Goal: Task Accomplishment & Management: Complete application form

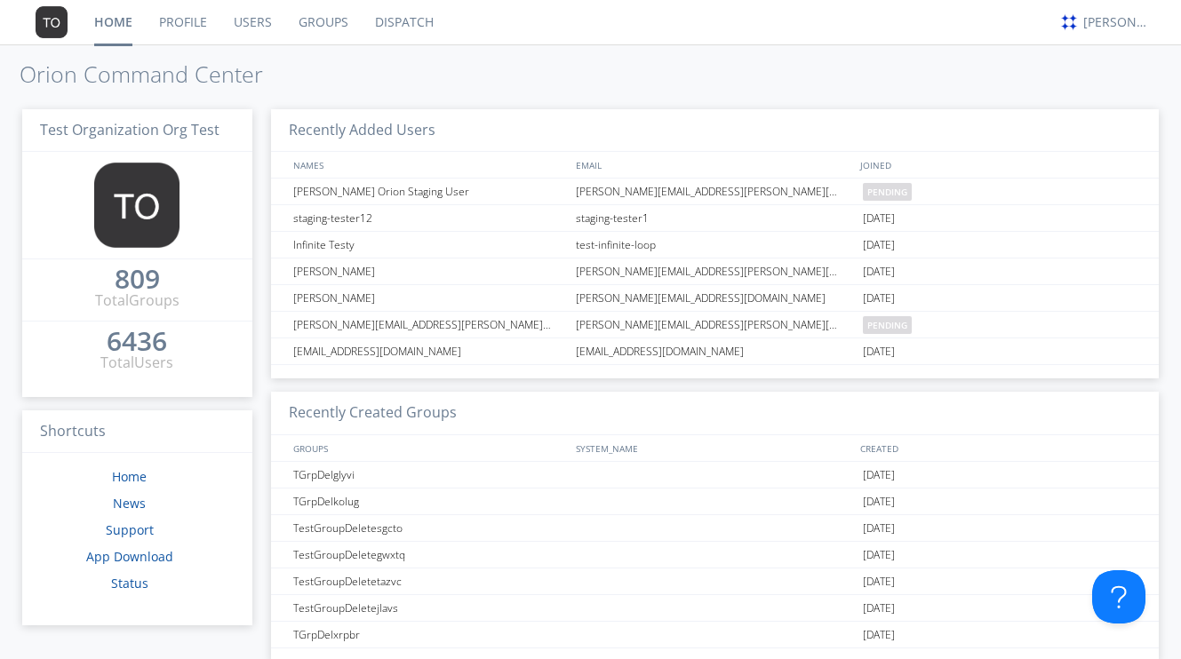
scroll to position [2, 0]
click at [323, 22] on link "Groups" at bounding box center [323, 22] width 76 height 44
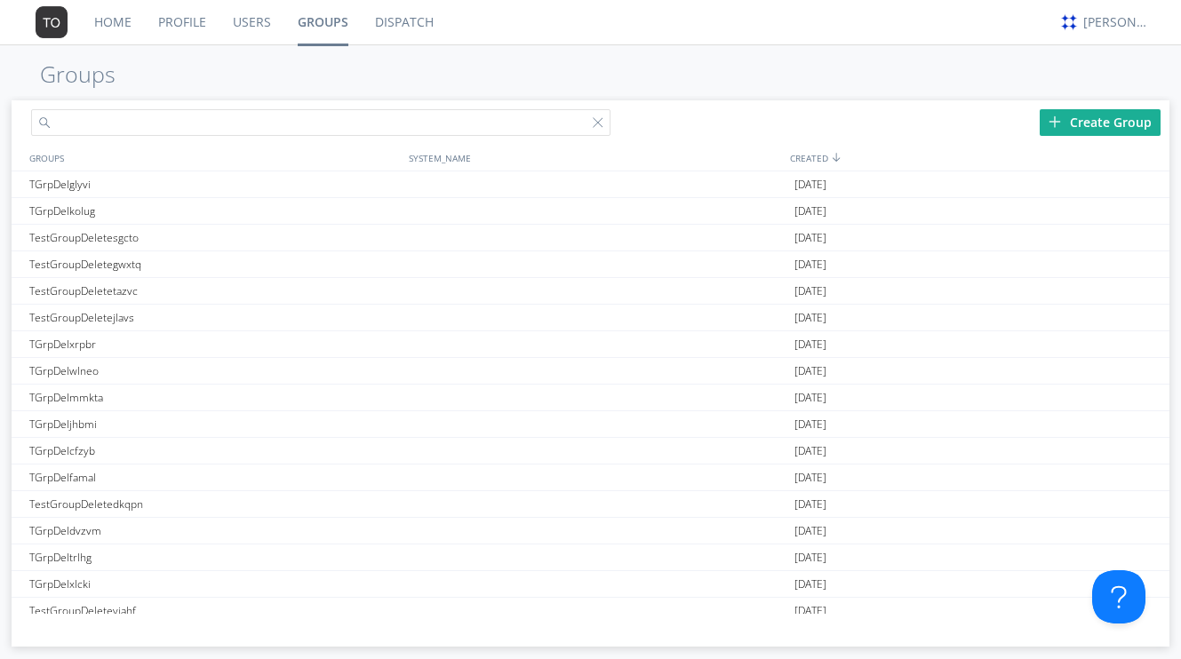
click at [538, 125] on input "text" at bounding box center [320, 122] width 578 height 27
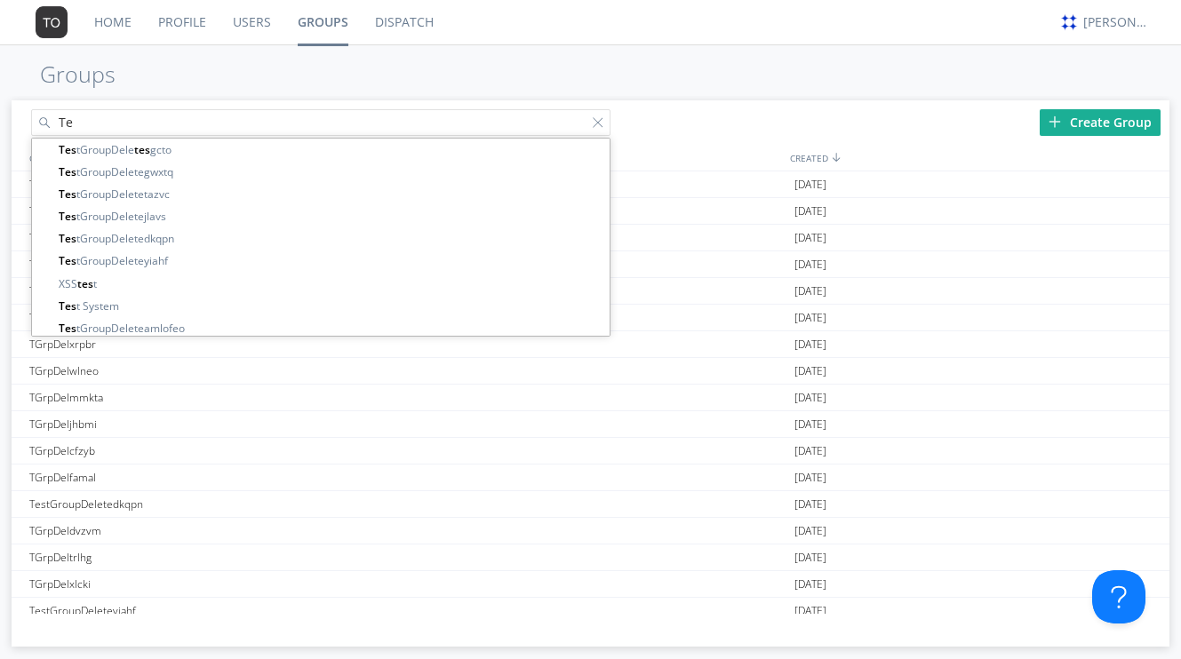
type input "T"
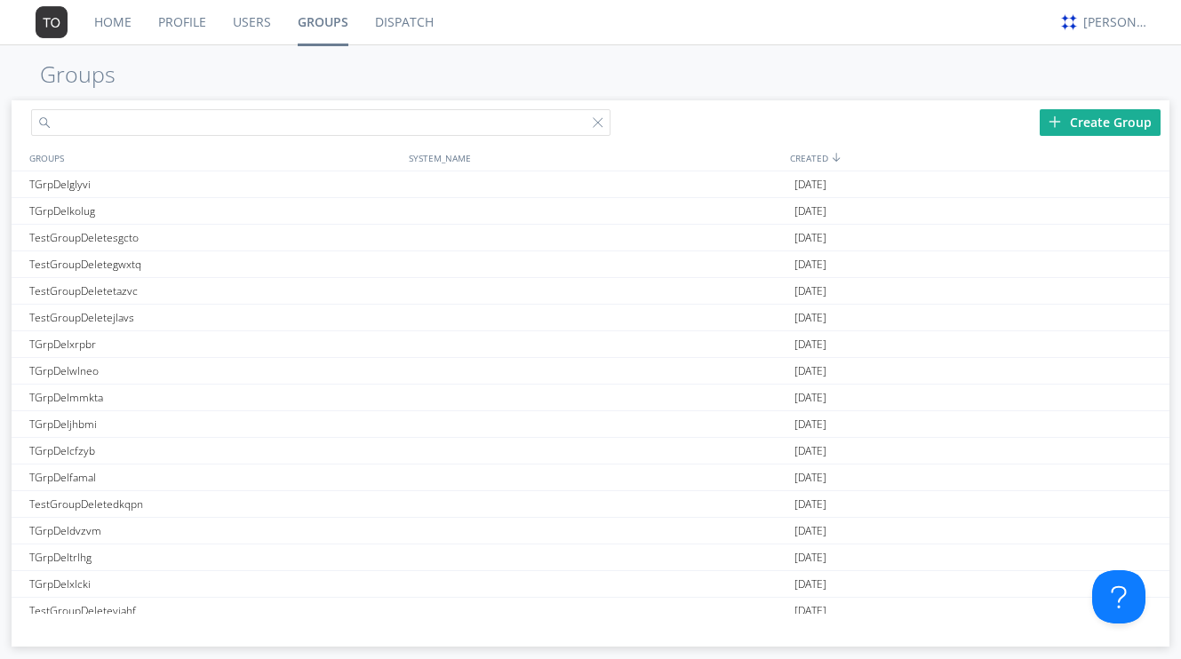
click at [264, 125] on input "text" at bounding box center [320, 122] width 578 height 27
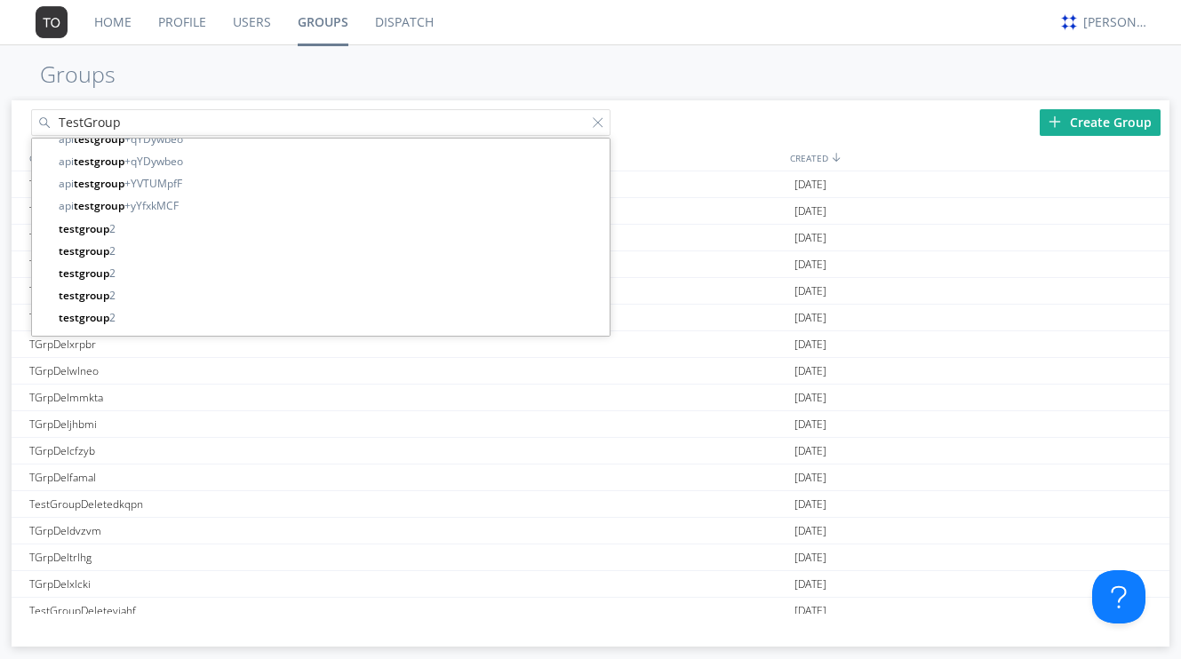
scroll to position [4898, 0]
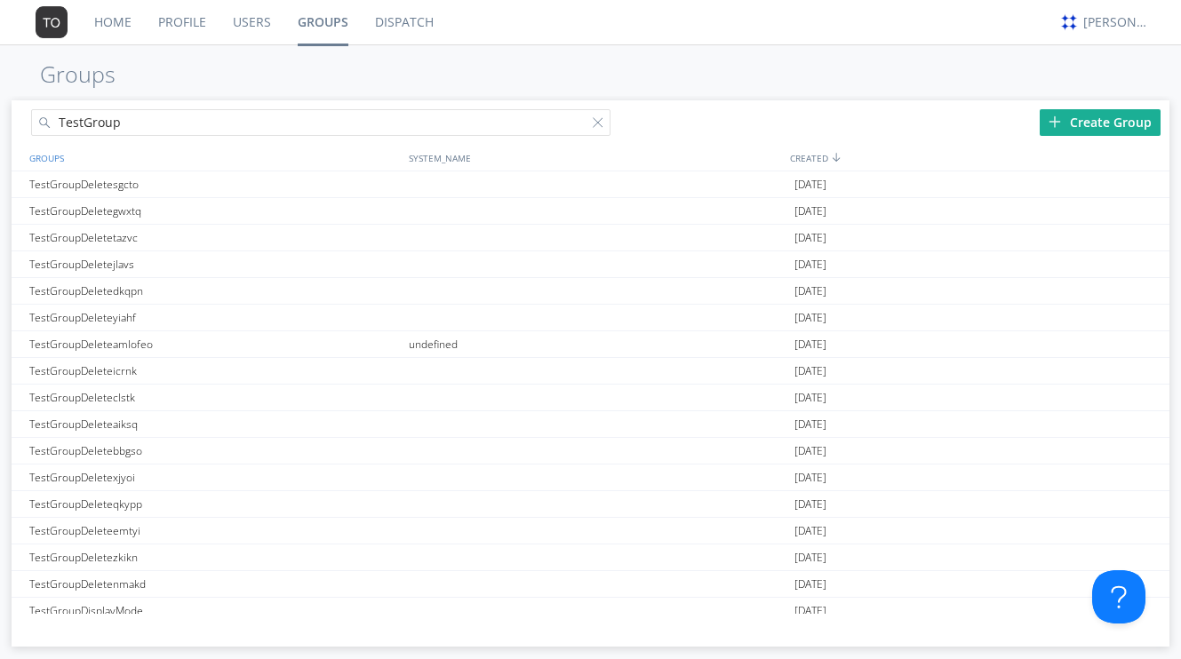
click at [53, 162] on div "GROUPS" at bounding box center [212, 158] width 374 height 26
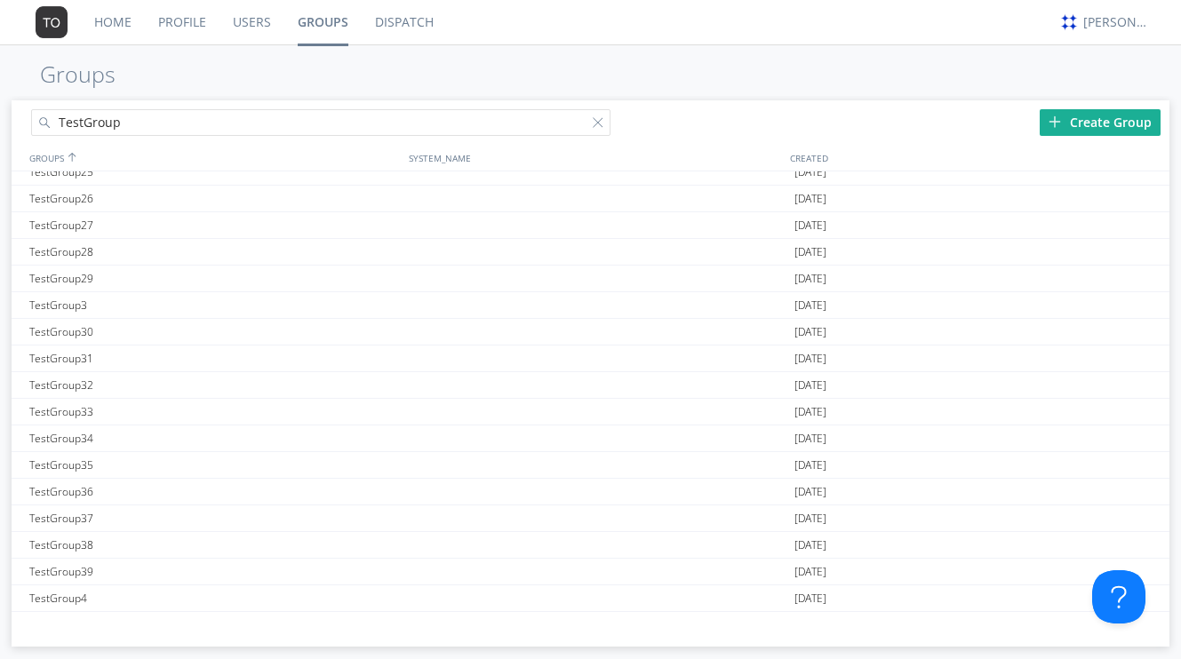
scroll to position [6836, 0]
click at [145, 124] on input "TestGroup" at bounding box center [320, 122] width 578 height 27
click at [264, 91] on div "Home Profile Users Groups Dispatch alex austin Groups TestGroup53 Create Group …" at bounding box center [590, 329] width 1181 height 659
click at [446, 123] on input "TestGroup53" at bounding box center [320, 122] width 578 height 27
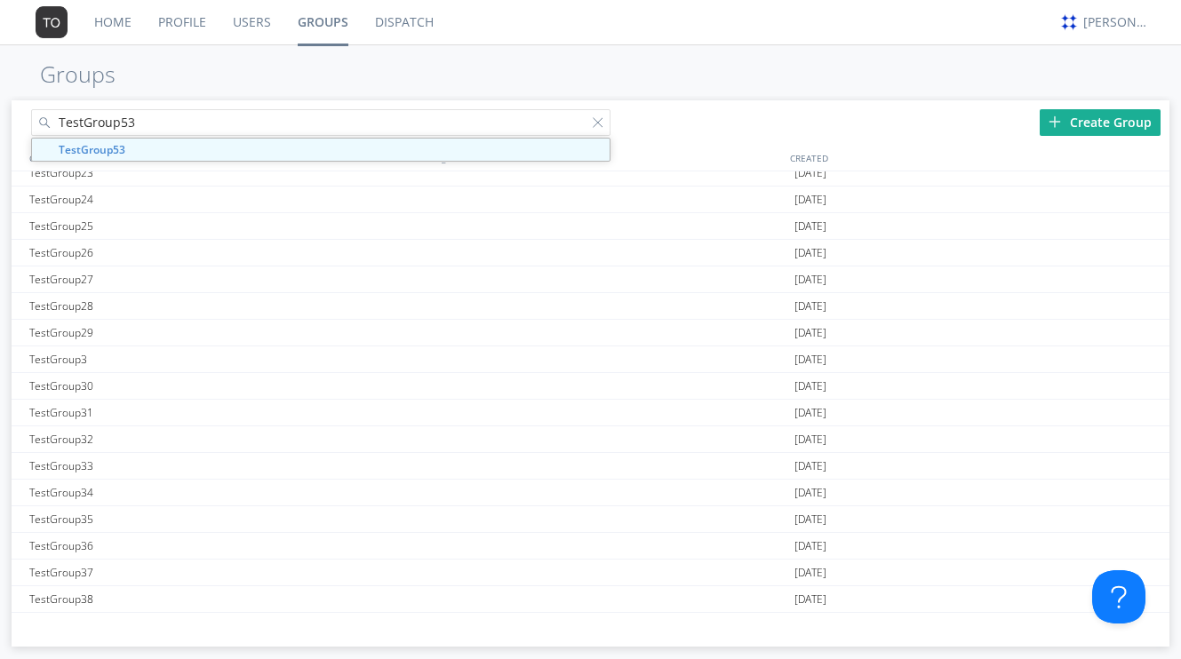
drag, startPoint x: 446, startPoint y: 123, endPoint x: 272, endPoint y: 108, distance: 174.8
click at [272, 109] on input "TestGroup53" at bounding box center [320, 122] width 578 height 27
type input "a"
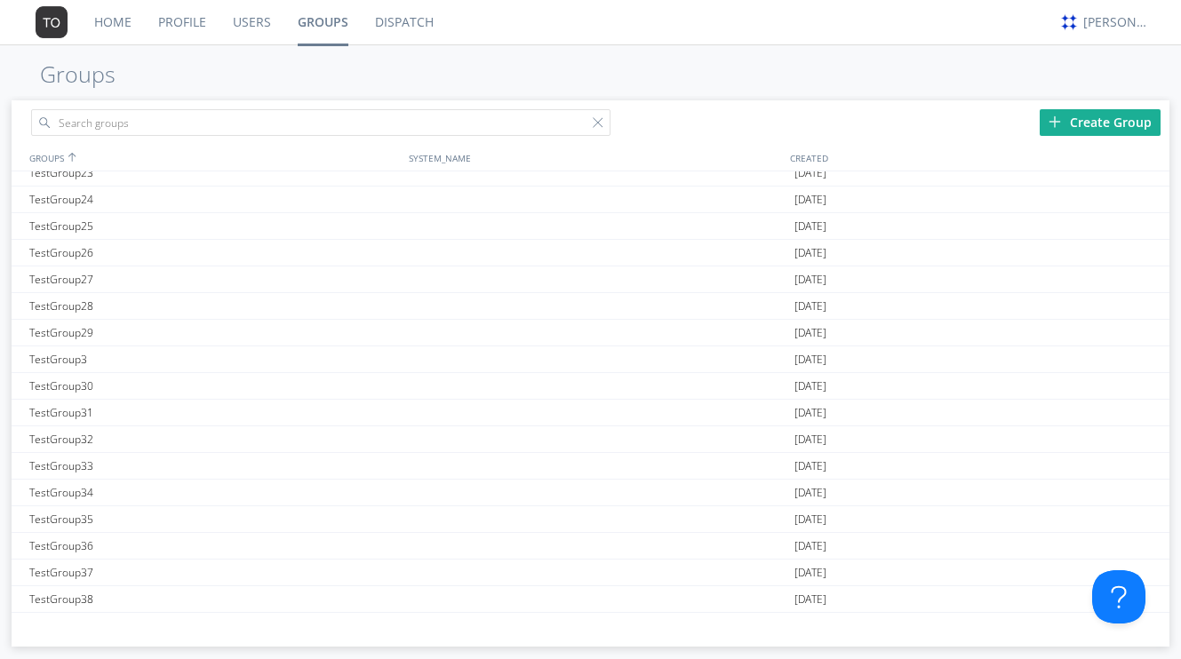
click at [260, 19] on link "Users" at bounding box center [251, 22] width 65 height 44
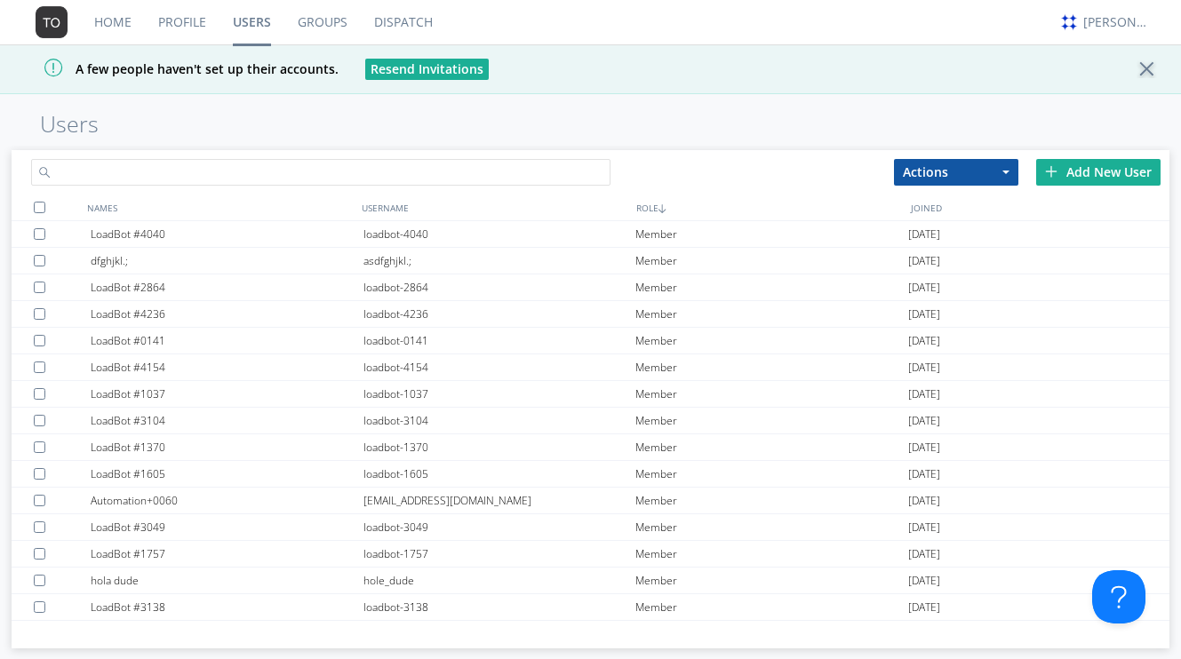
click at [191, 165] on input "text" at bounding box center [320, 172] width 578 height 27
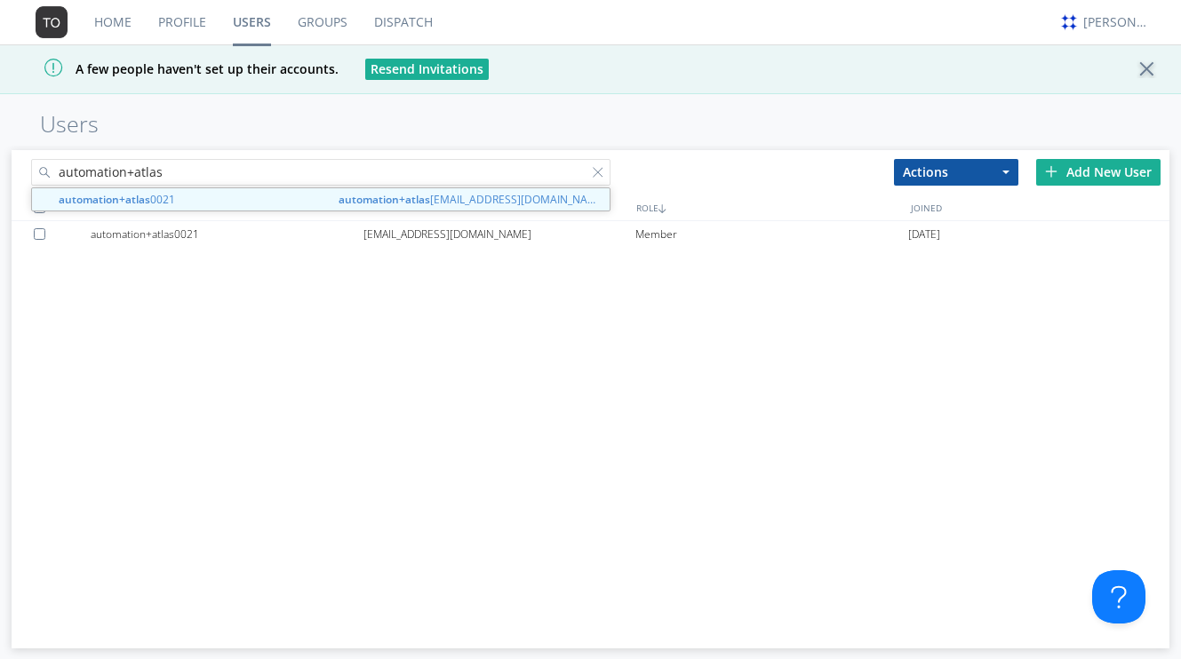
drag, startPoint x: 169, startPoint y: 171, endPoint x: 52, endPoint y: 170, distance: 116.4
click at [52, 170] on input "automation+atlas" at bounding box center [320, 172] width 578 height 27
paste input "+english0001"
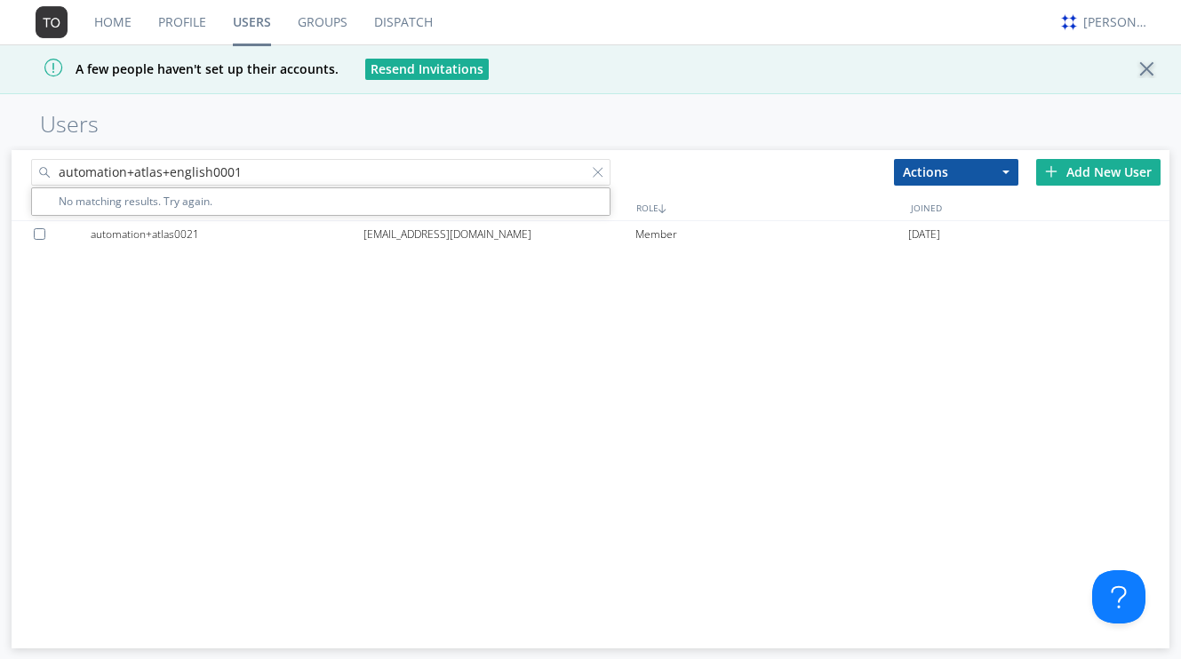
click at [365, 125] on h1 "Users" at bounding box center [590, 124] width 1181 height 25
drag, startPoint x: 299, startPoint y: 166, endPoint x: 105, endPoint y: 151, distance: 194.3
click at [105, 152] on div "automation+atlas+english0001" at bounding box center [301, 169] width 578 height 38
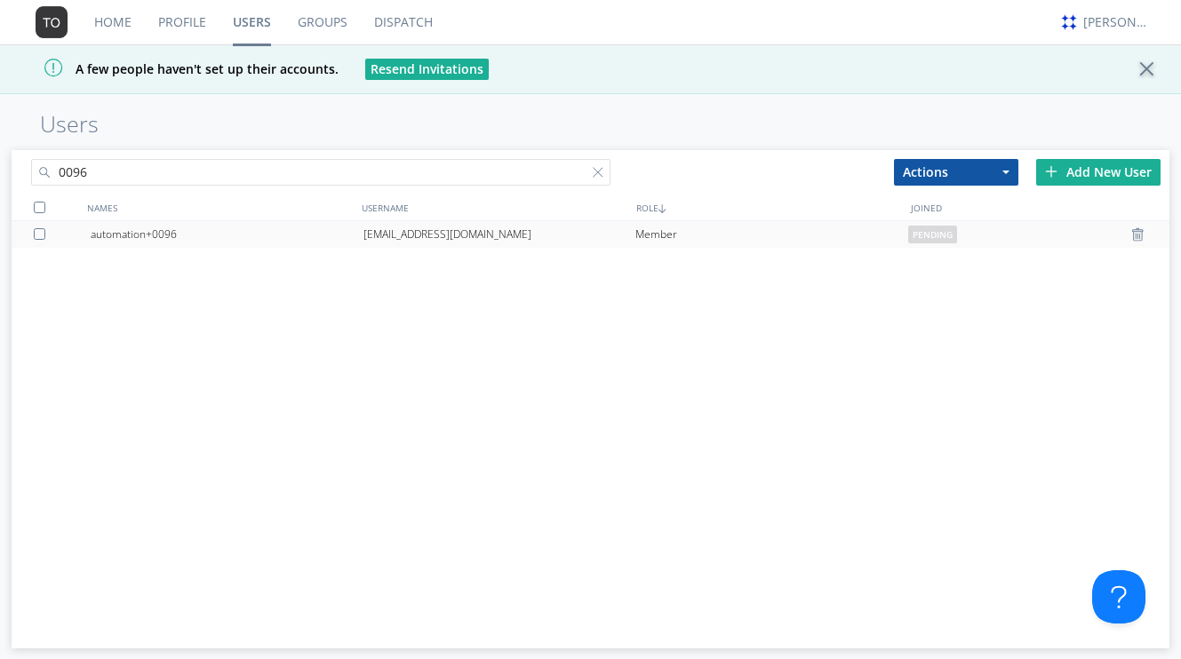
click at [467, 235] on div "[EMAIL_ADDRESS][DOMAIN_NAME]" at bounding box center [499, 234] width 273 height 27
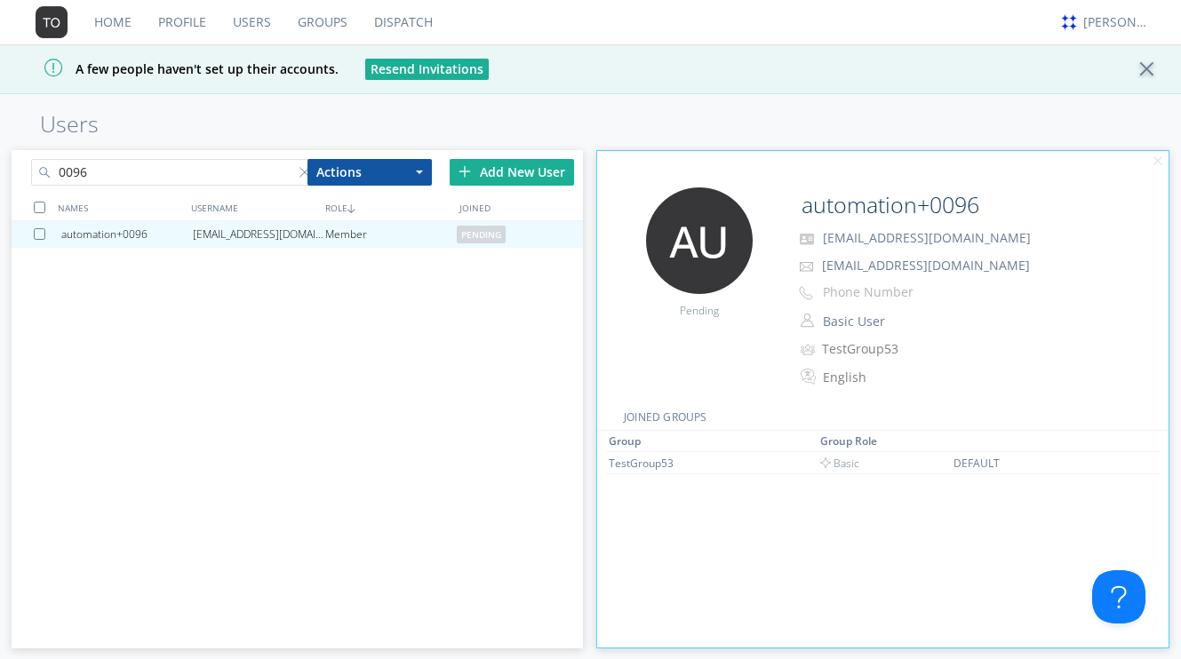
scroll to position [109, 0]
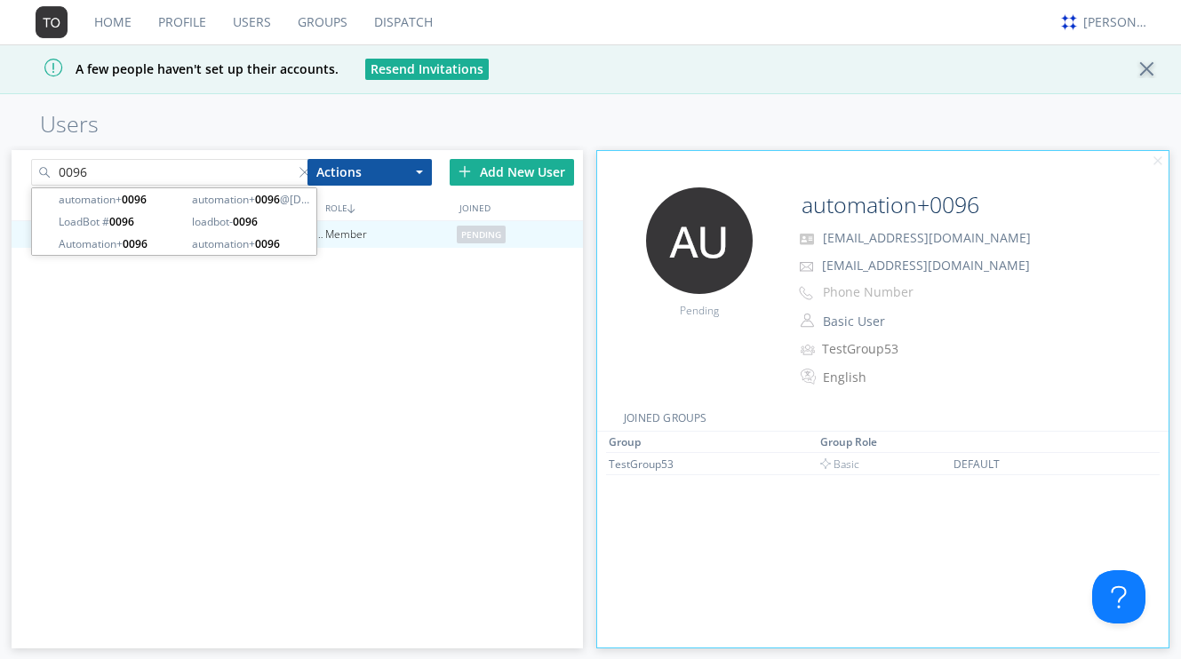
click at [140, 163] on input "0096" at bounding box center [173, 172] width 285 height 27
click at [140, 173] on input "0096" at bounding box center [173, 172] width 285 height 27
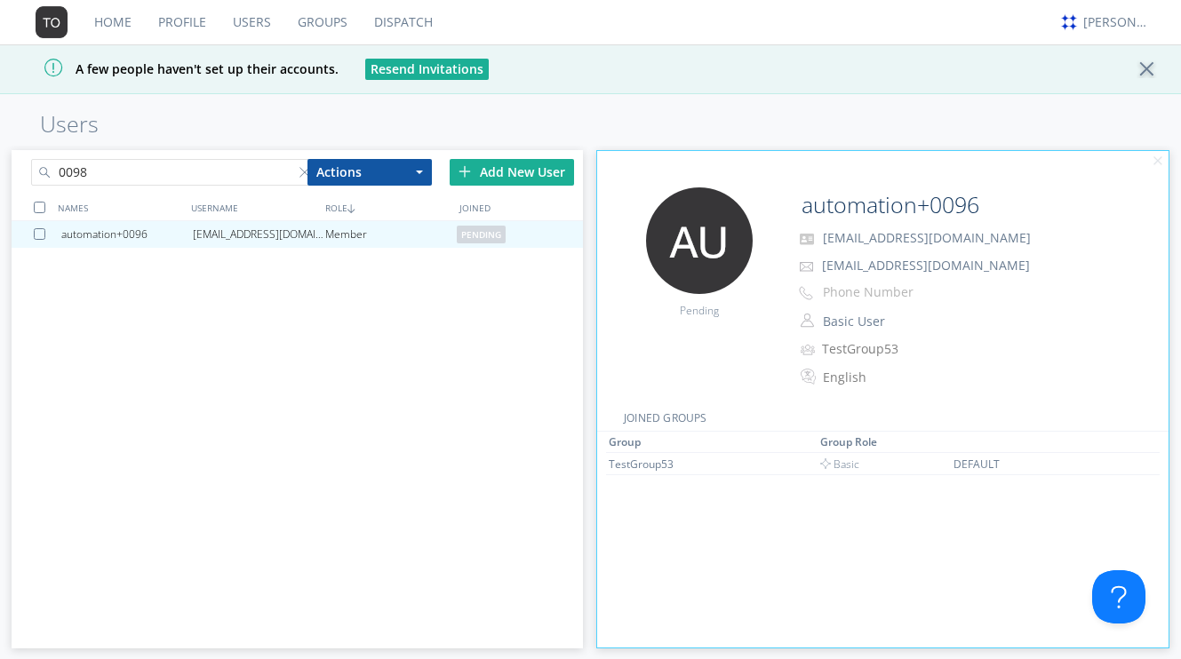
click at [750, 107] on div "Home Profile Users Groups Dispatch alex austin A few people haven't set up thei…" at bounding box center [590, 329] width 1181 height 659
click at [197, 172] on input "0098" at bounding box center [173, 172] width 285 height 27
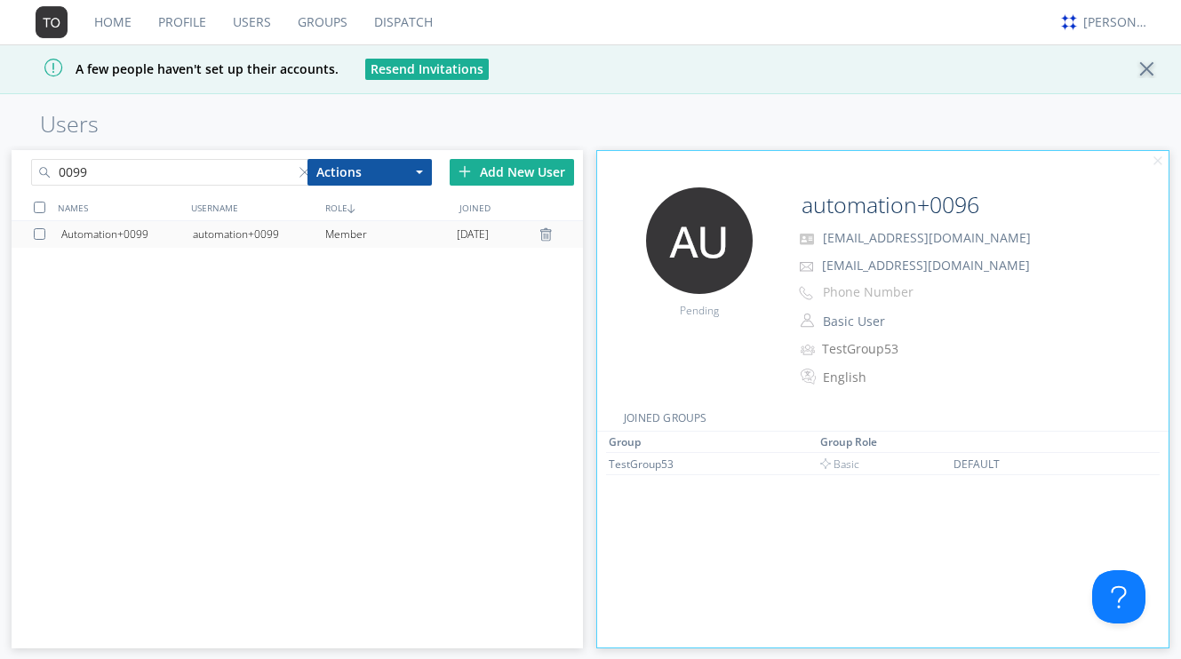
click at [209, 230] on div "automation+0099" at bounding box center [259, 234] width 132 height 27
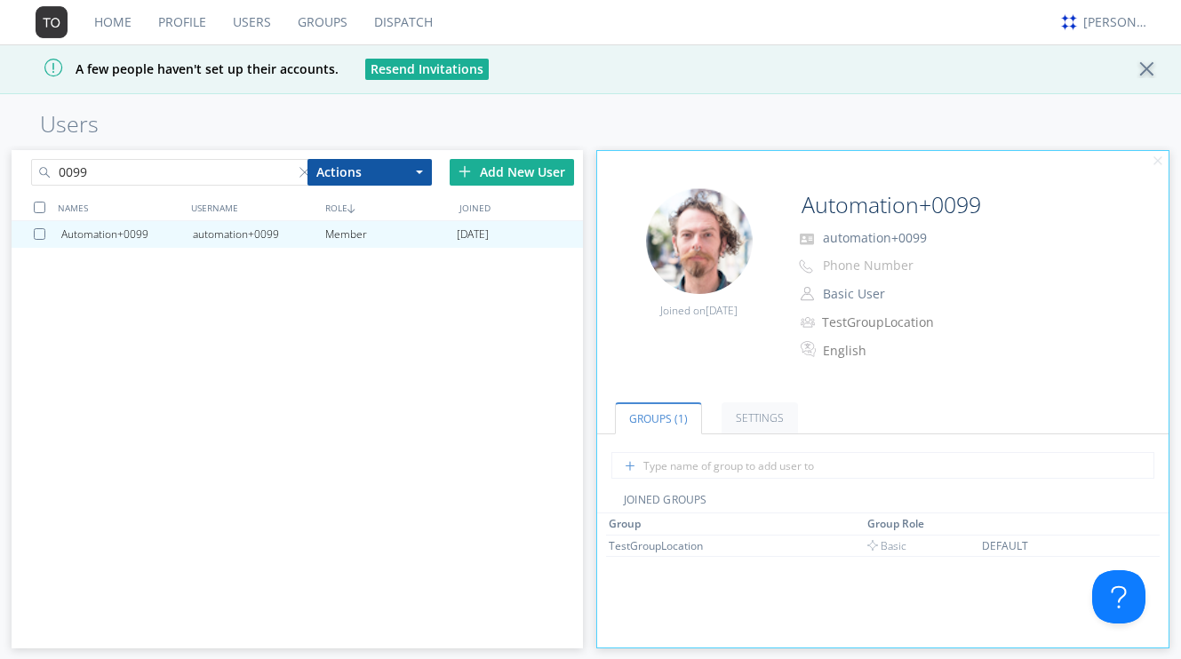
click at [191, 177] on input "0099" at bounding box center [173, 172] width 285 height 27
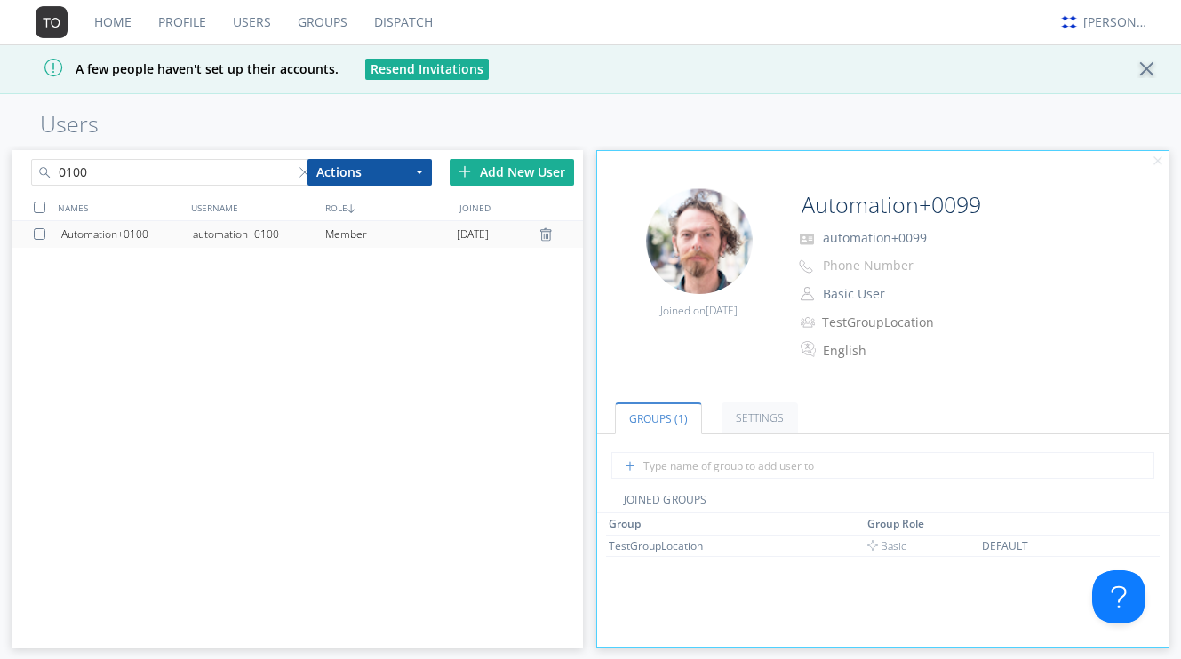
click at [218, 235] on div "automation+0100" at bounding box center [259, 234] width 132 height 27
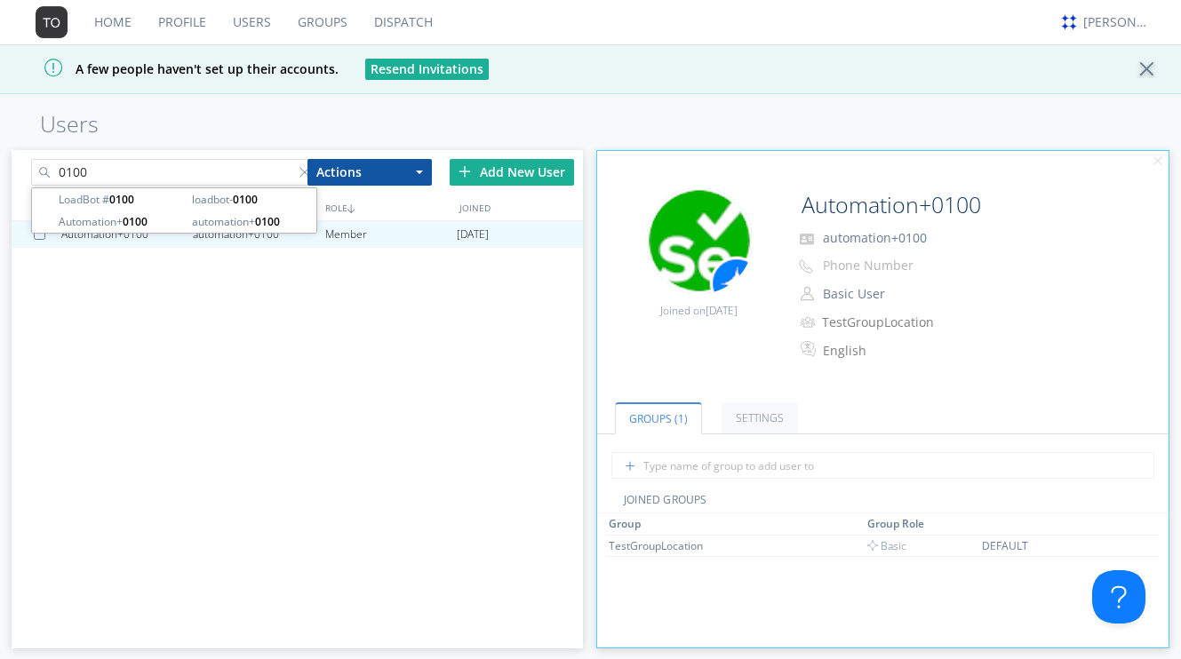
click at [111, 171] on input "0100" at bounding box center [173, 172] width 285 height 27
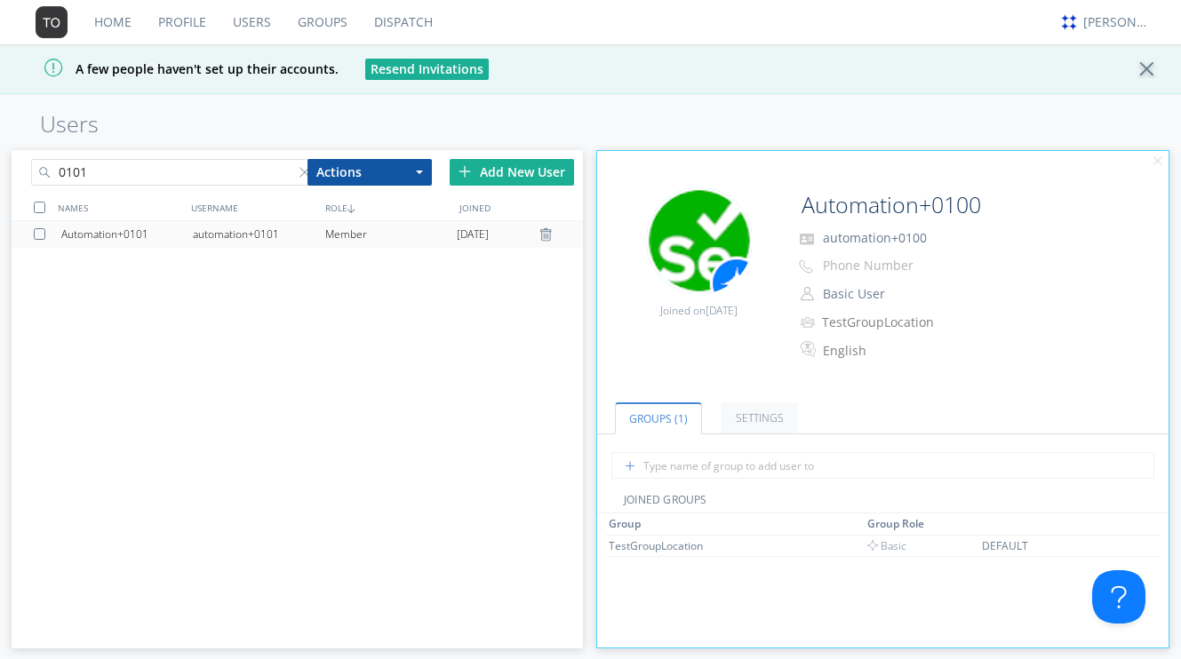
click at [173, 231] on div "Automation+0101" at bounding box center [127, 234] width 132 height 27
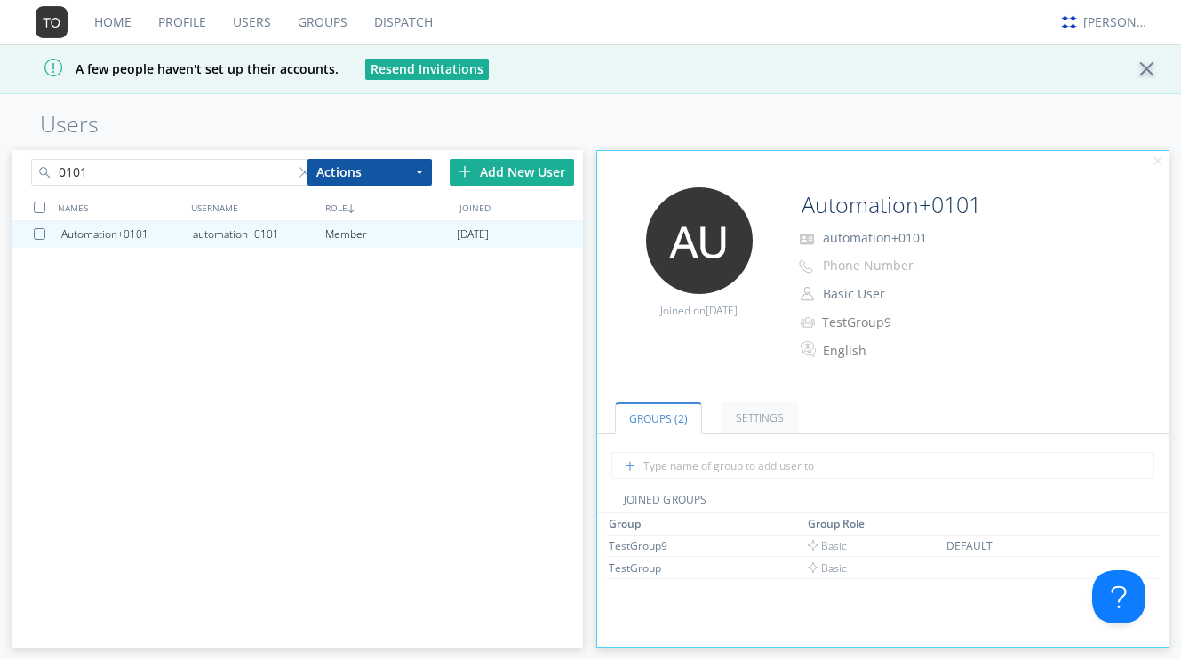
click at [156, 172] on input "0101" at bounding box center [173, 172] width 285 height 27
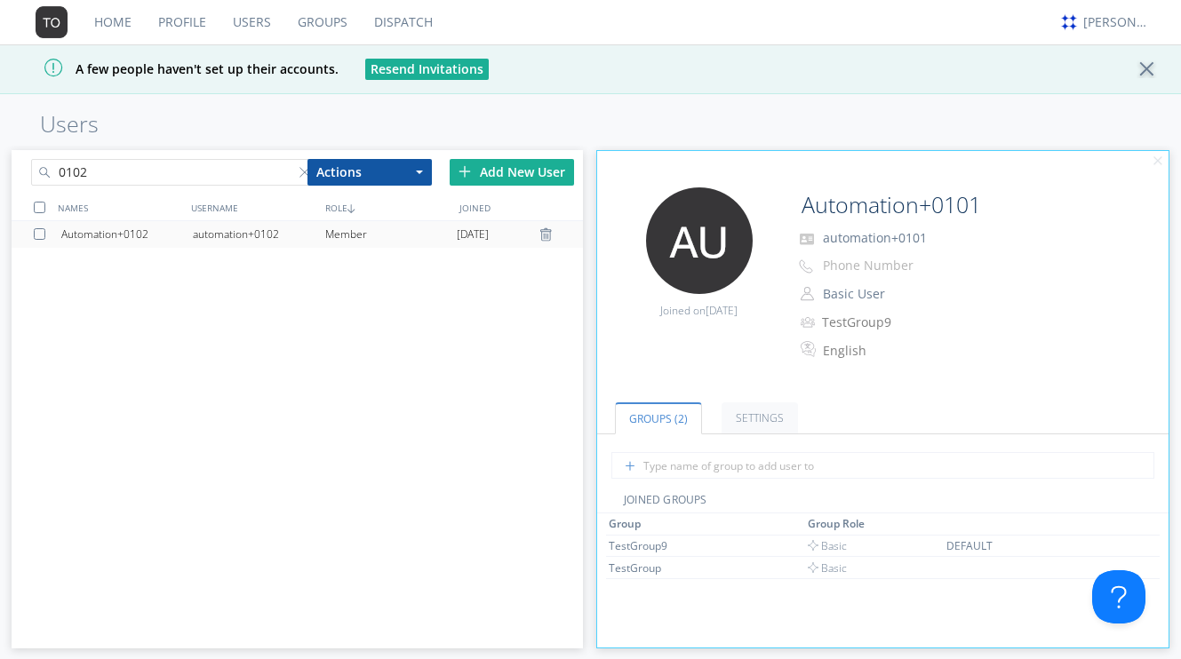
click at [132, 227] on div "Automation+0102" at bounding box center [127, 234] width 132 height 27
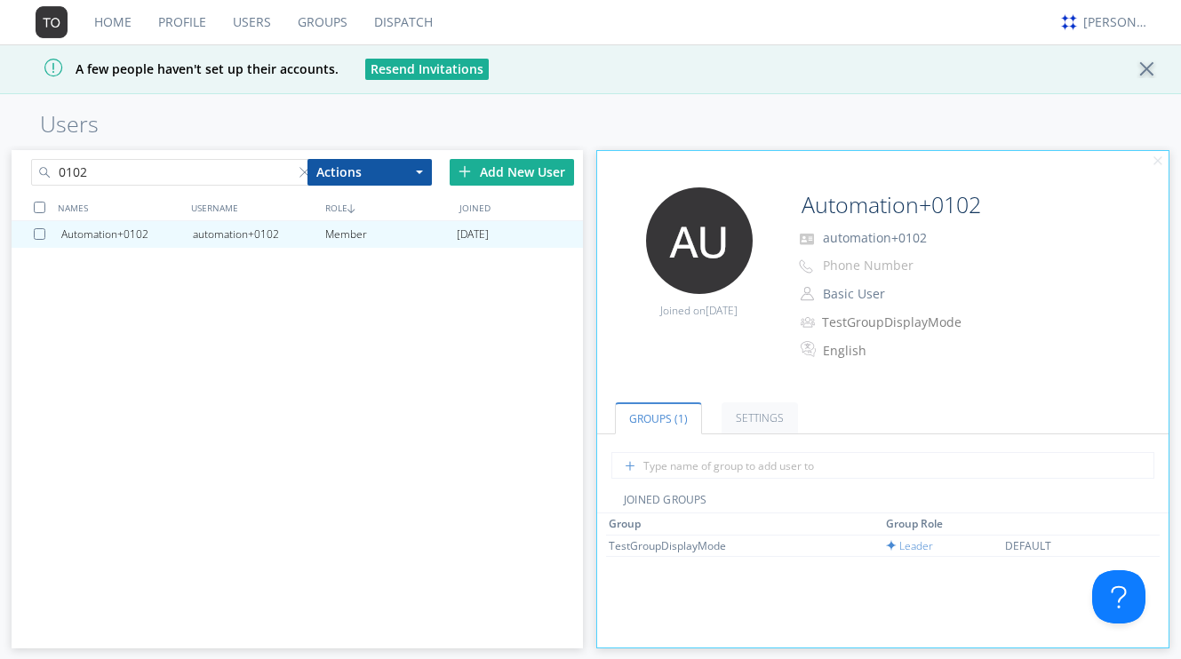
click at [190, 181] on input "0102" at bounding box center [173, 172] width 285 height 27
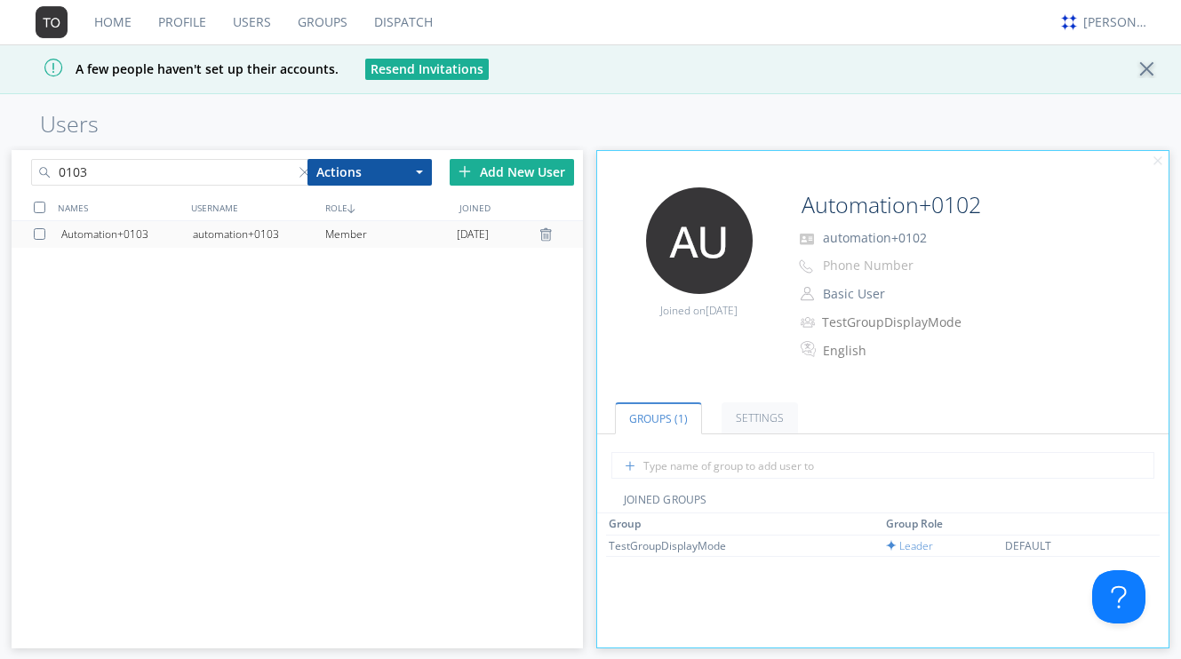
type input "0103"
click at [195, 234] on div "automation+0103" at bounding box center [259, 234] width 132 height 27
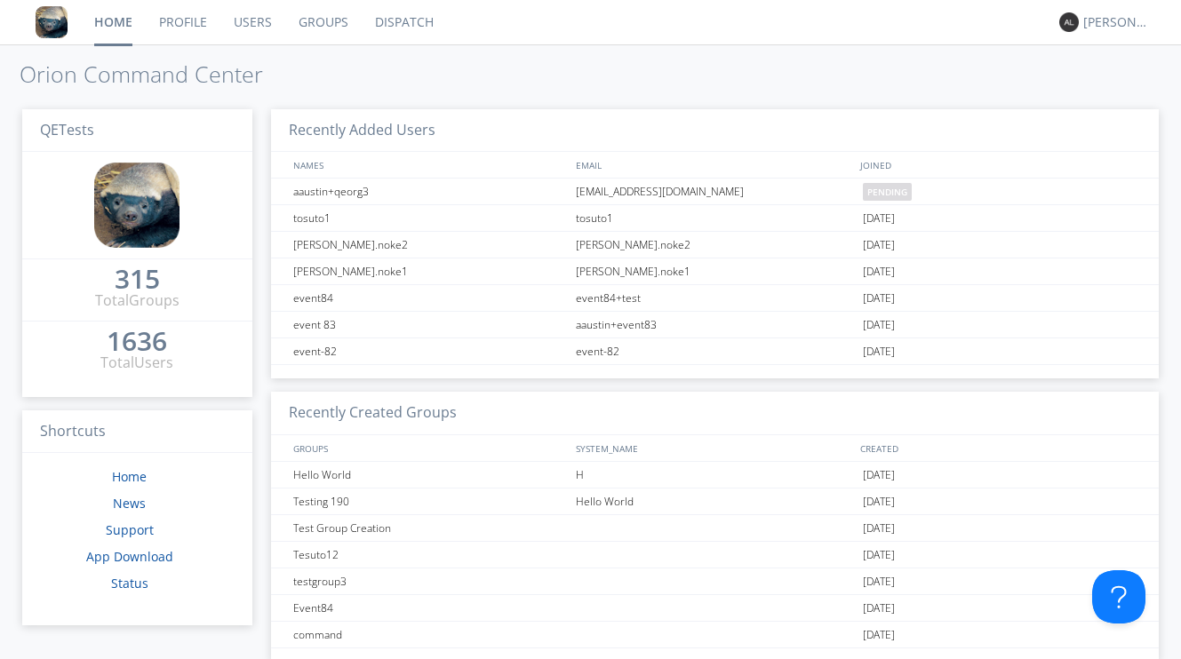
click at [321, 26] on link "Groups" at bounding box center [323, 22] width 76 height 44
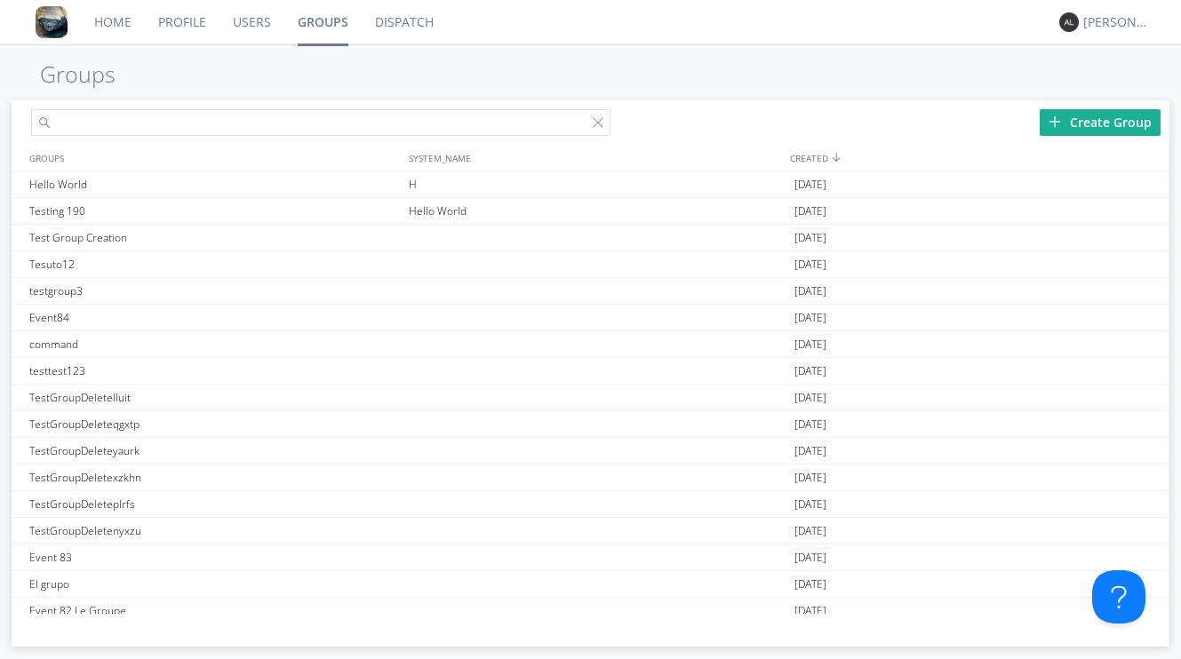
click at [279, 118] on input "text" at bounding box center [320, 122] width 578 height 27
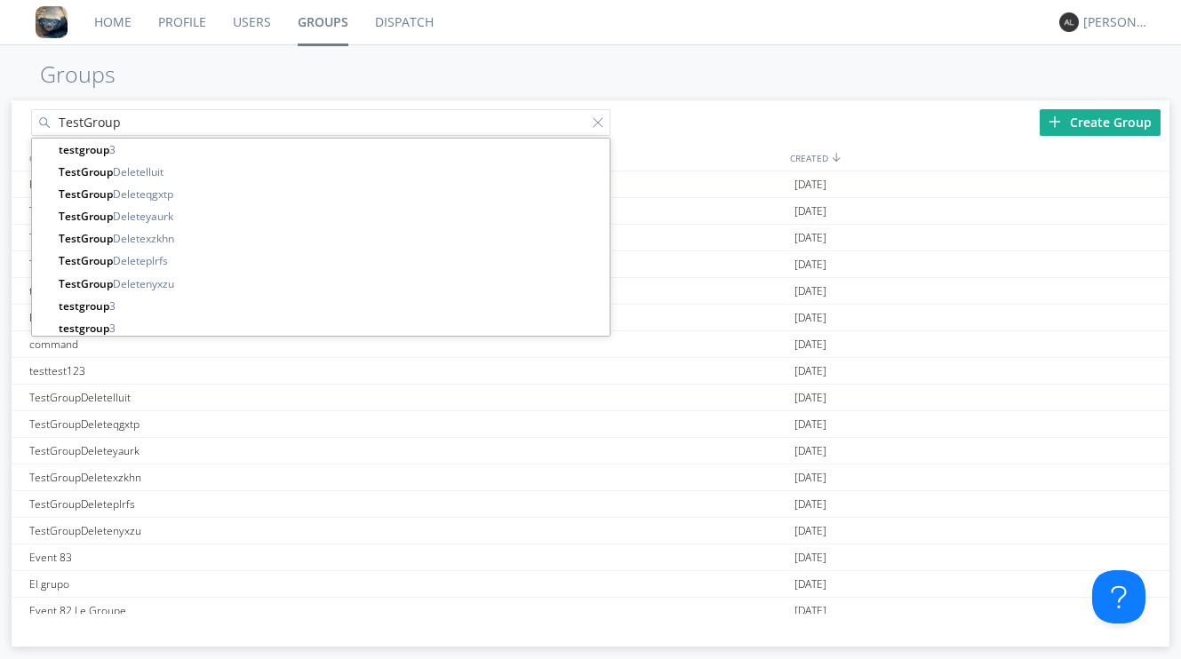
type input "TestGroup"
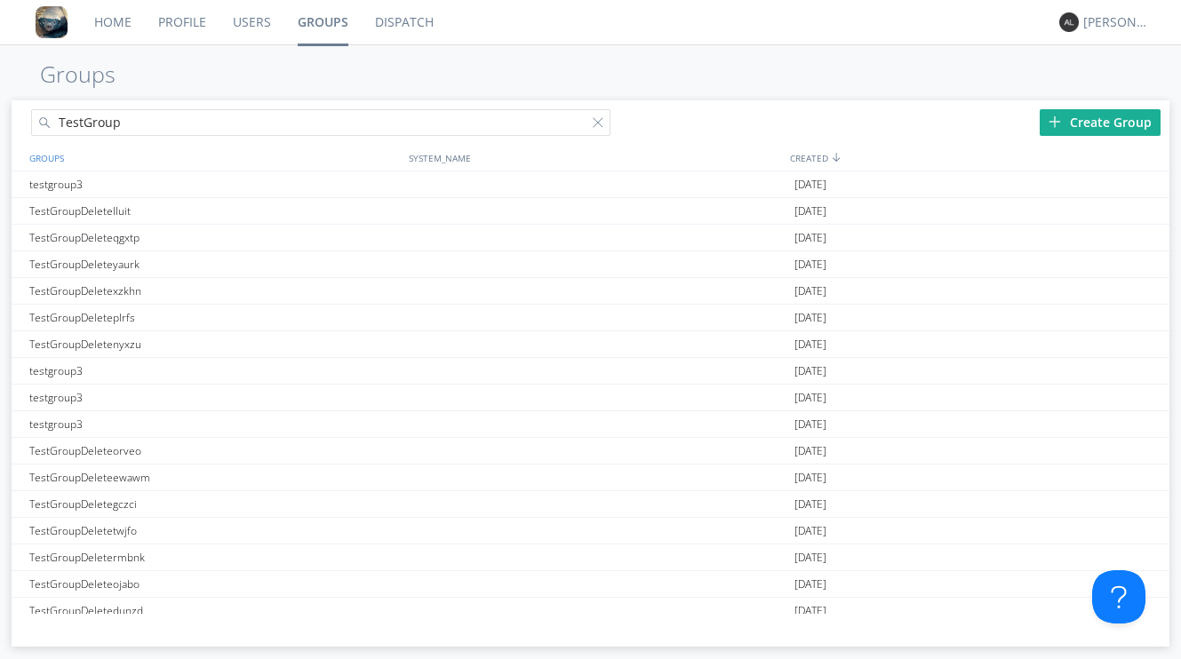
click at [68, 163] on div "GROUPS" at bounding box center [212, 158] width 374 height 26
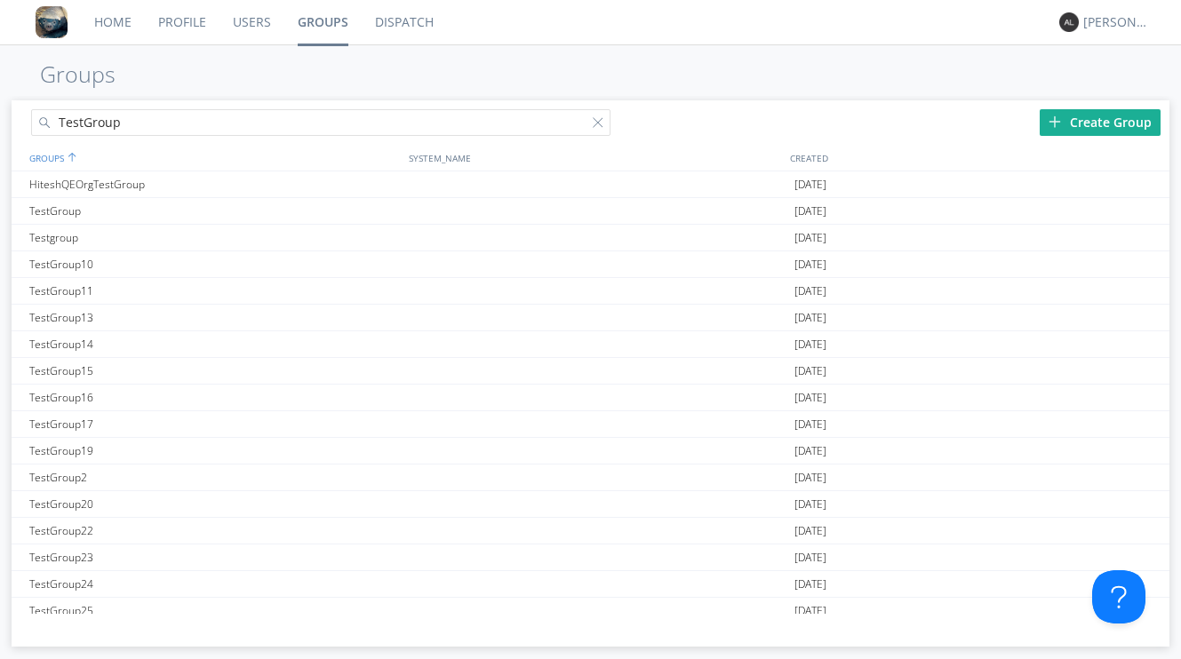
click at [73, 156] on div at bounding box center [72, 157] width 9 height 9
click at [88, 349] on div "TestGroup53" at bounding box center [214, 349] width 379 height 26
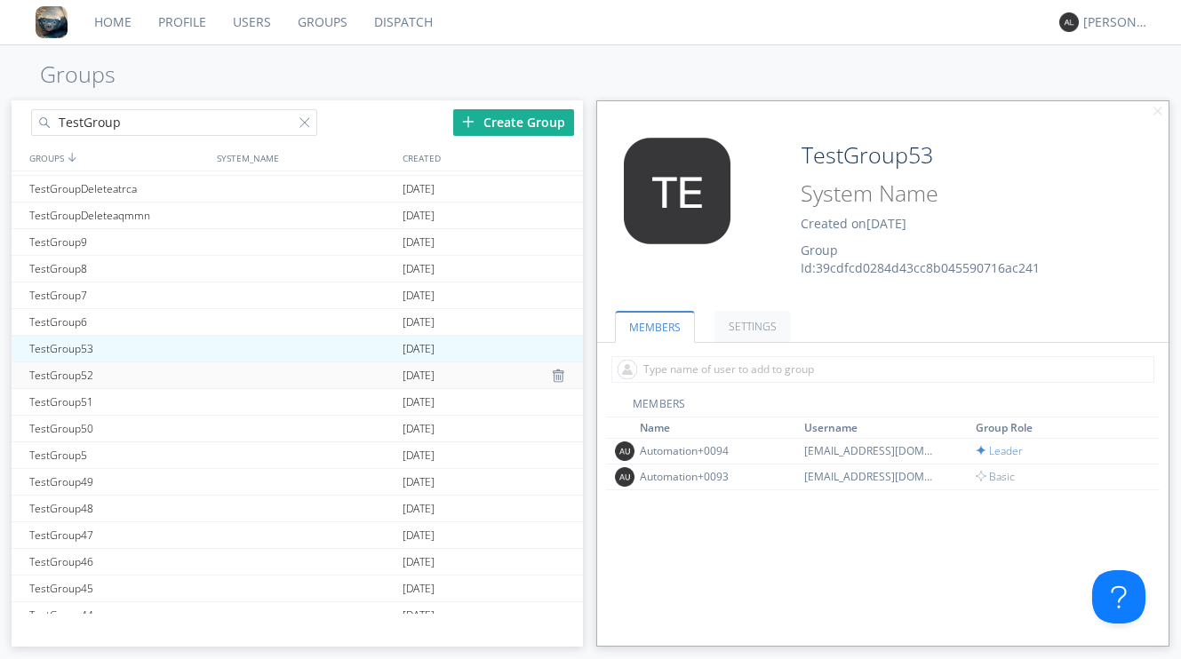
click at [85, 373] on div "TestGroup52" at bounding box center [117, 376] width 185 height 26
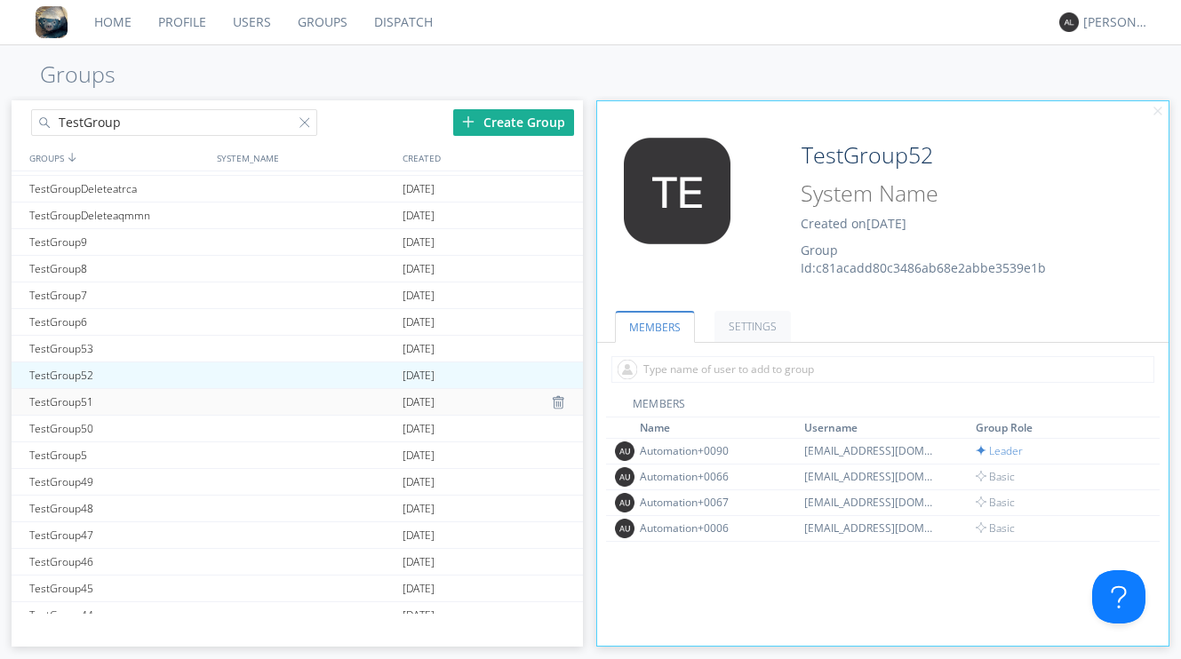
click at [82, 399] on div "TestGroup51" at bounding box center [117, 402] width 185 height 26
type input "TestGroup51"
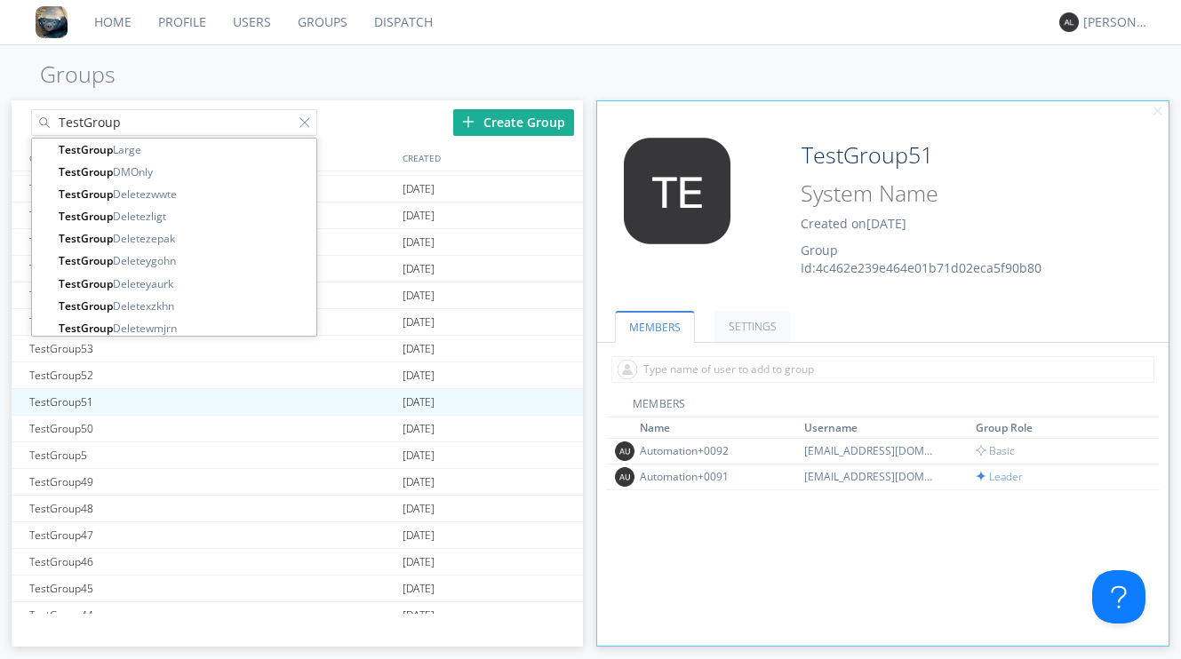
drag, startPoint x: 124, startPoint y: 129, endPoint x: 48, endPoint y: 119, distance: 76.2
click at [48, 119] on input "TestGroup" at bounding box center [173, 122] width 285 height 27
paste input "Automation+0094"
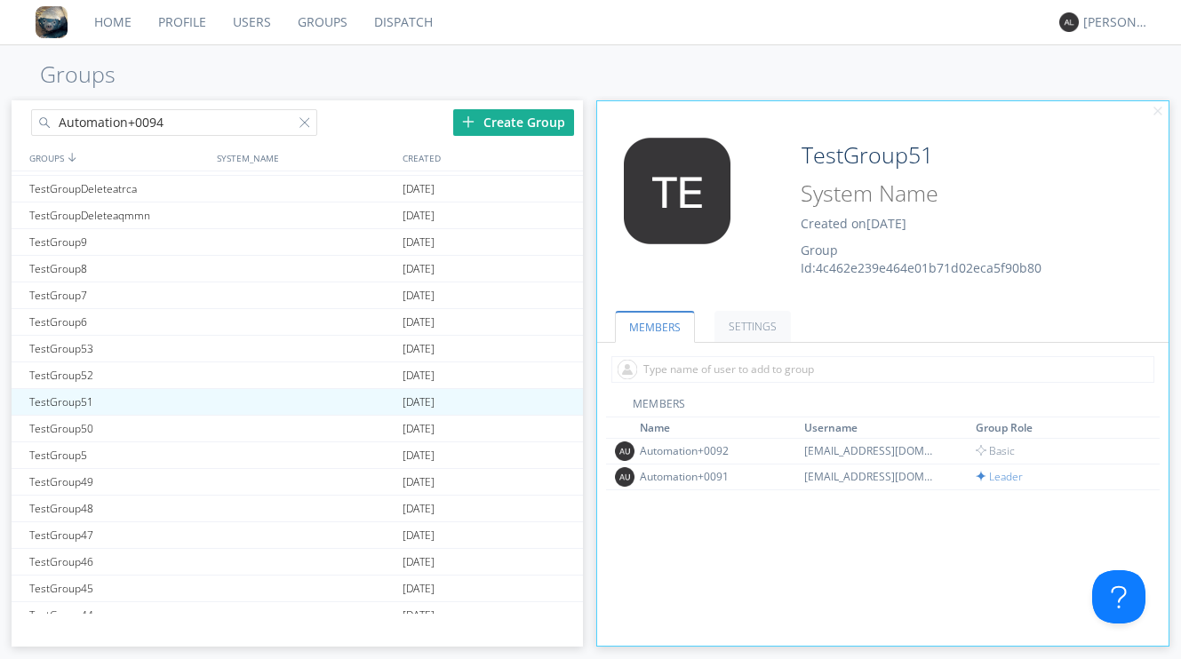
click at [231, 91] on div "Home Profile Users Groups Dispatch [PERSON_NAME] Groups Automation+0094 Create …" at bounding box center [590, 329] width 1181 height 659
click at [235, 117] on input "Automation+0094" at bounding box center [173, 122] width 285 height 27
type input "Automation+0094@"
click at [303, 80] on h1 "Groups" at bounding box center [590, 74] width 1181 height 25
click at [242, 21] on link "Users" at bounding box center [251, 22] width 65 height 44
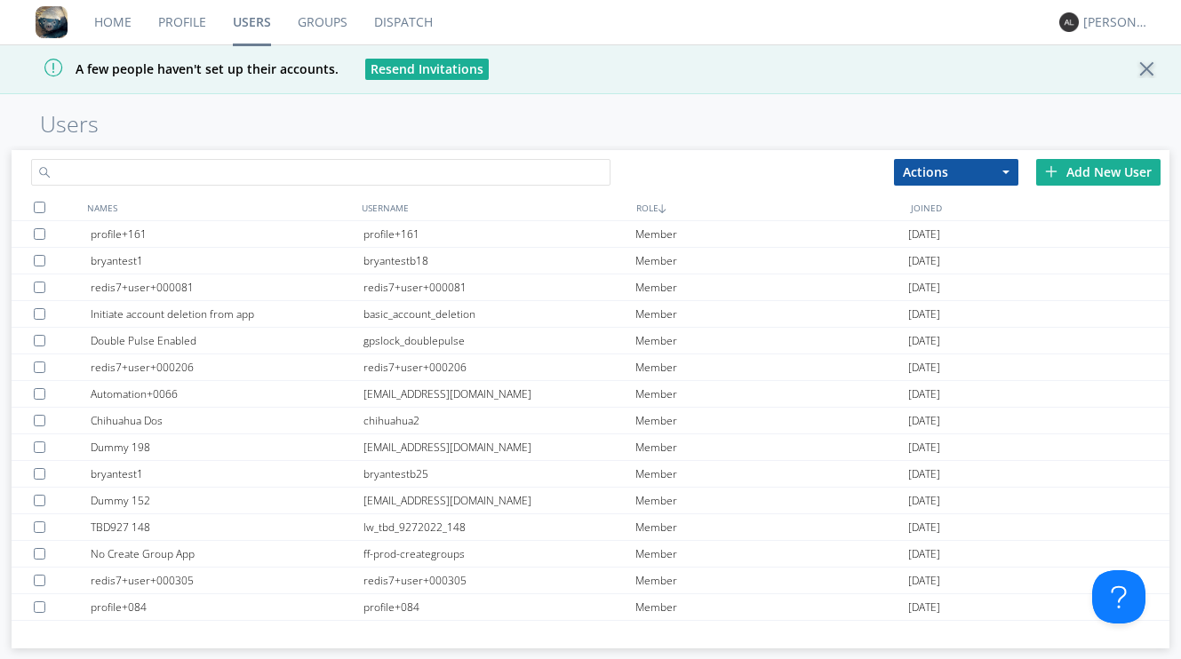
click at [222, 171] on input "text" at bounding box center [320, 172] width 578 height 27
paste input "Automation+0094"
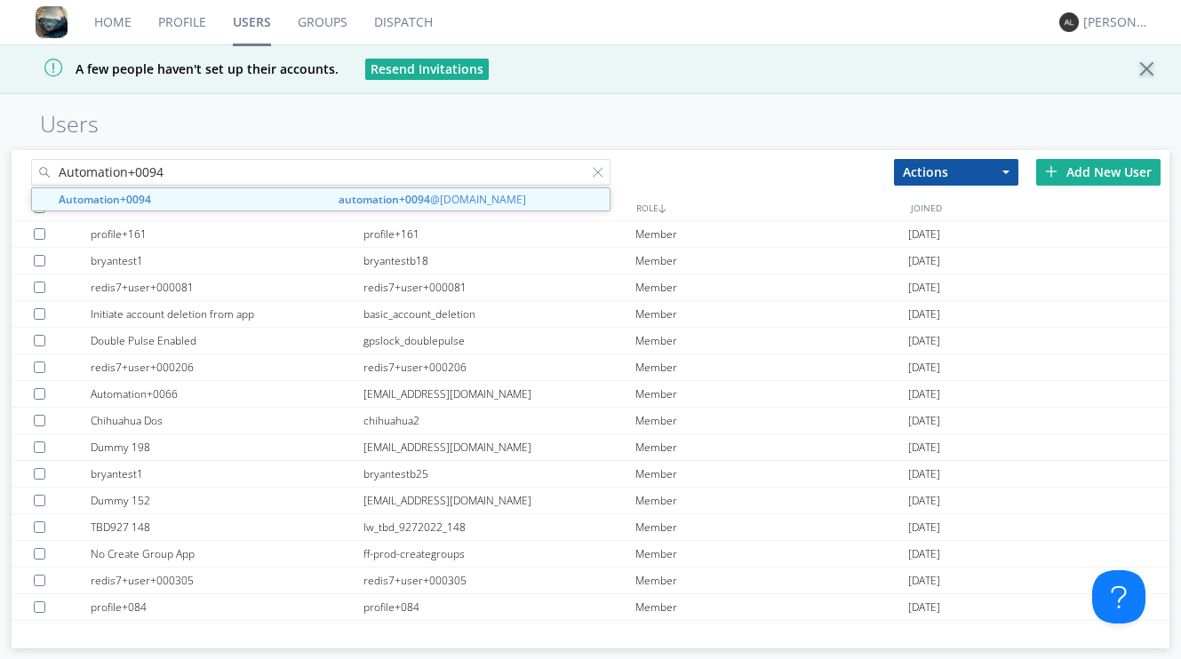
click at [275, 114] on h1 "Users" at bounding box center [590, 124] width 1181 height 25
click at [168, 171] on input "Automation+0094" at bounding box center [320, 172] width 578 height 27
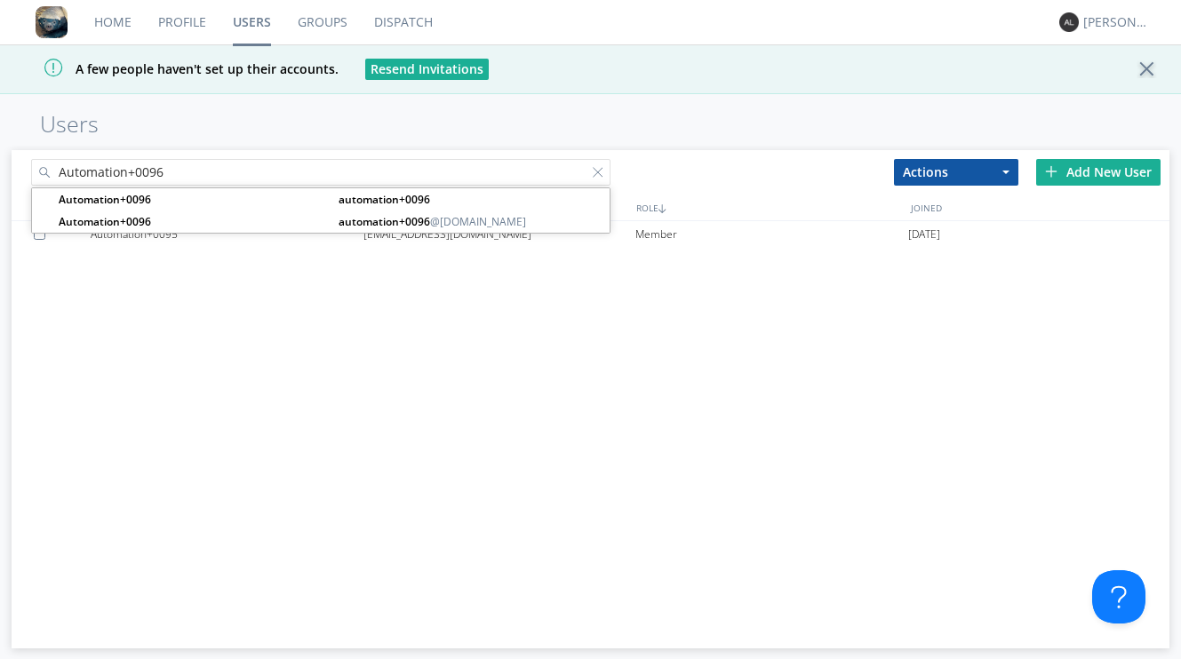
click at [185, 303] on div "Automation+0095 [EMAIL_ADDRESS][DOMAIN_NAME] Member [DATE]" at bounding box center [590, 423] width 1157 height 404
click at [252, 177] on input "Automation+0096" at bounding box center [320, 172] width 578 height 27
click at [321, 133] on h1 "Users" at bounding box center [590, 124] width 1181 height 25
click at [240, 180] on input "Automation+0096" at bounding box center [320, 172] width 578 height 27
click at [299, 347] on div "Automation+0095 [EMAIL_ADDRESS][DOMAIN_NAME] Member [DATE]" at bounding box center [590, 423] width 1157 height 404
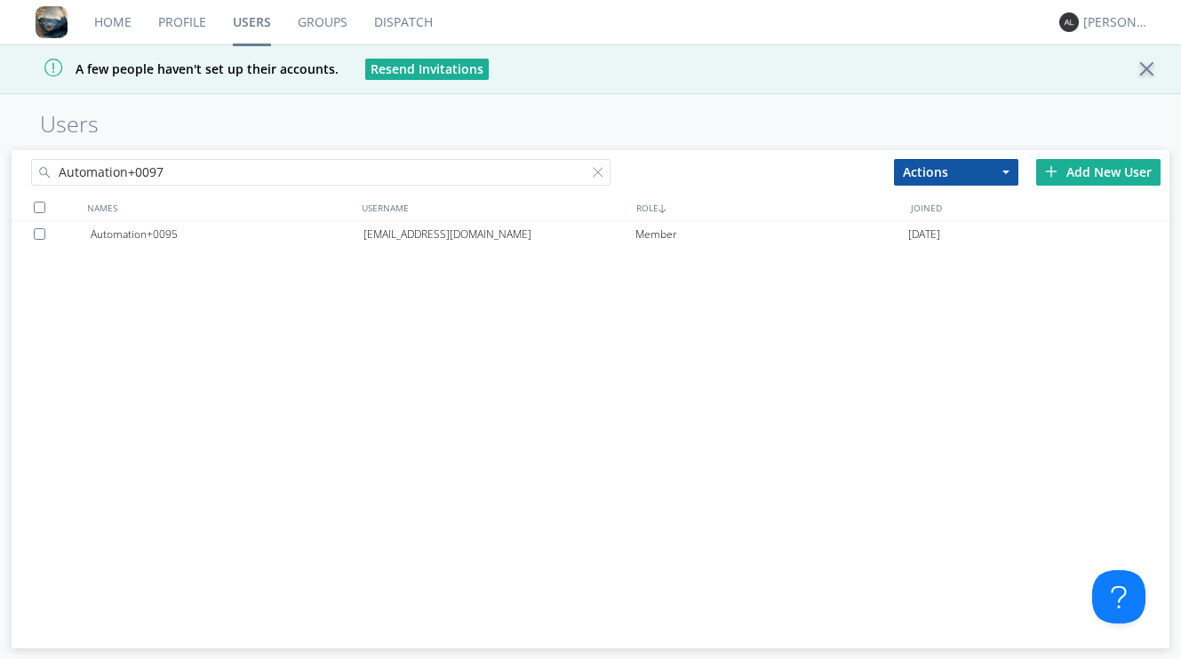
click at [182, 179] on input "Automation+0097" at bounding box center [320, 172] width 578 height 27
click at [226, 271] on div "Automation+0095 [EMAIL_ADDRESS][DOMAIN_NAME] Member [DATE]" at bounding box center [590, 423] width 1157 height 404
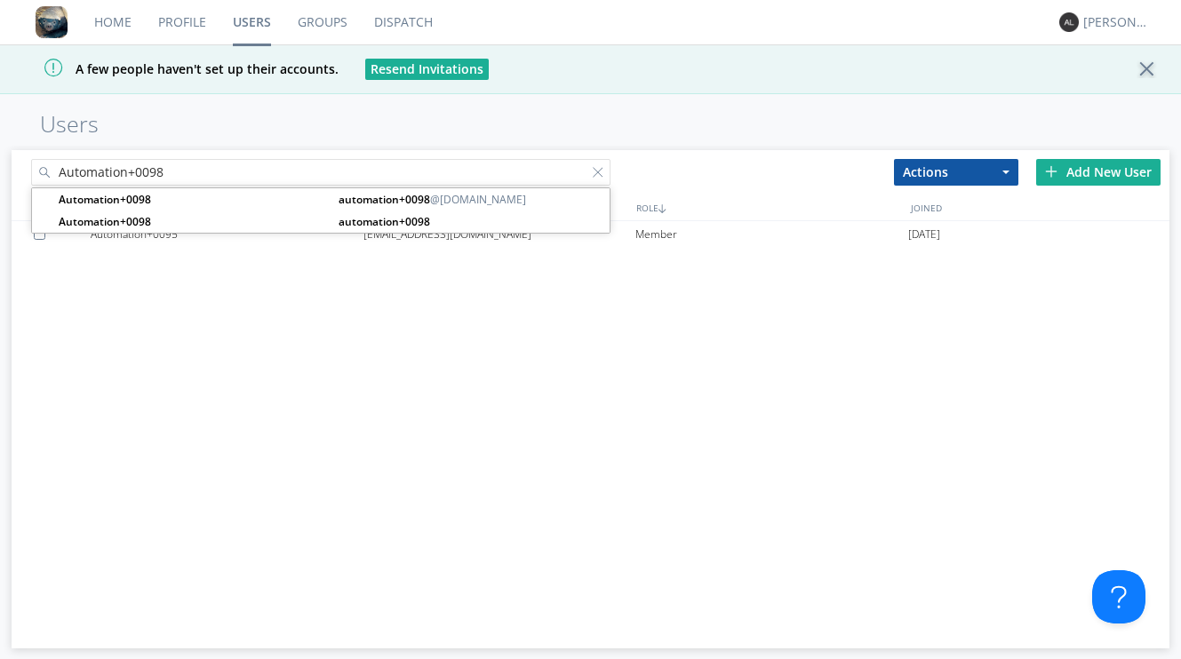
click at [195, 182] on input "Automation+0098" at bounding box center [320, 172] width 578 height 27
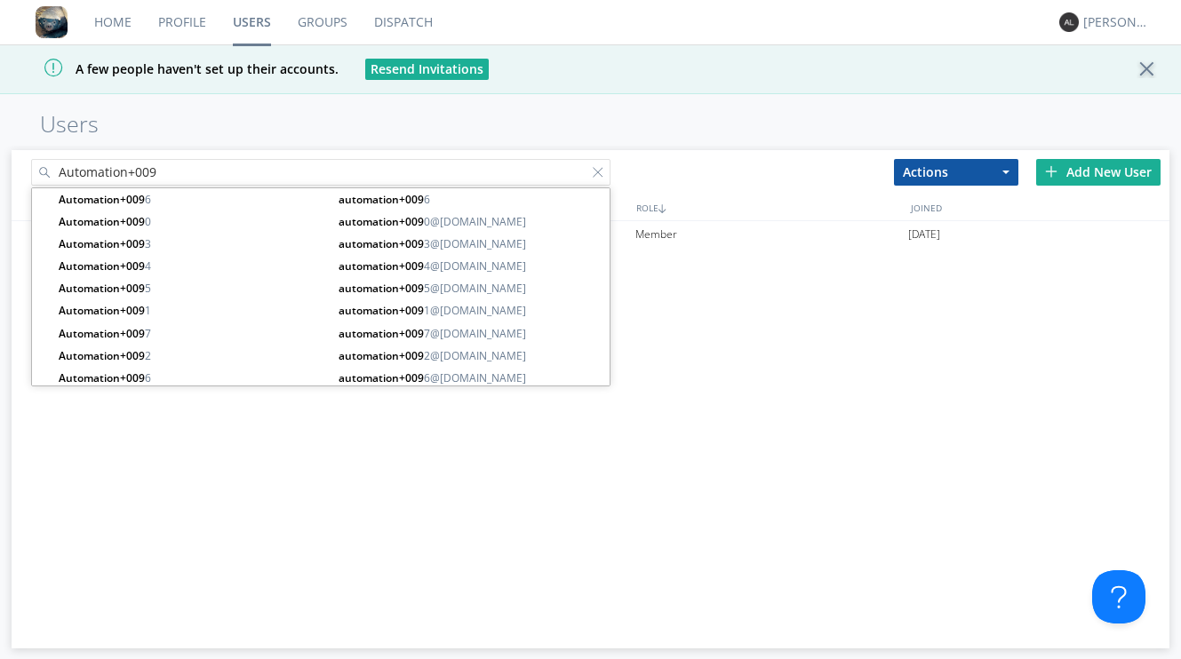
type input "Automation+009"
click at [1072, 160] on div "Add New User" at bounding box center [1098, 172] width 124 height 27
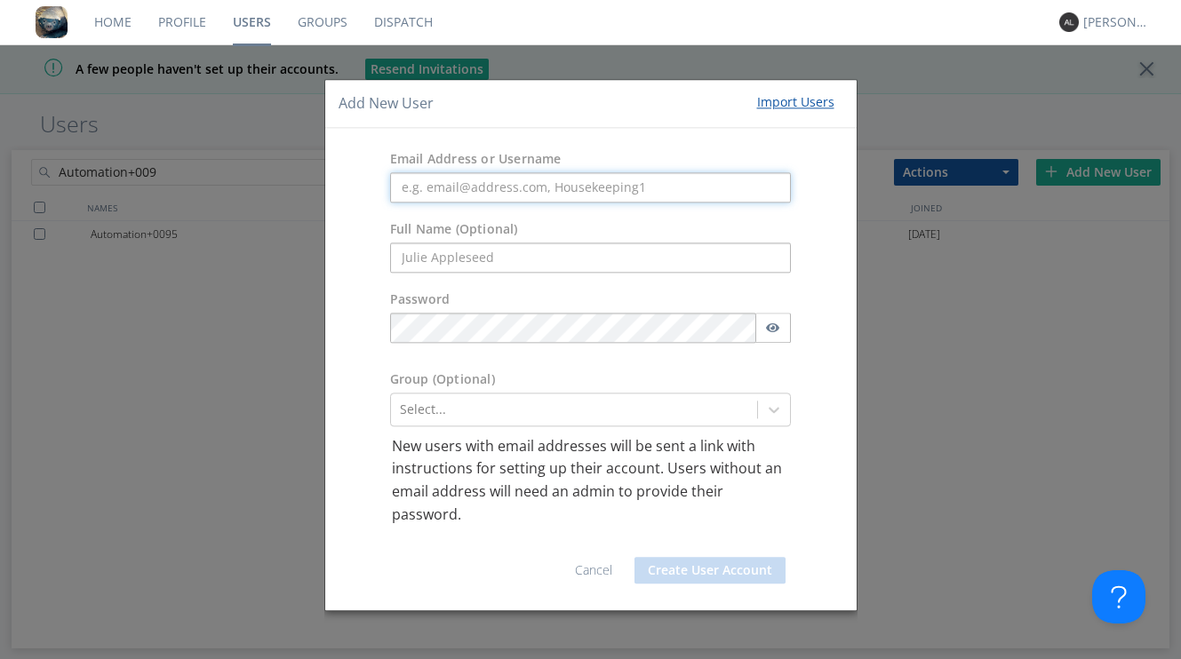
click at [629, 185] on input "text" at bounding box center [591, 187] width 402 height 30
paste input "automation+0099"
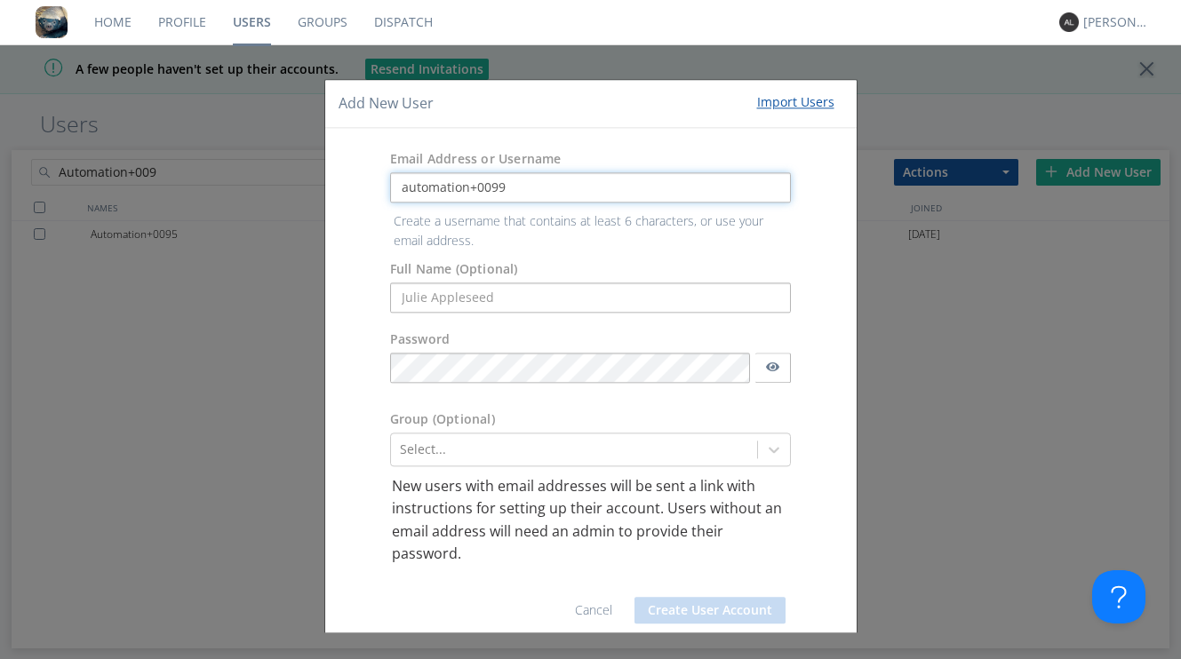
type input "automation+0099"
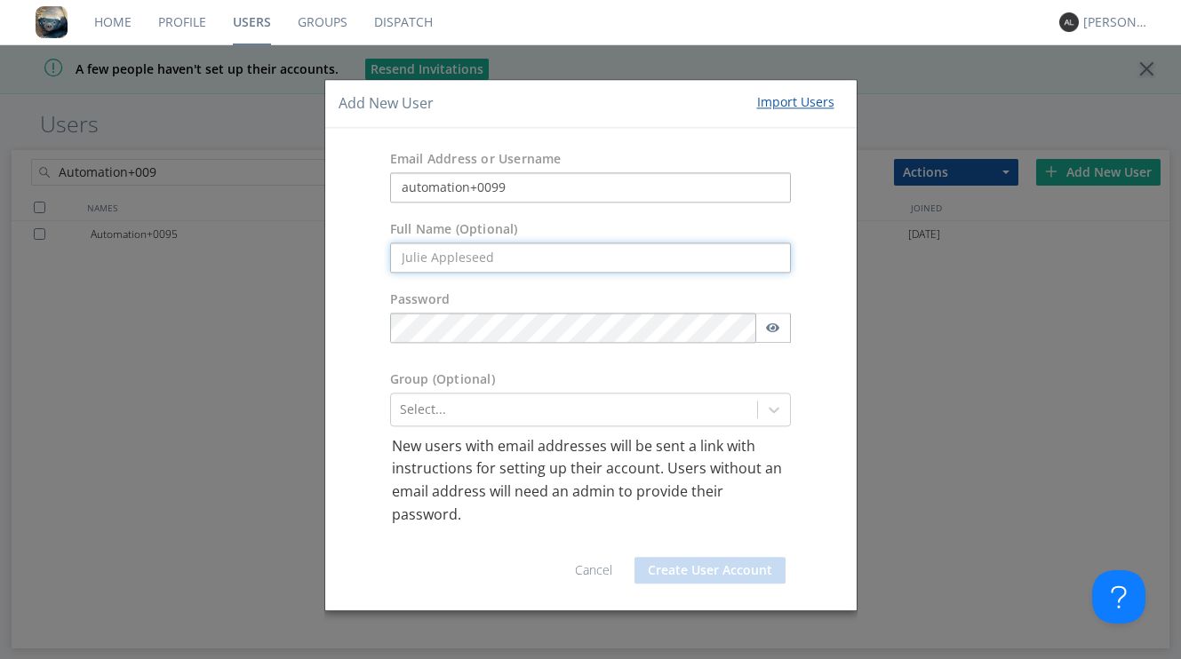
click at [498, 290] on form "Email Address or Username automation+0099 Full Name (Optional) Password Group (…" at bounding box center [591, 369] width 505 height 456
paste input "automation+0099"
click at [409, 263] on input "automation+0099" at bounding box center [591, 258] width 402 height 30
type input "Automation+0099"
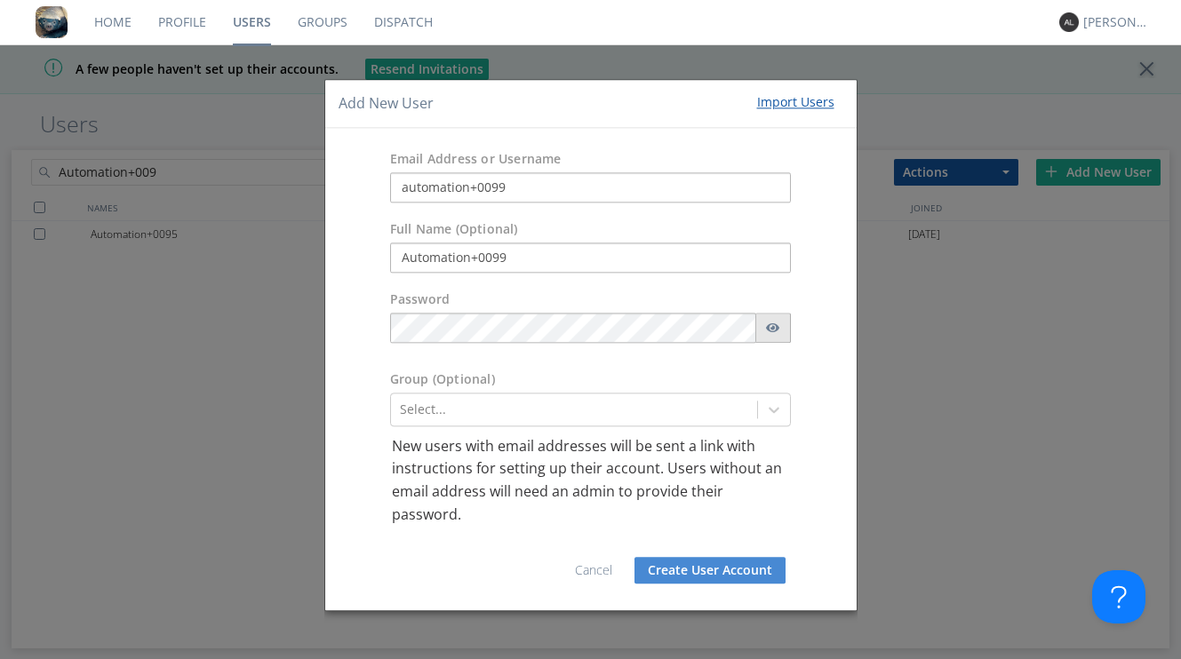
click at [777, 333] on icon "button" at bounding box center [773, 328] width 14 height 12
click at [698, 569] on button "Create User Account" at bounding box center [709, 571] width 151 height 27
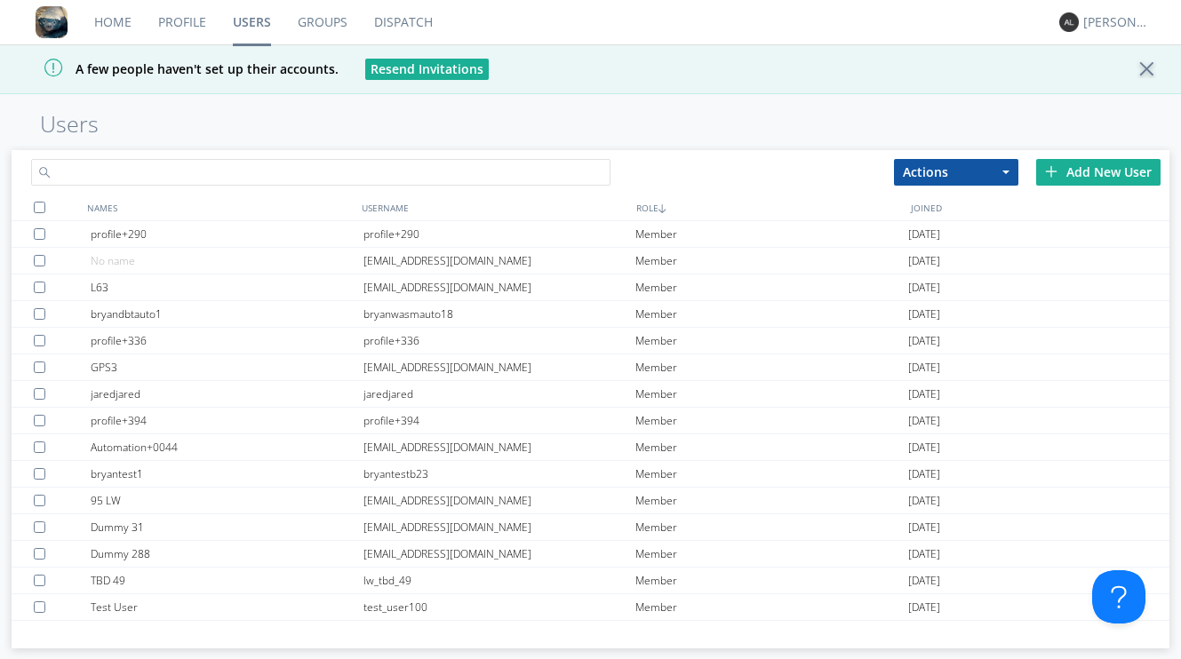
click at [214, 174] on input "text" at bounding box center [320, 172] width 578 height 27
paste input "automation+0100"
type input "automation+0100"
click at [1060, 167] on div "Add New User" at bounding box center [1098, 172] width 124 height 27
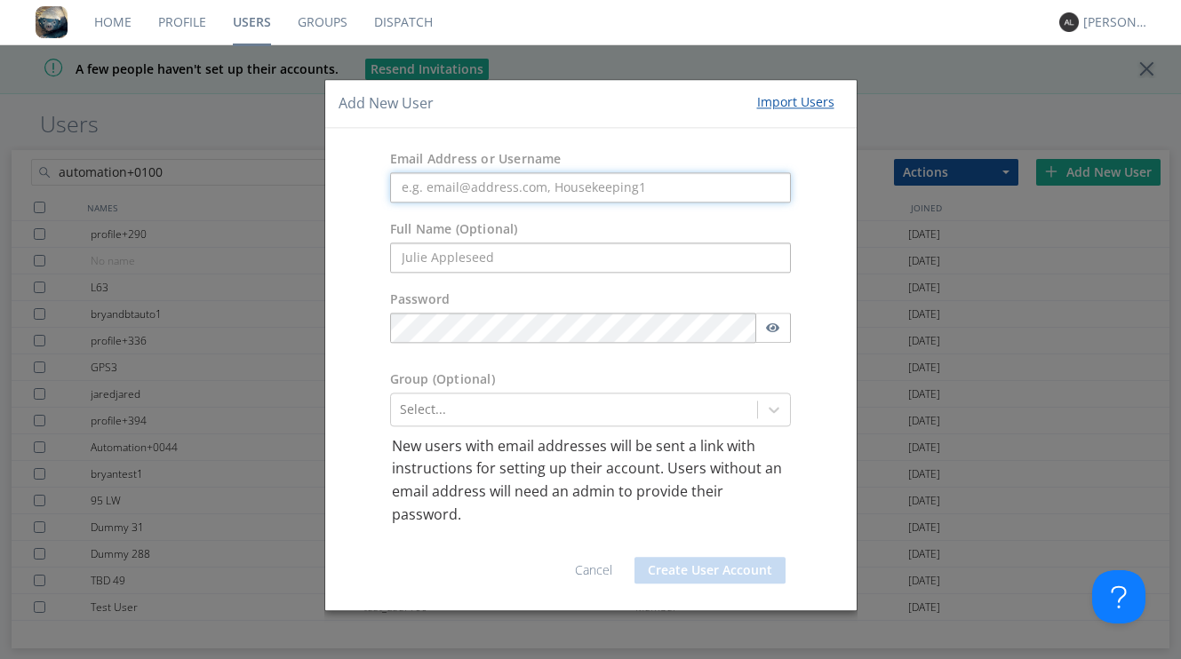
click at [625, 189] on input "text" at bounding box center [591, 187] width 402 height 30
paste input "automation+0100"
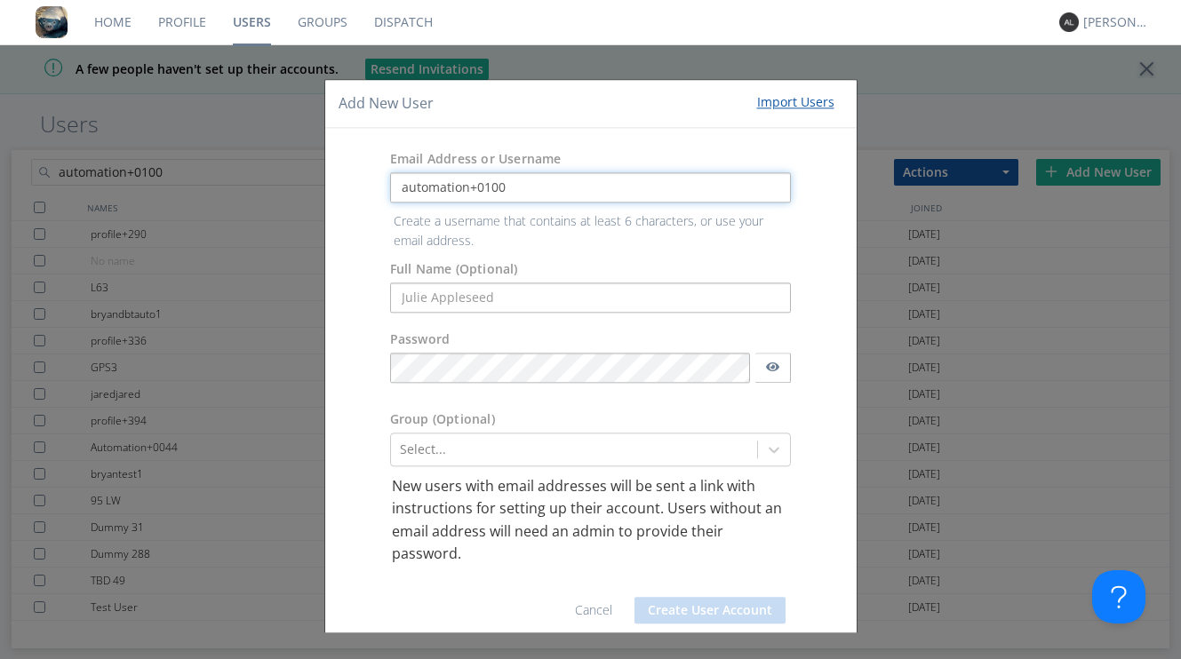
type input "automation+0100"
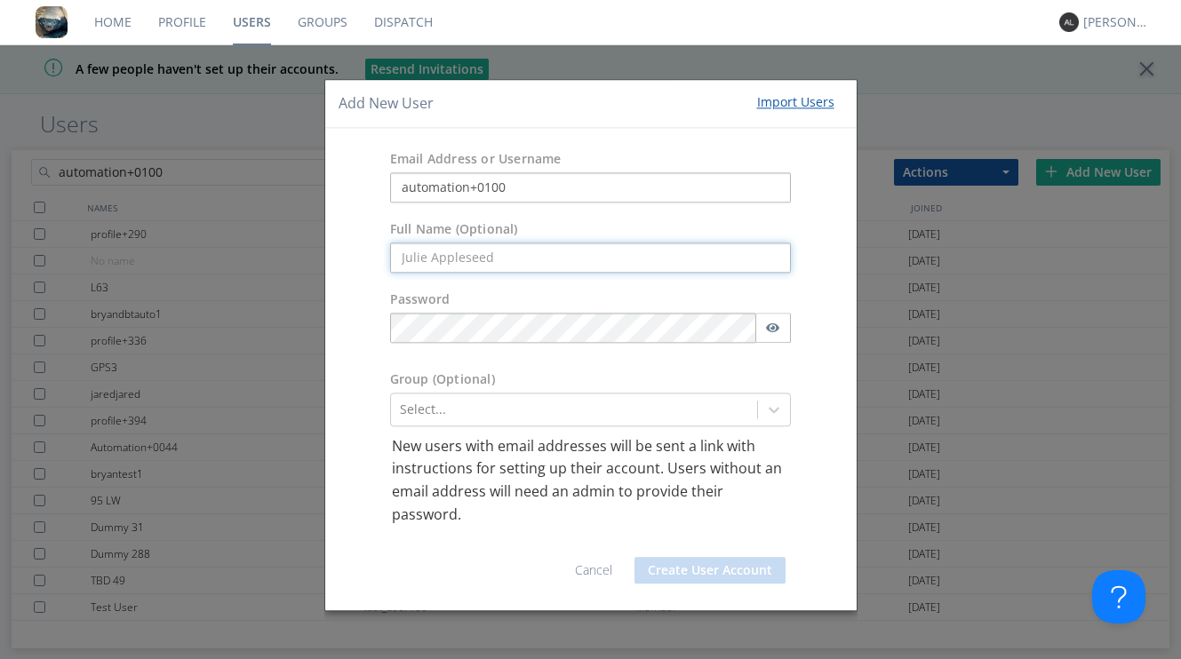
click at [495, 303] on form "Email Address or Username automation+0100 Full Name (Optional) Password Group (…" at bounding box center [591, 369] width 505 height 456
paste input "automation+0100"
click at [405, 262] on input "automation+0100" at bounding box center [591, 258] width 402 height 30
type input "Automation+0100"
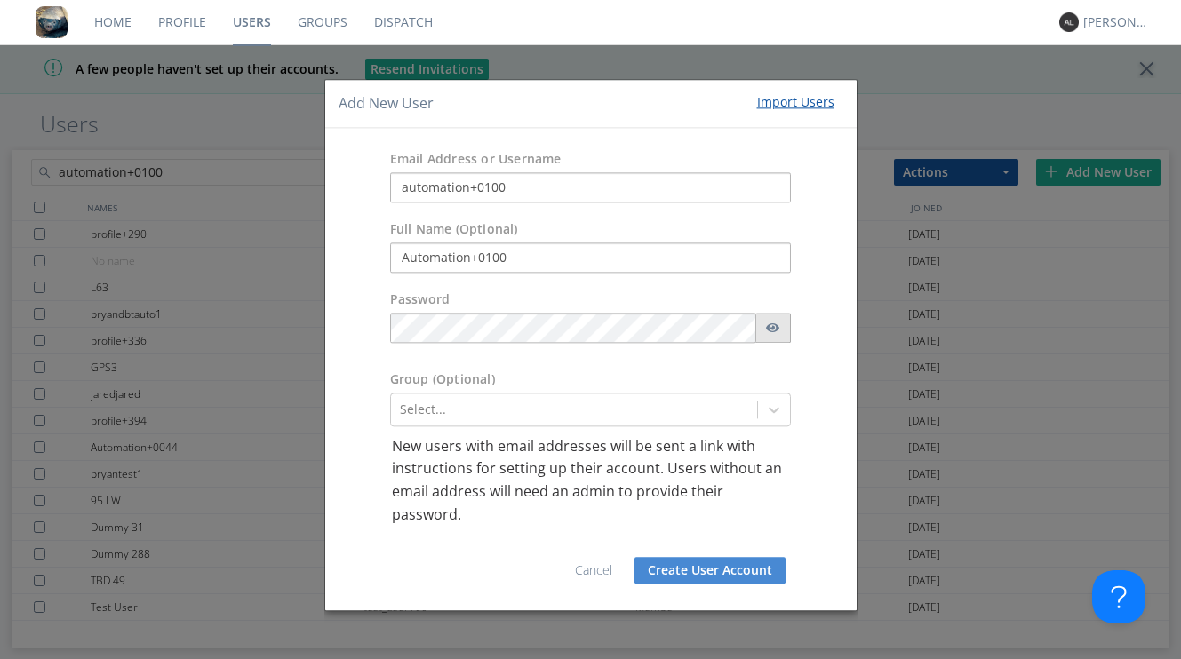
click at [773, 331] on icon "button" at bounding box center [773, 328] width 14 height 10
click at [669, 571] on button "Create User Account" at bounding box center [709, 571] width 151 height 27
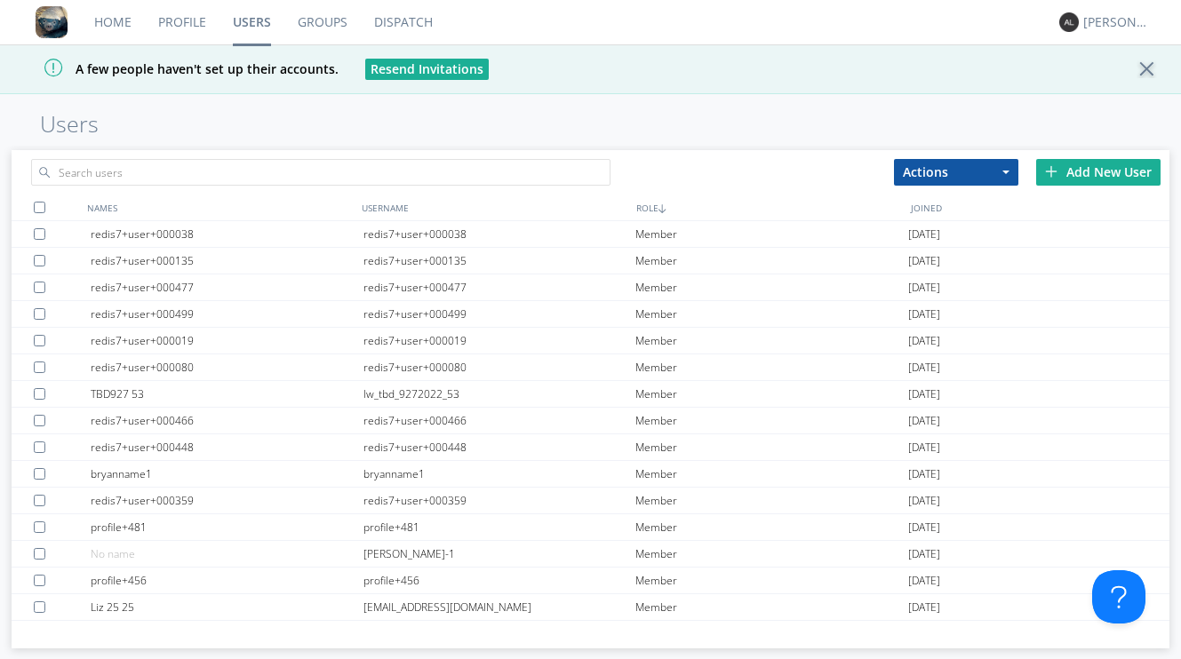
click at [1078, 164] on div "Add New User" at bounding box center [1098, 172] width 124 height 27
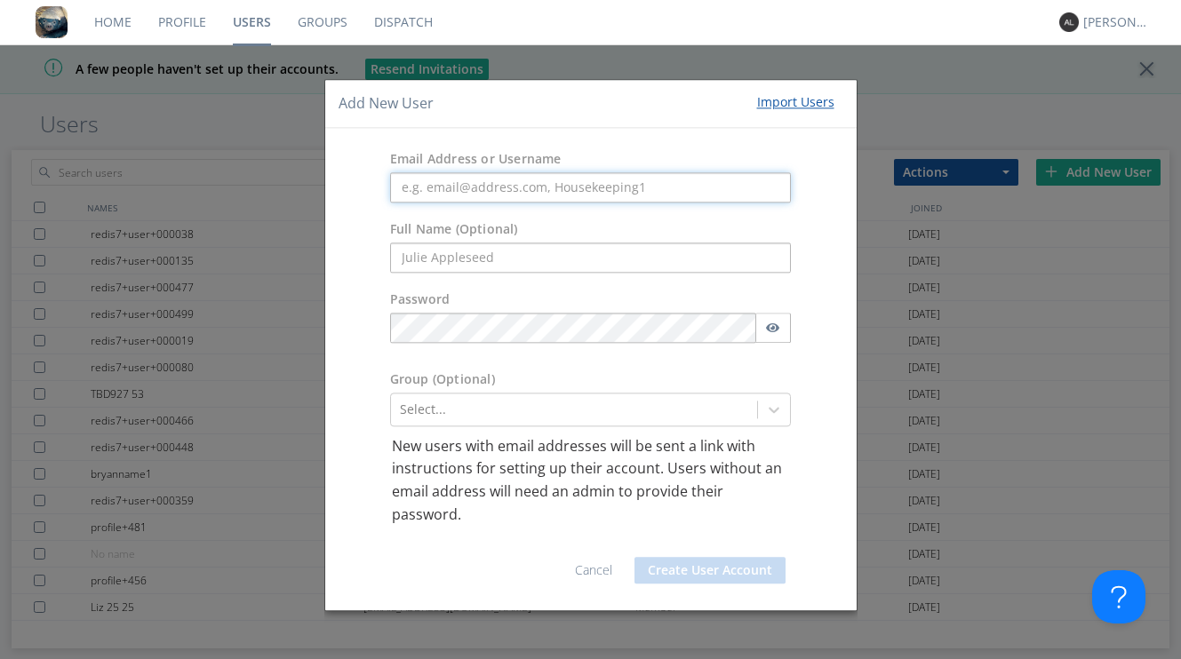
click at [594, 189] on input "text" at bounding box center [591, 187] width 402 height 30
paste input "automation+0101"
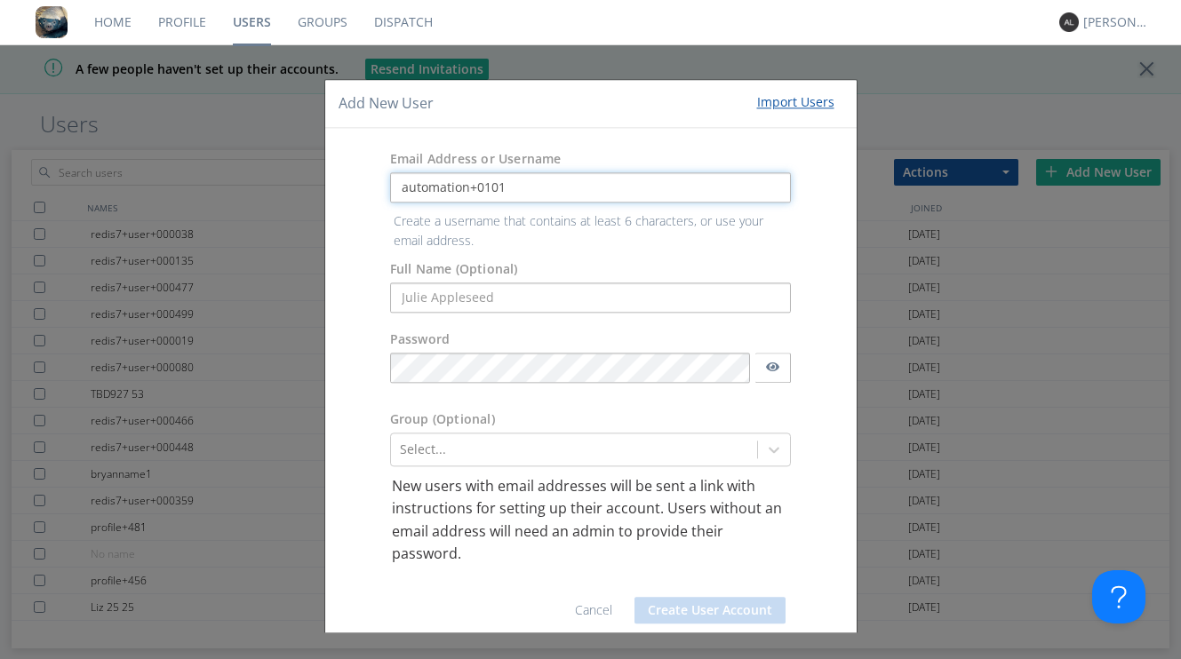
type input "automation+0101"
click at [483, 288] on form "Email Address or Username automation+0101 Create a username that contains at le…" at bounding box center [591, 389] width 505 height 496
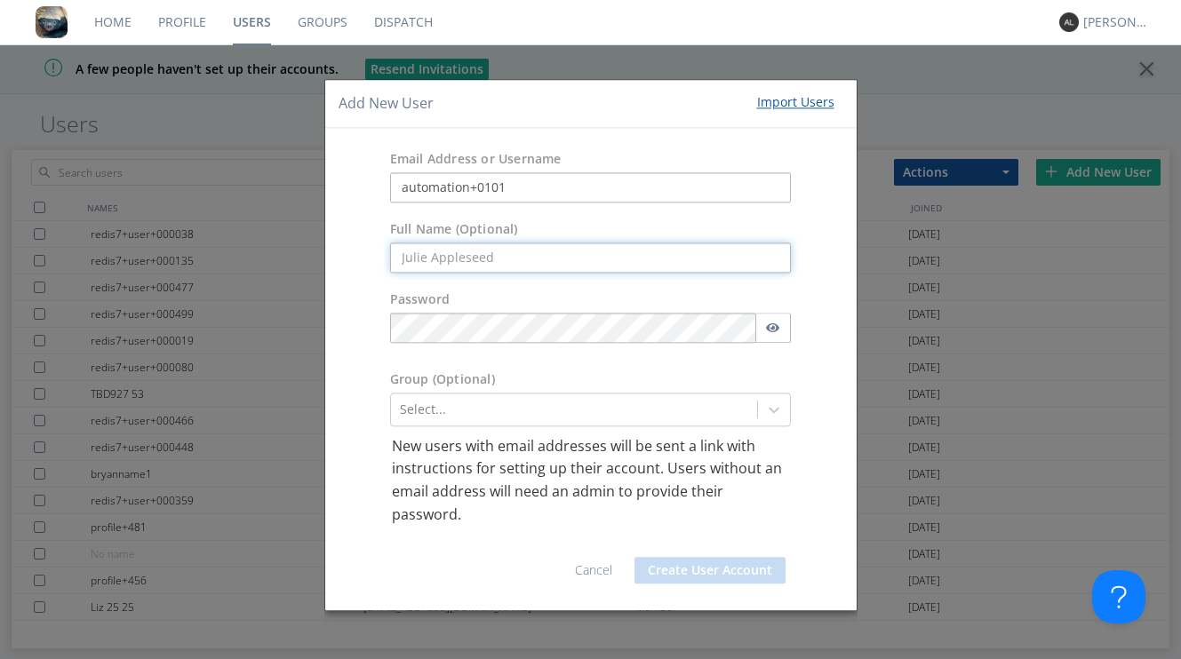
paste input "automation+0101"
click at [406, 261] on input "automation+0101" at bounding box center [591, 258] width 402 height 30
type input "Automation+0101"
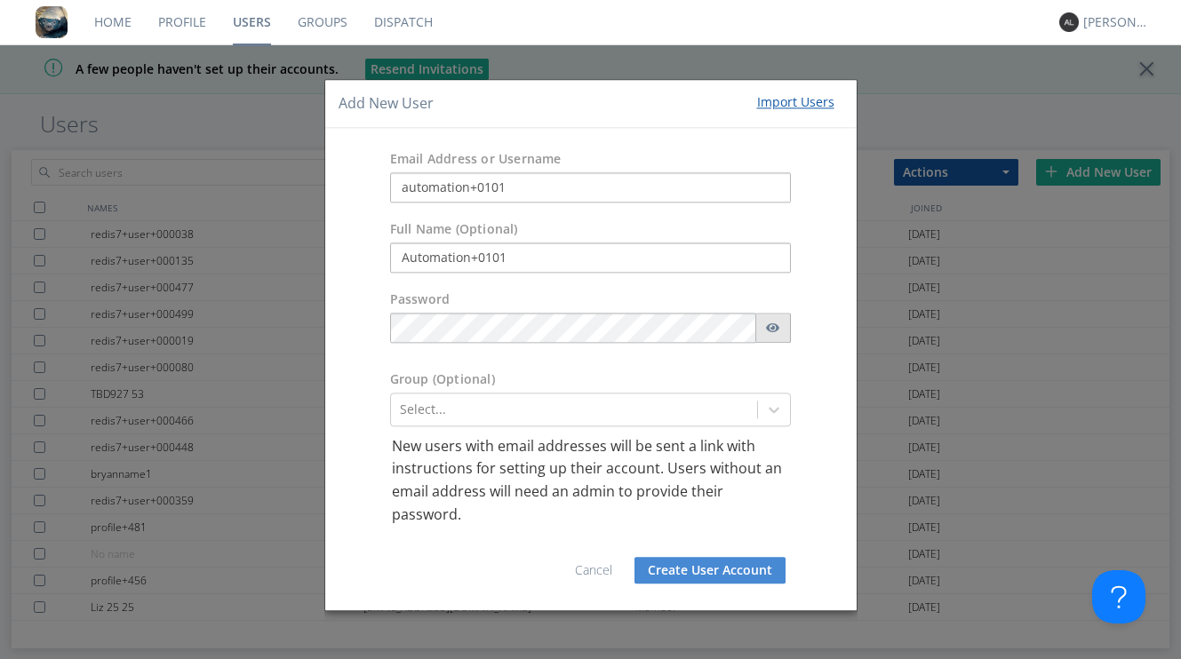
click at [772, 323] on icon "button" at bounding box center [773, 328] width 14 height 12
click at [672, 573] on button "Create User Account" at bounding box center [709, 571] width 151 height 27
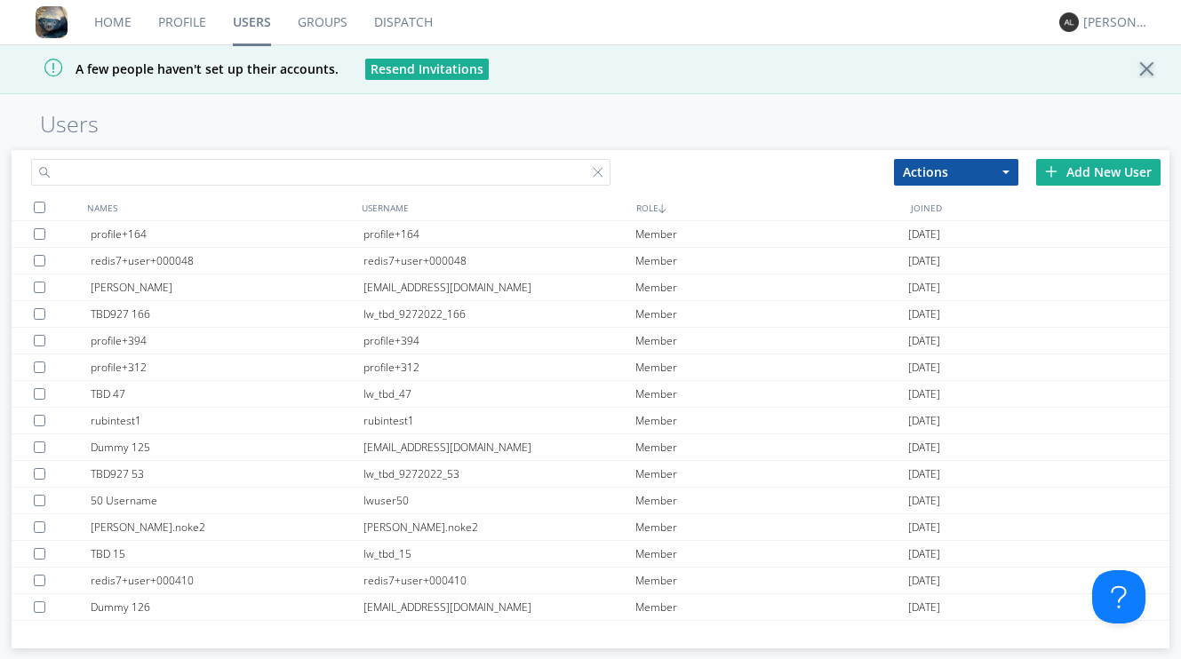
click at [552, 172] on input "text" at bounding box center [320, 172] width 578 height 27
click at [188, 172] on input "text" at bounding box center [320, 172] width 578 height 27
paste input "automation+0102"
type input "automation+0102"
click at [1077, 169] on div "Add New User" at bounding box center [1098, 172] width 124 height 27
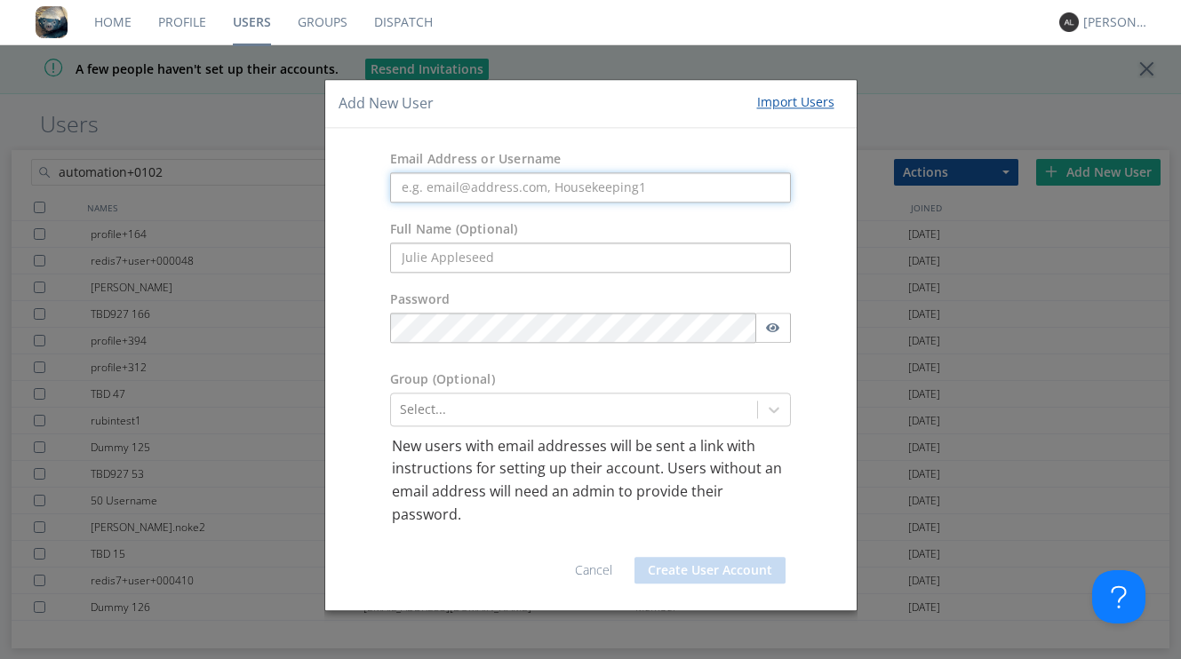
click at [578, 195] on input "text" at bounding box center [591, 187] width 402 height 30
paste input "automation+0102"
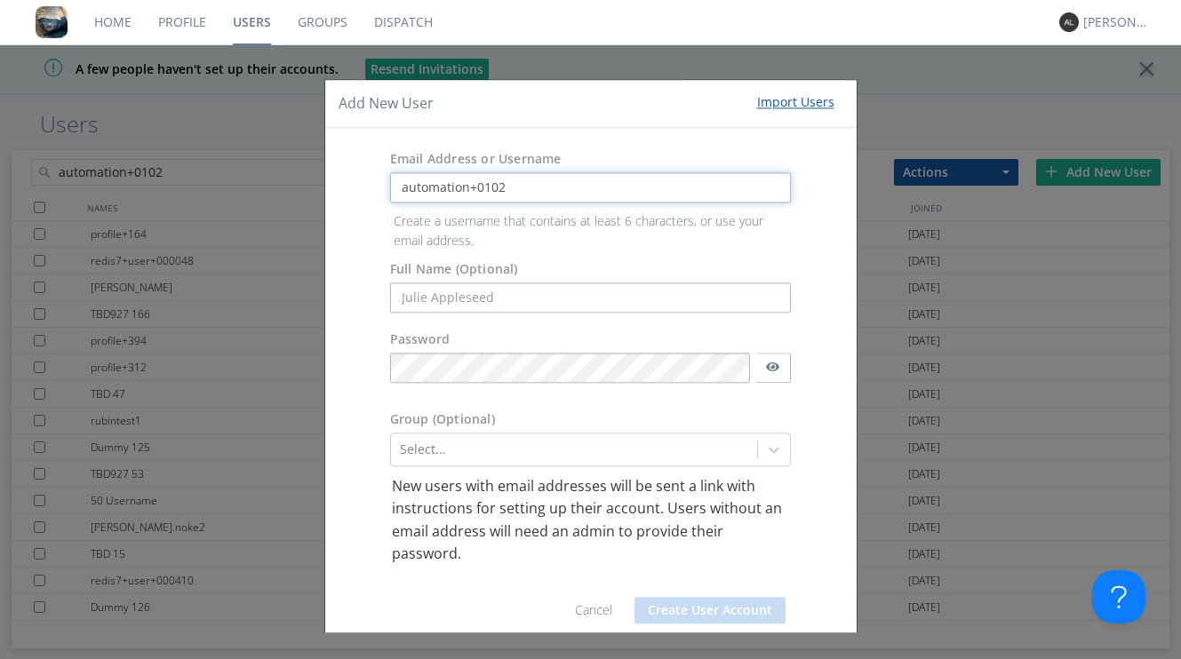
type input "automation+0102"
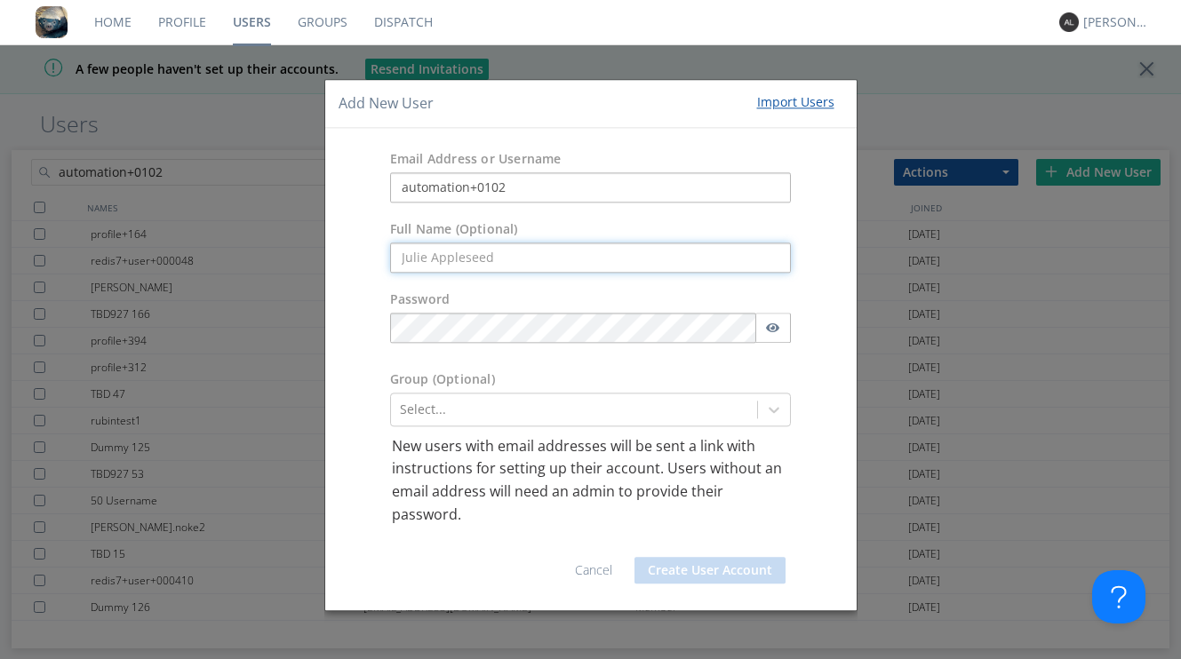
click at [488, 292] on form "Email Address or Username automation+0102 Full Name (Optional) Password Group (…" at bounding box center [591, 369] width 505 height 456
paste input "automation+0102"
click at [407, 265] on input "automation+0102" at bounding box center [591, 258] width 402 height 30
type input "Automation+0102"
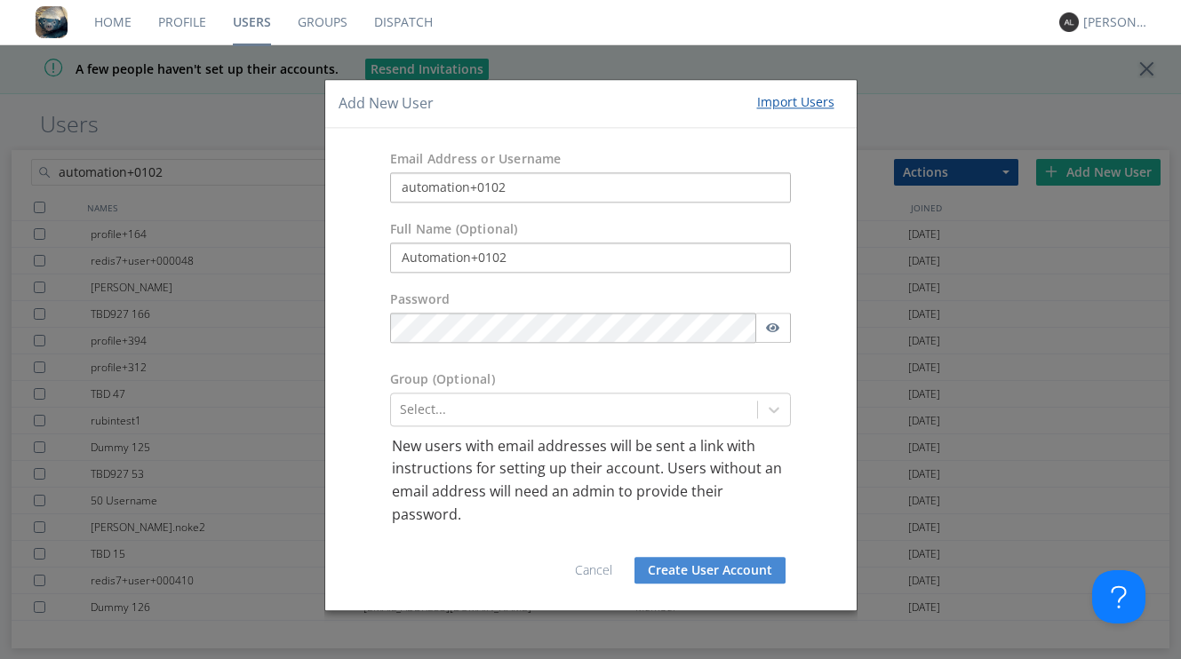
click at [673, 567] on button "Create User Account" at bounding box center [709, 571] width 151 height 27
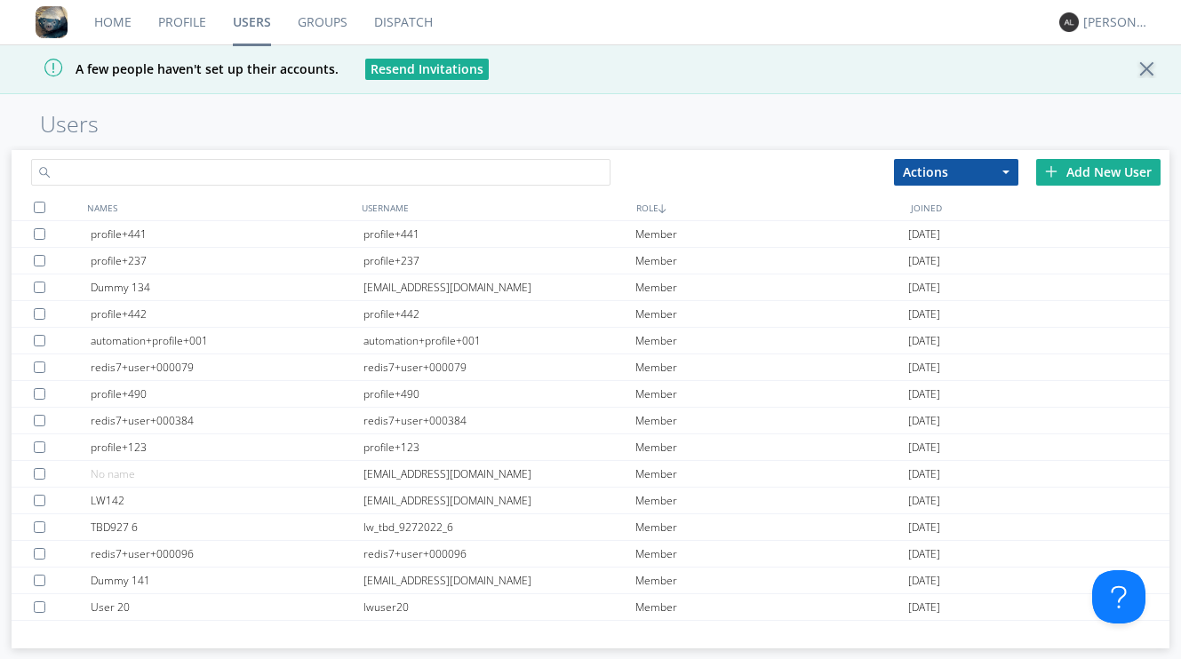
click at [70, 174] on input "text" at bounding box center [320, 172] width 578 height 27
click at [1060, 175] on div "Add New User" at bounding box center [1098, 172] width 124 height 27
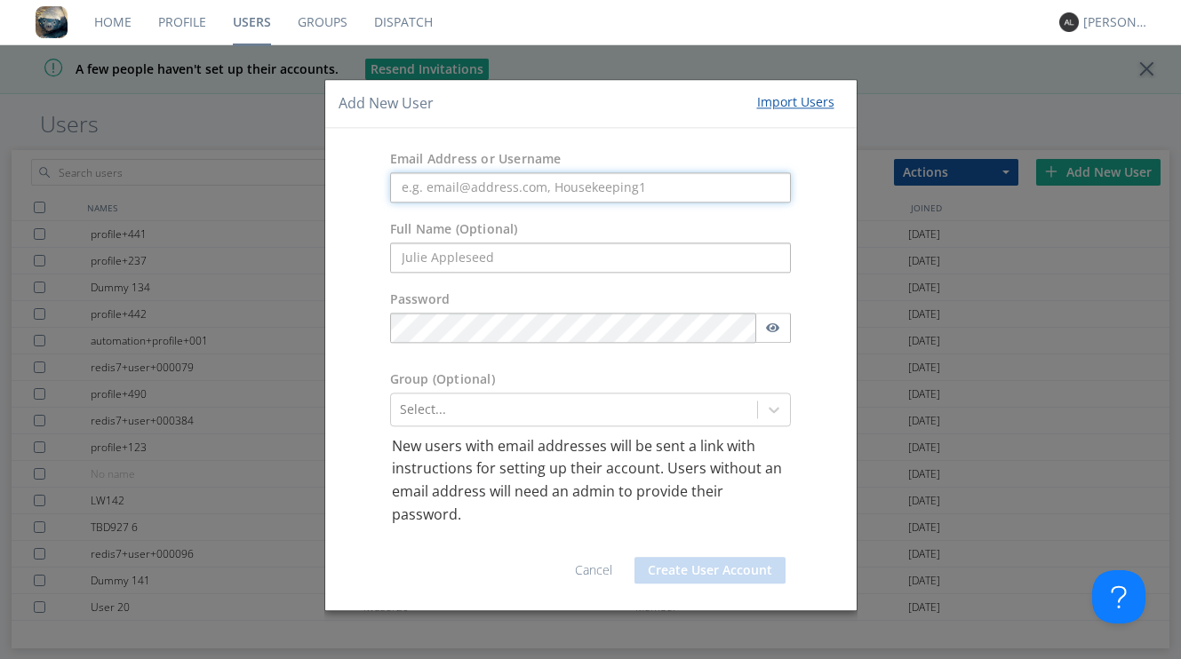
click at [642, 189] on input "text" at bounding box center [591, 187] width 402 height 30
paste input "automation+0103"
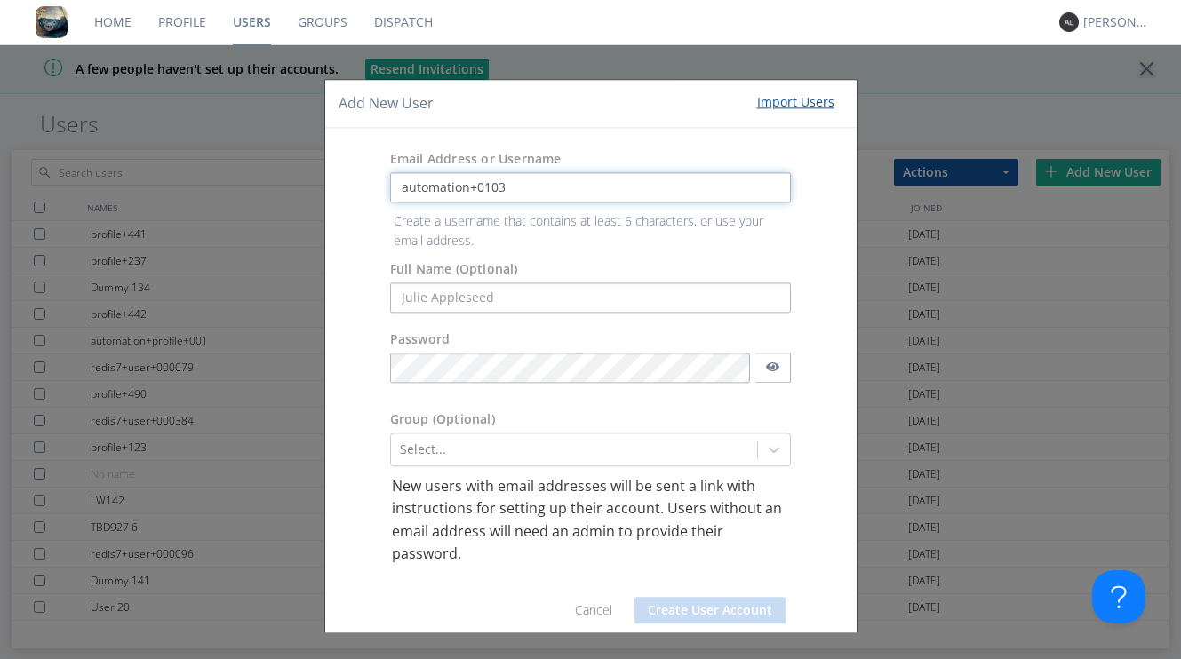
type input "automation+0103"
click at [479, 291] on form "Email Address or Username automation+0103 Create a username that contains at le…" at bounding box center [591, 389] width 505 height 496
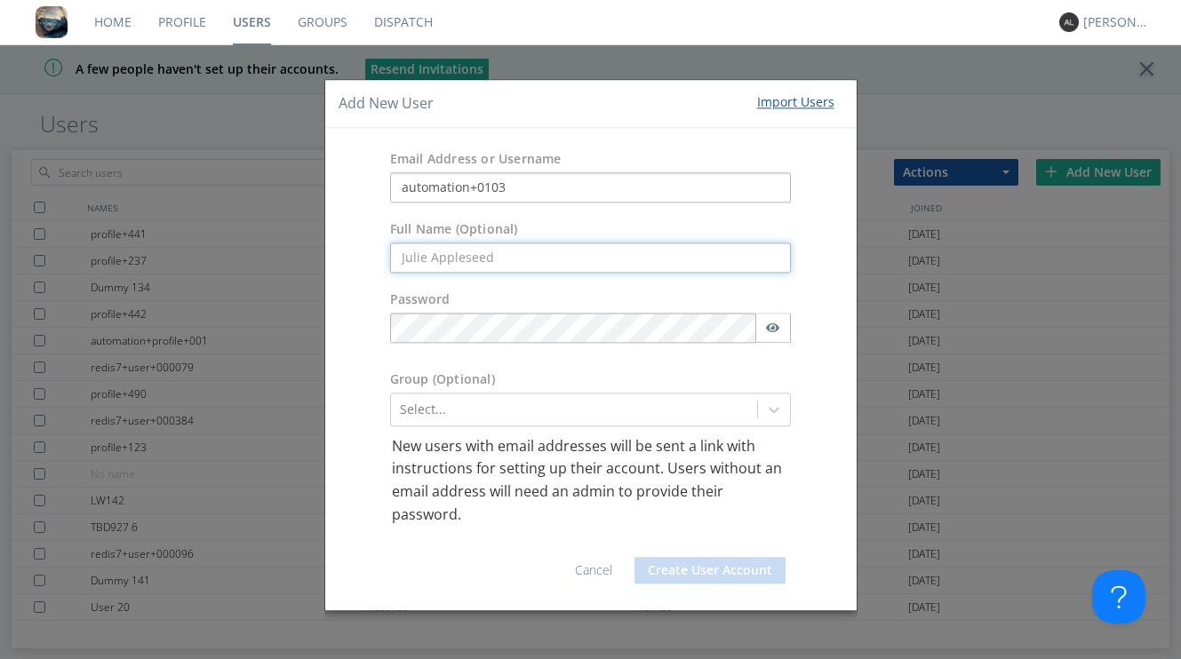
paste input "automation+0103"
click at [408, 260] on input "automation+0103" at bounding box center [591, 258] width 402 height 30
type input "Automation+0103"
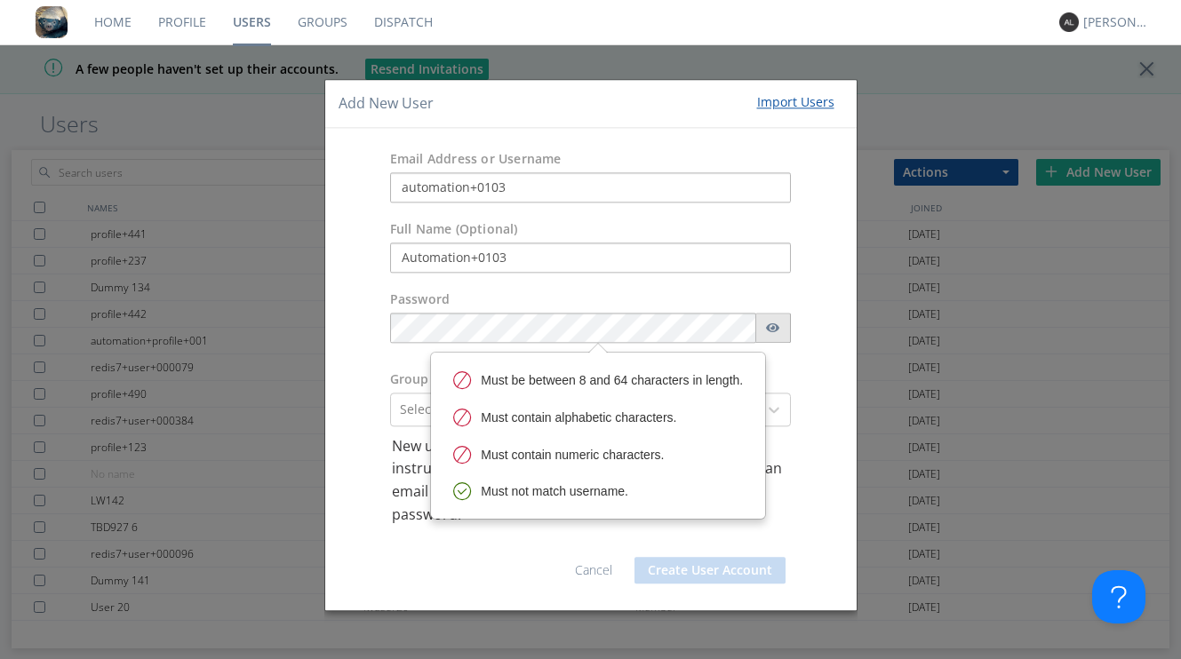
click at [780, 325] on button "button" at bounding box center [773, 328] width 36 height 30
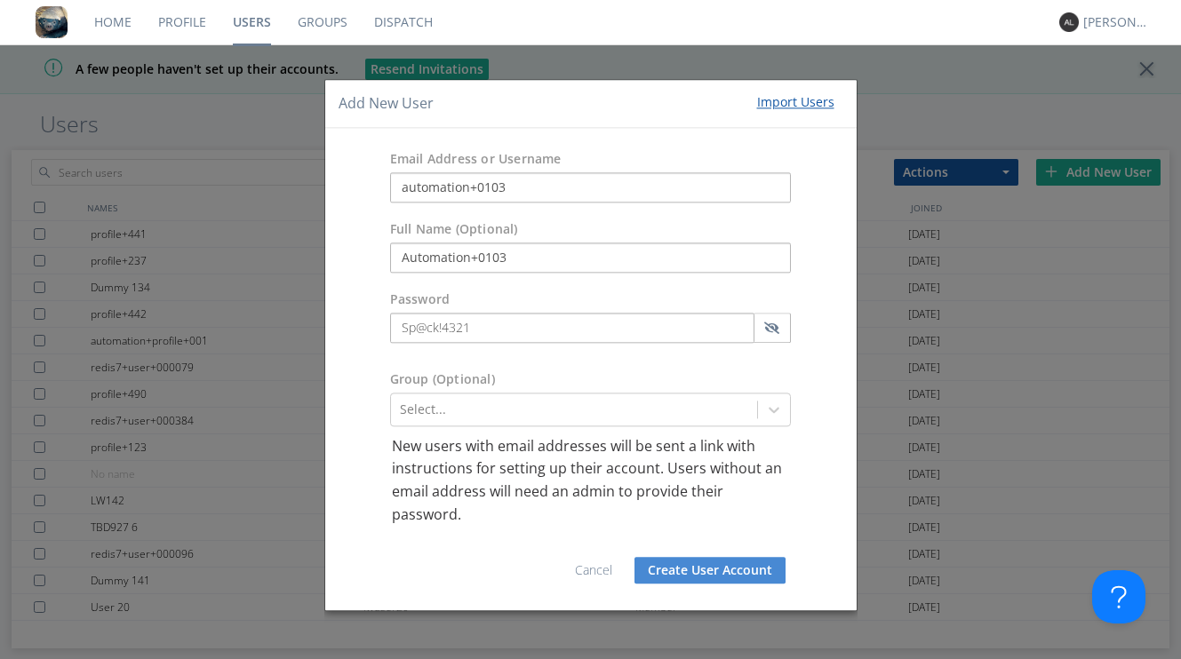
type input "Sp@ck!4321"
click at [717, 569] on button "Create User Account" at bounding box center [709, 571] width 151 height 27
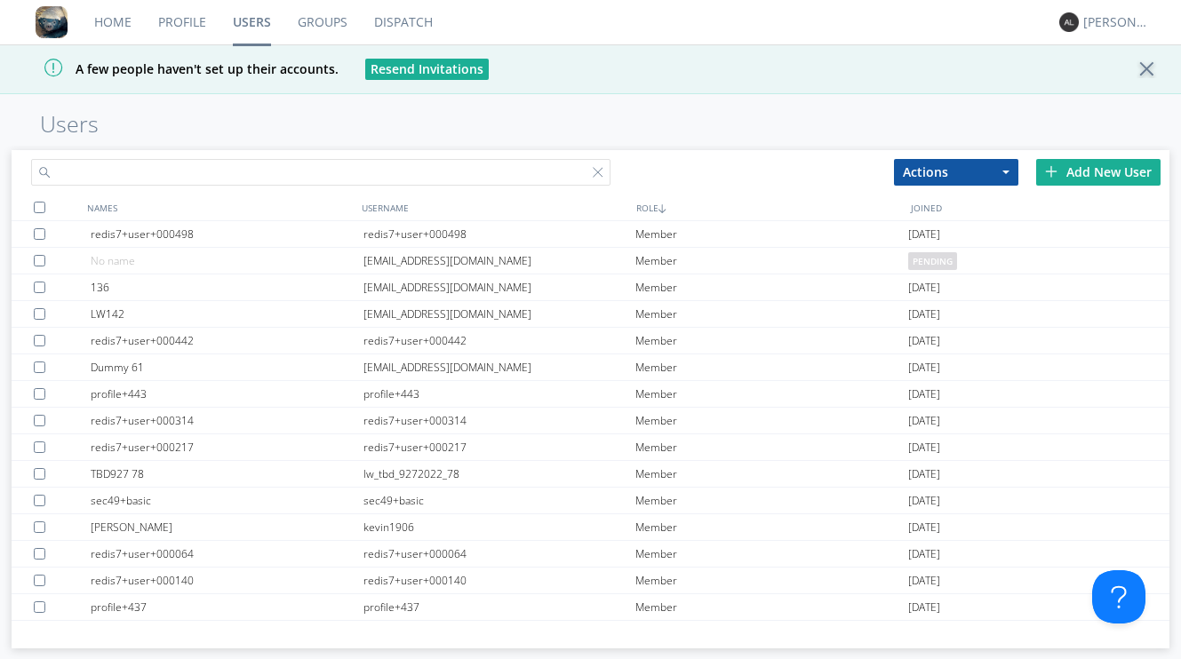
click at [517, 167] on input "text" at bounding box center [320, 172] width 578 height 27
click at [599, 123] on h1 "Users" at bounding box center [590, 124] width 1181 height 25
click at [380, 169] on input "text" at bounding box center [320, 172] width 578 height 27
click at [396, 178] on input "text" at bounding box center [320, 172] width 578 height 27
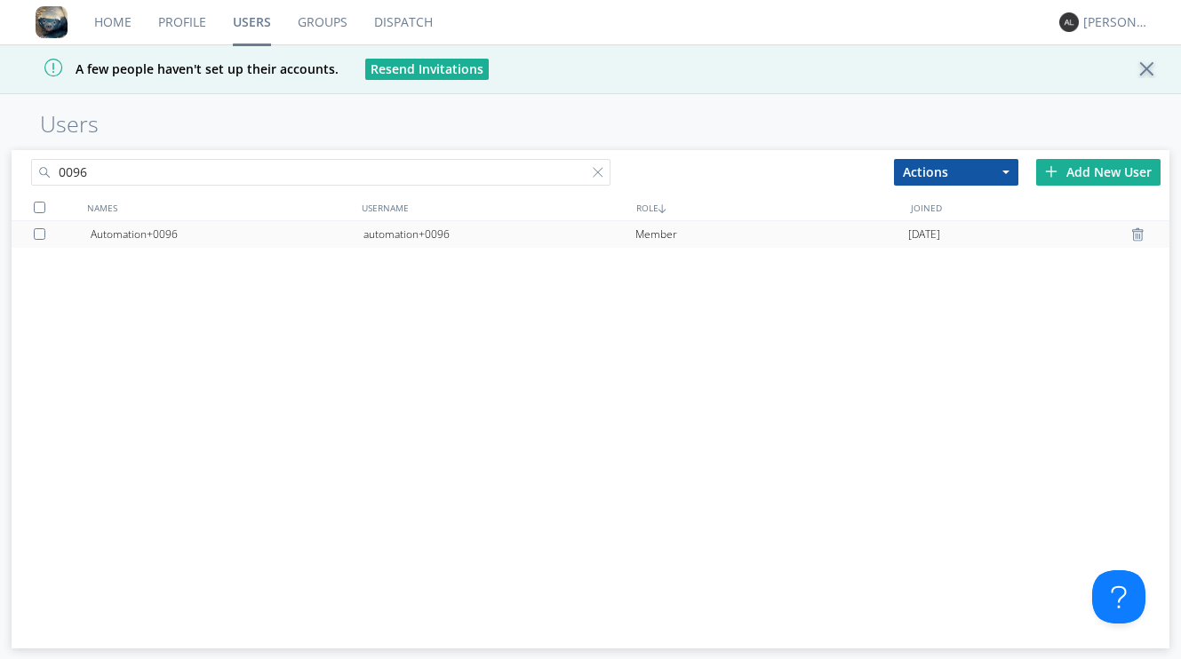
click at [363, 231] on div "automation+0096" at bounding box center [499, 234] width 273 height 27
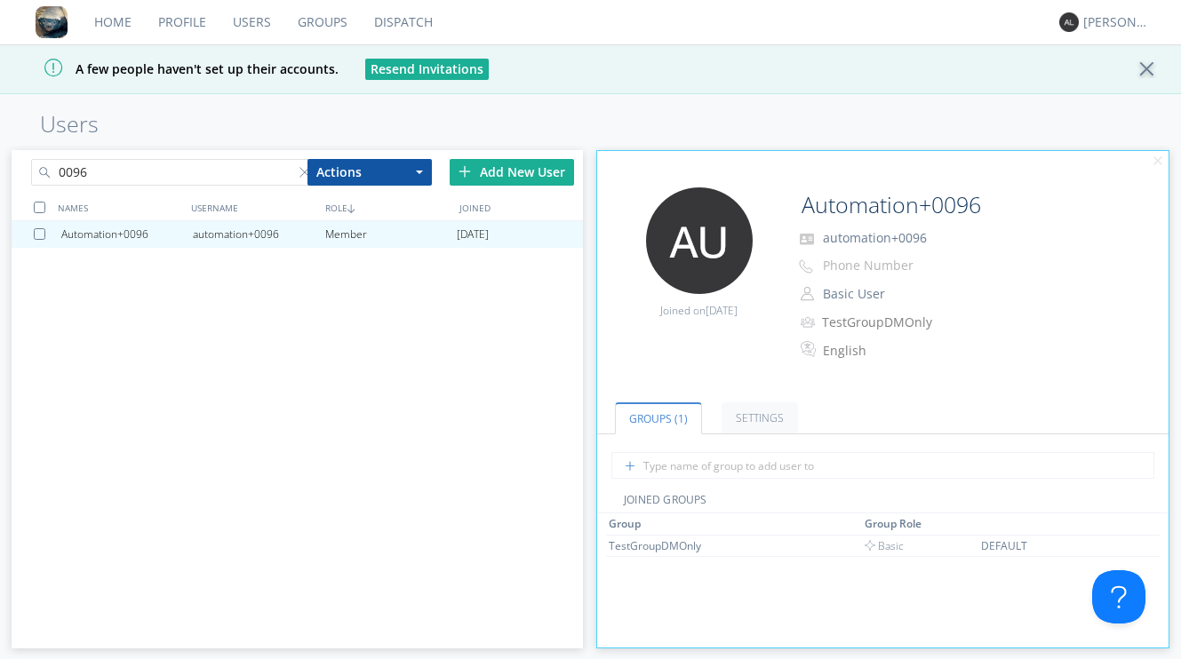
click at [109, 172] on input "0096" at bounding box center [173, 172] width 285 height 27
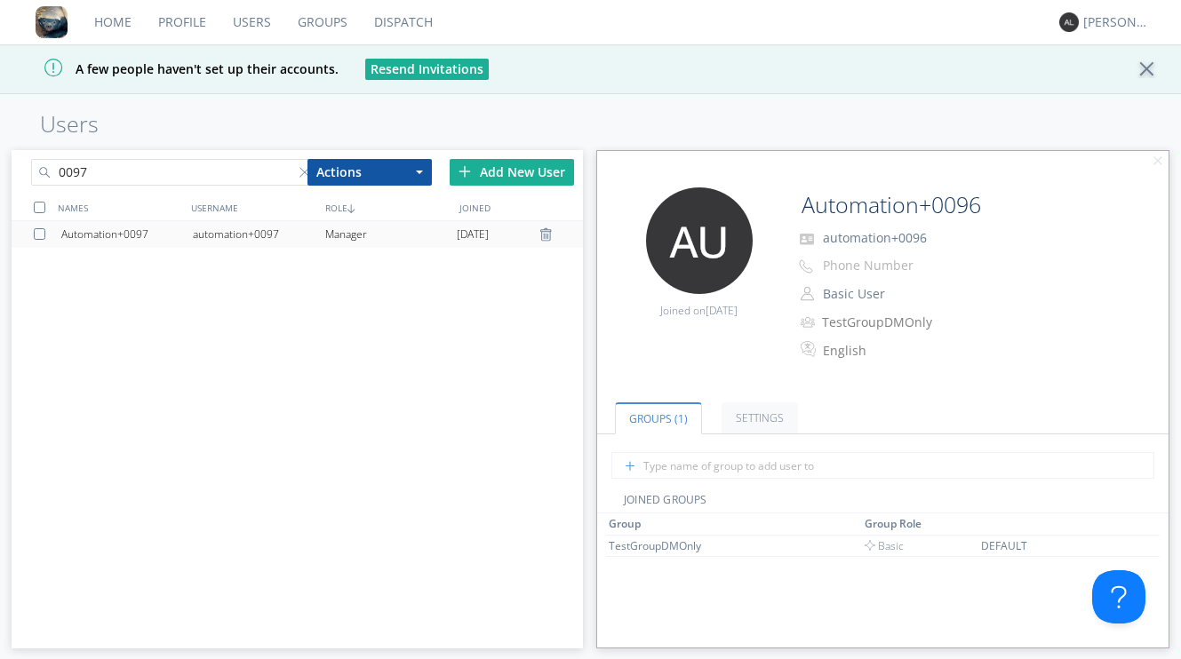
click at [215, 236] on div "automation+0097" at bounding box center [259, 234] width 132 height 27
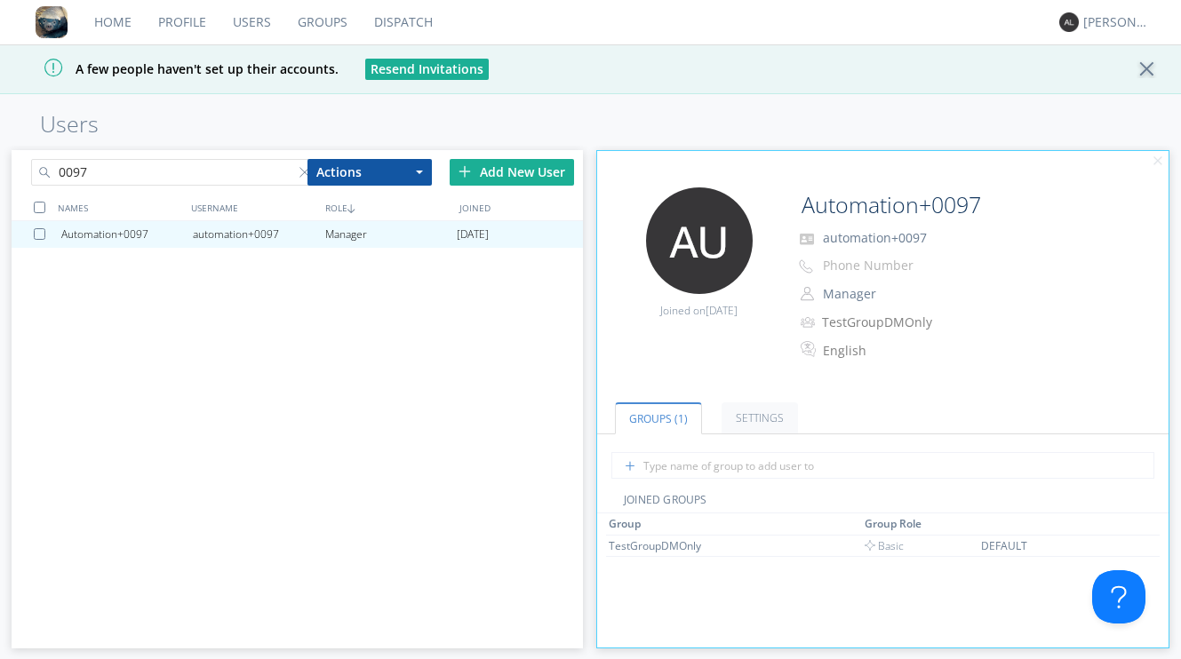
click at [156, 173] on input "0097" at bounding box center [173, 172] width 285 height 27
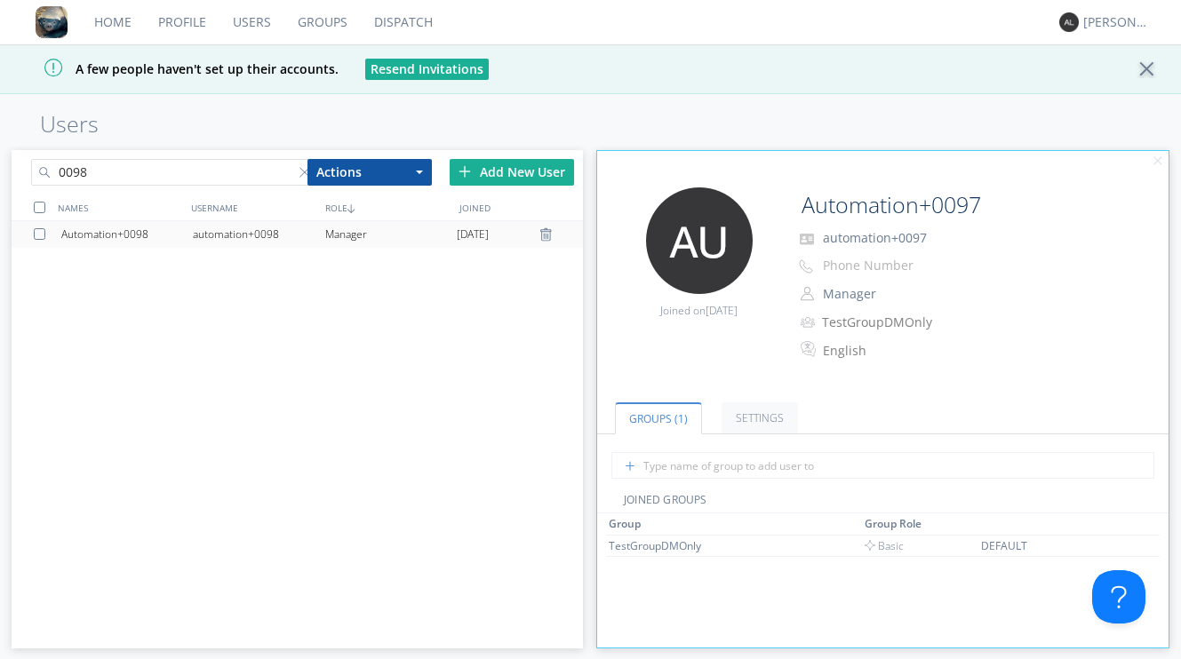
click at [184, 232] on div "Automation+0098" at bounding box center [127, 234] width 132 height 27
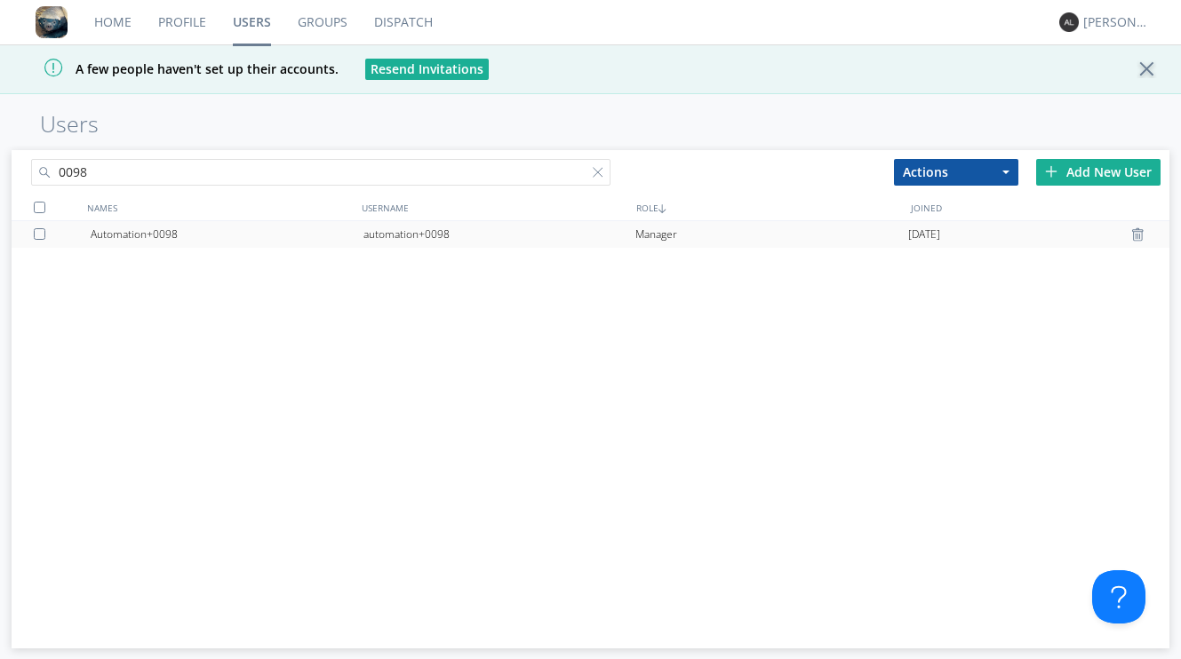
click at [184, 232] on div "Automation+0098" at bounding box center [227, 234] width 273 height 27
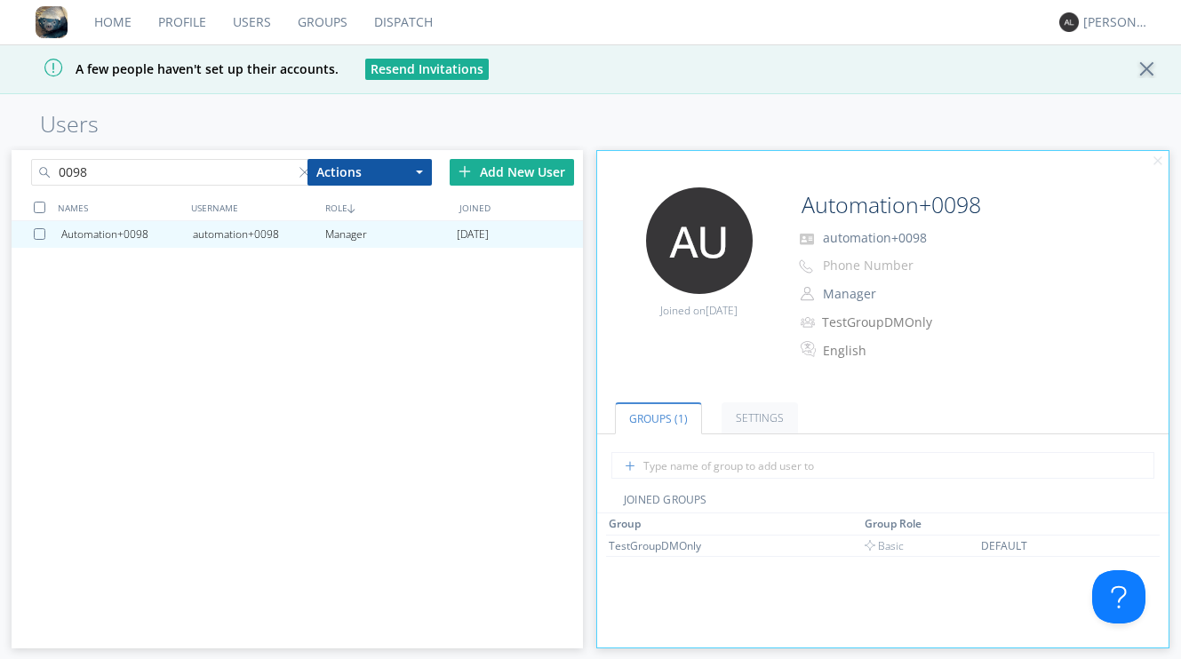
click at [100, 174] on input "0098" at bounding box center [173, 172] width 285 height 27
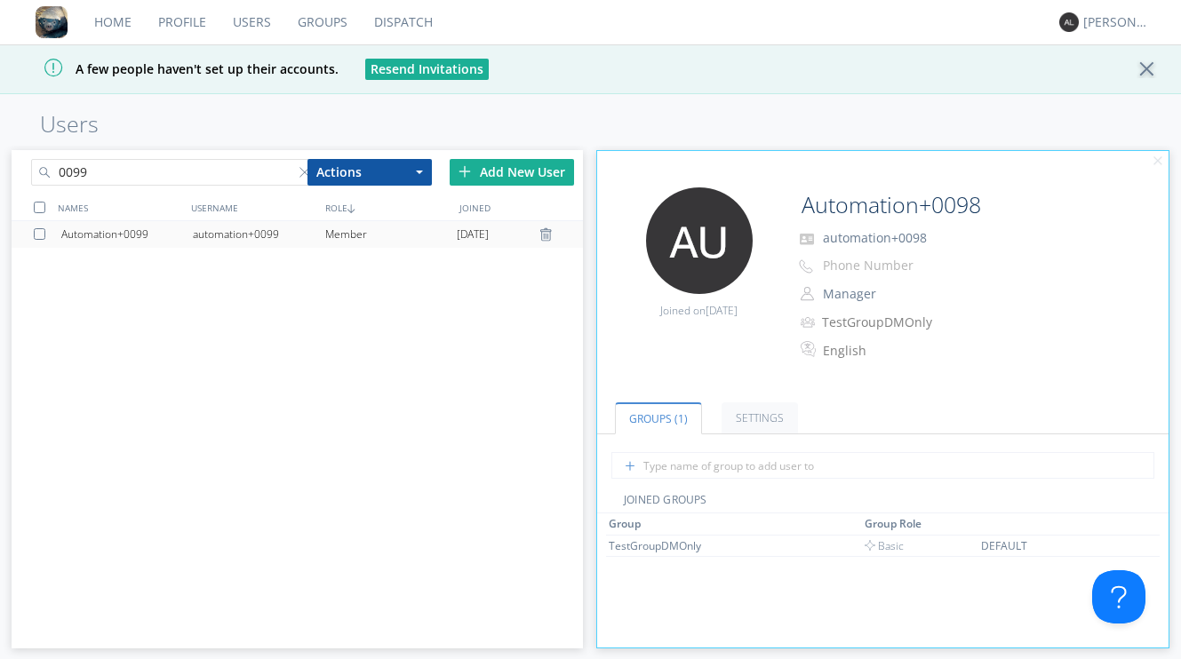
type input "0099"
click at [120, 228] on div "Automation+0099" at bounding box center [127, 234] width 132 height 27
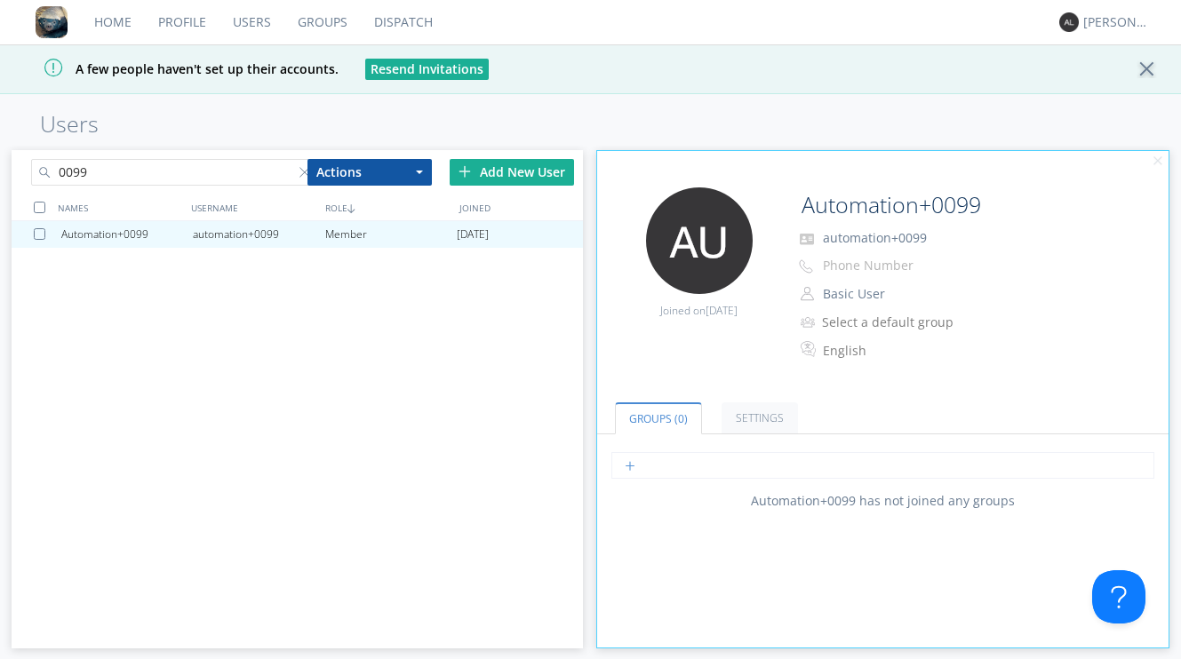
click at [689, 458] on input "text" at bounding box center [882, 465] width 543 height 27
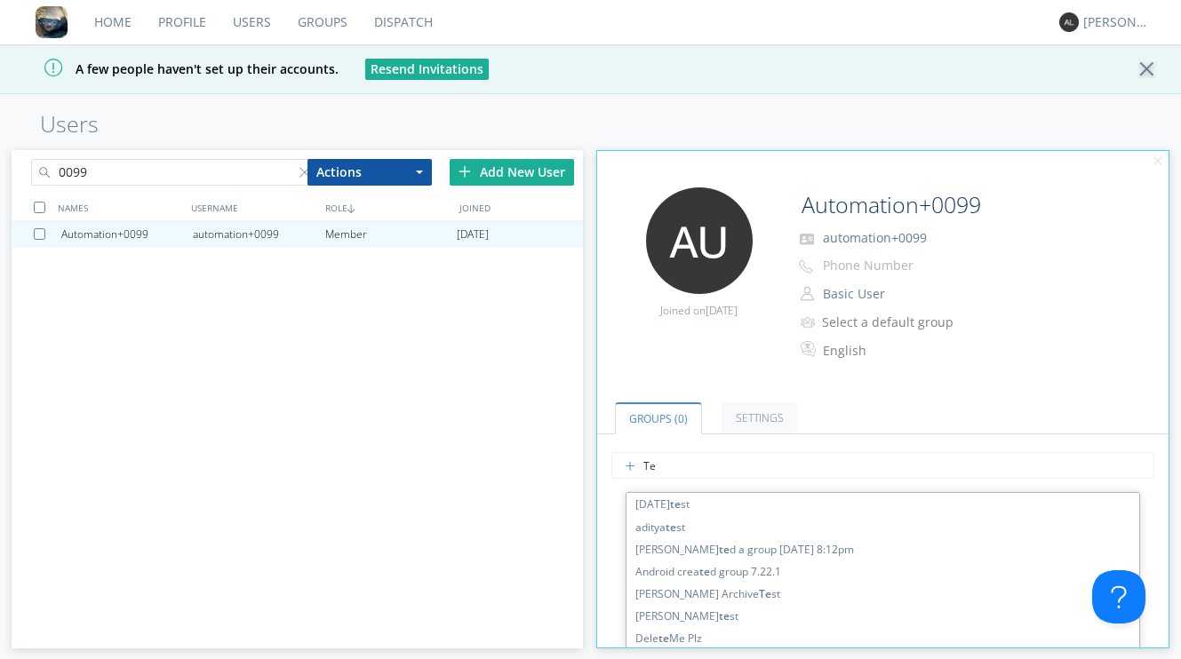
type input "T"
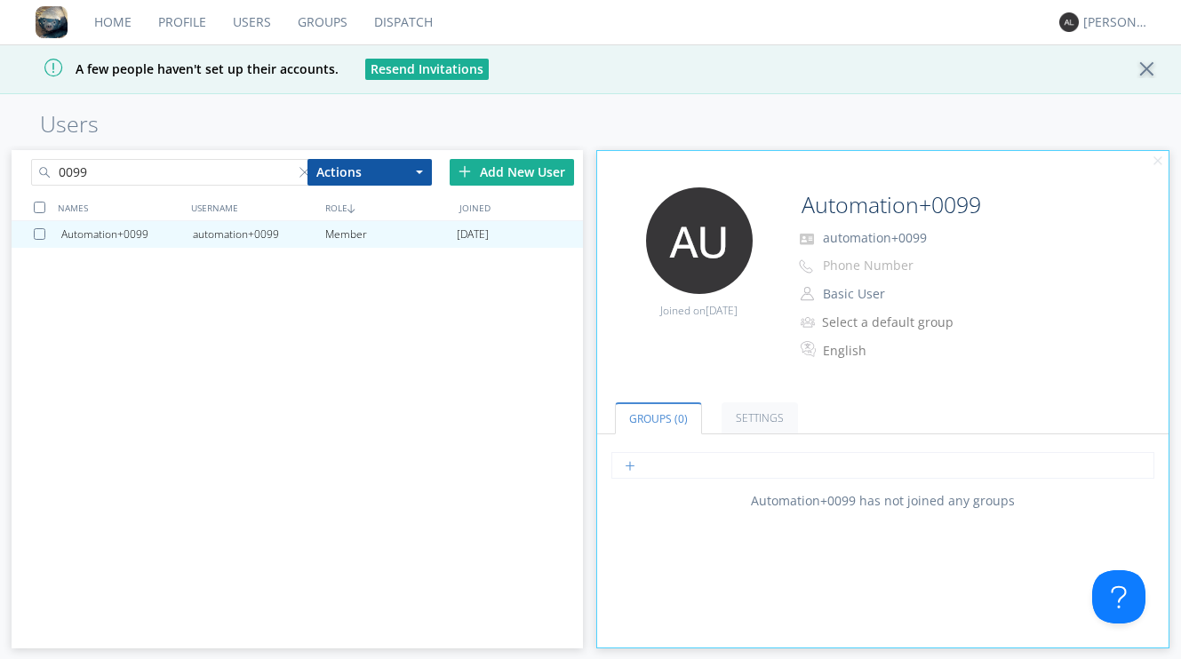
click at [628, 469] on input "text" at bounding box center [882, 465] width 543 height 27
click at [312, 25] on link "Groups" at bounding box center [322, 22] width 76 height 44
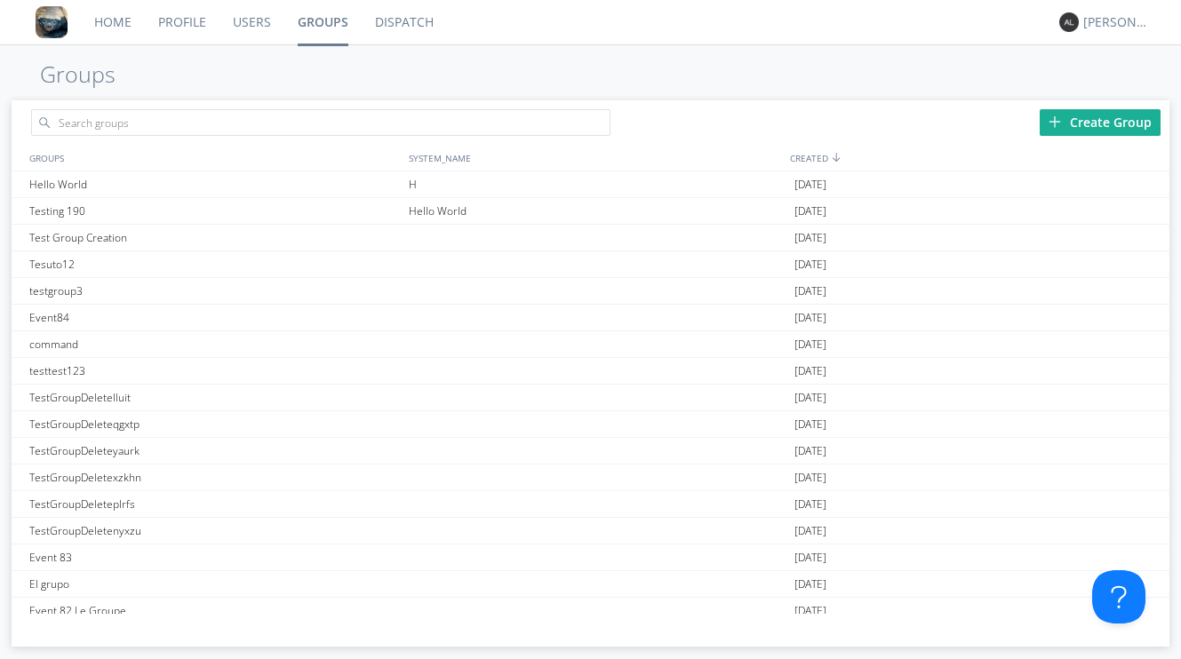
click at [1057, 119] on img at bounding box center [1055, 122] width 12 height 12
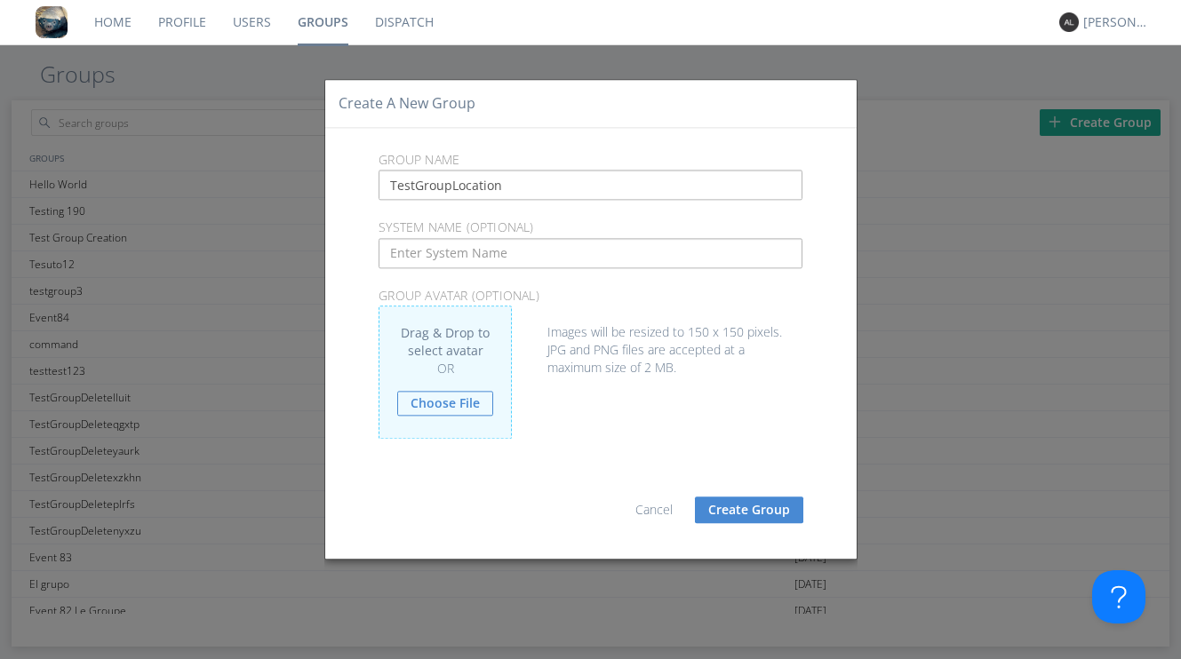
drag, startPoint x: 562, startPoint y: 190, endPoint x: 385, endPoint y: 186, distance: 176.9
click at [385, 186] on input "TestGroupLocation" at bounding box center [591, 186] width 424 height 30
type input "TestGroupLocation"
click at [403, 248] on input "text" at bounding box center [591, 253] width 424 height 30
paste input "TestGroupLocation"
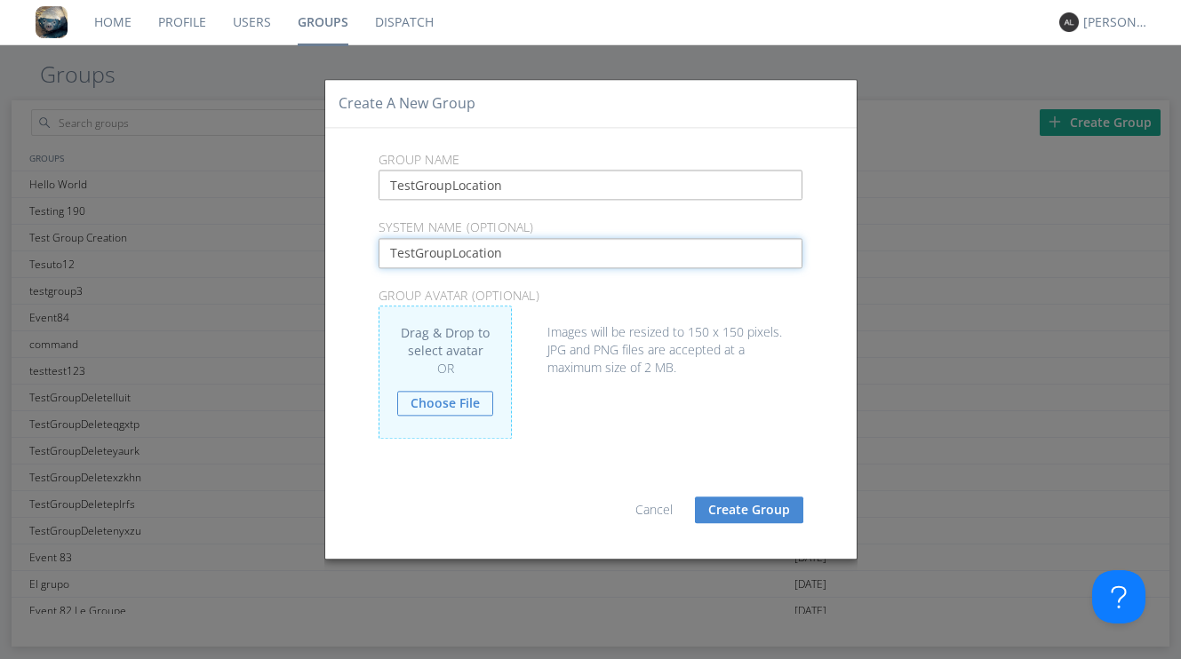
type input "TestGroupLocation"
click at [732, 509] on button "Create Group" at bounding box center [749, 510] width 108 height 27
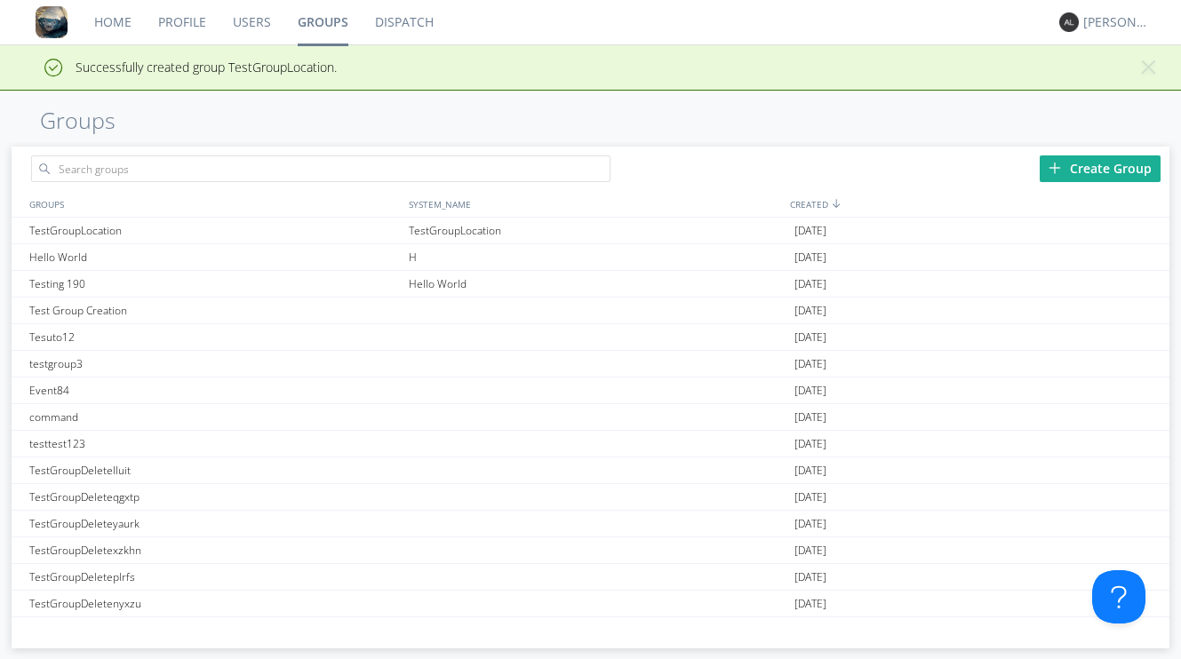
click at [251, 15] on link "Users" at bounding box center [251, 22] width 65 height 44
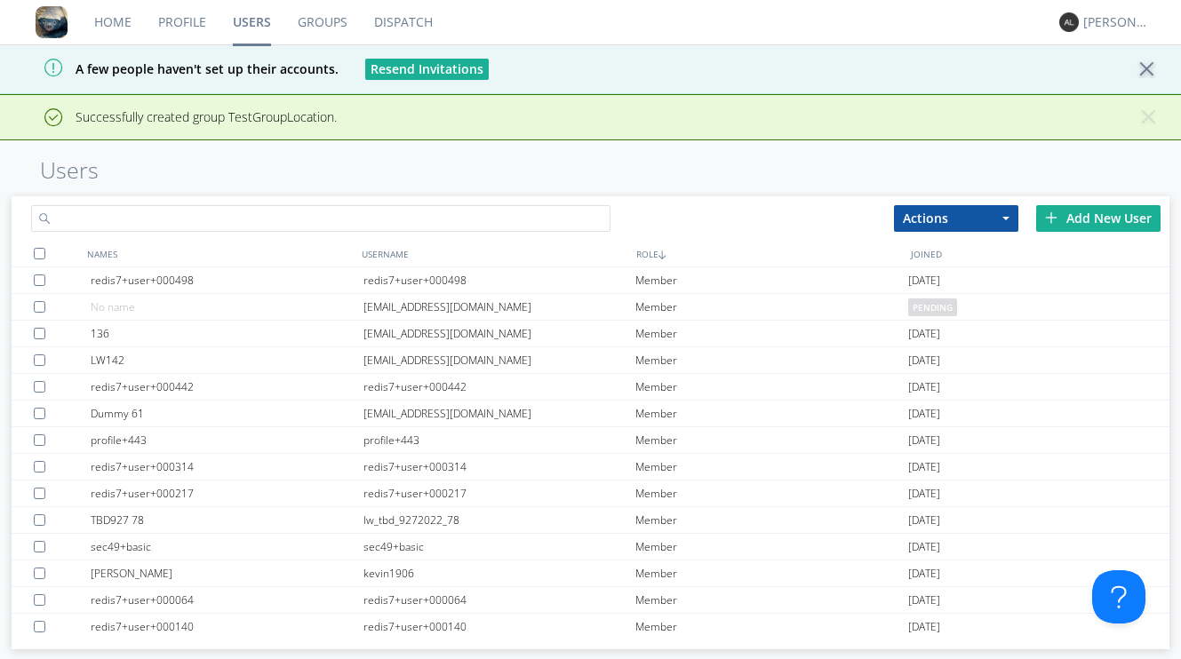
click at [195, 227] on input "text" at bounding box center [320, 218] width 578 height 27
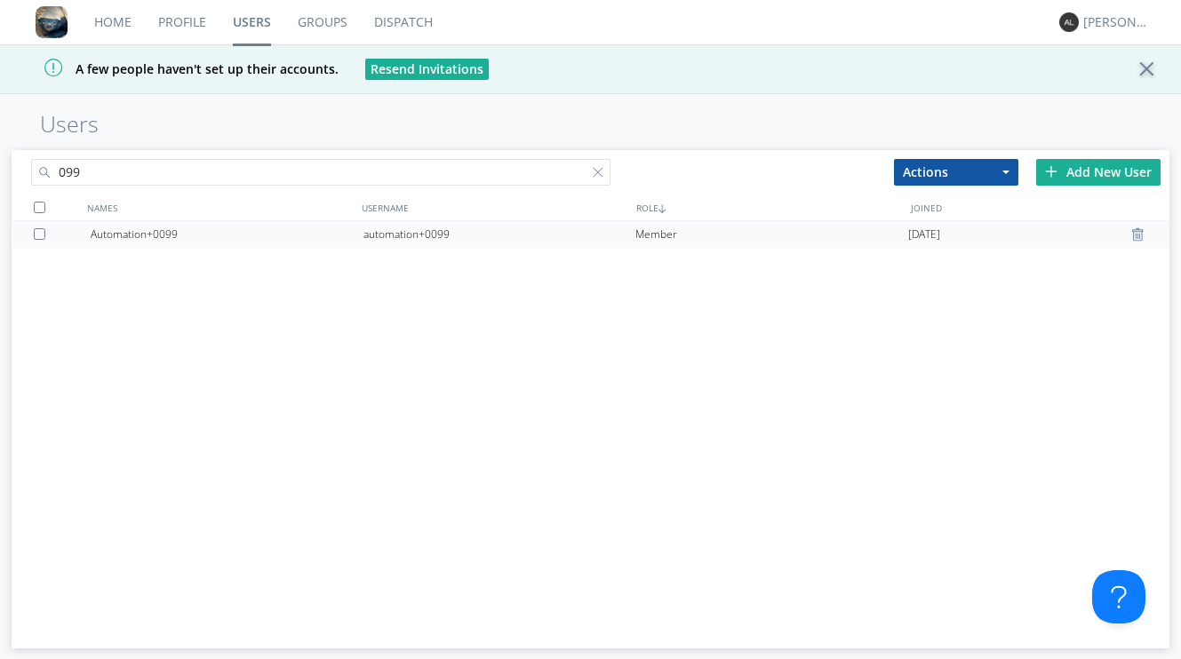
type input "099"
click at [642, 239] on div "Member" at bounding box center [771, 234] width 273 height 27
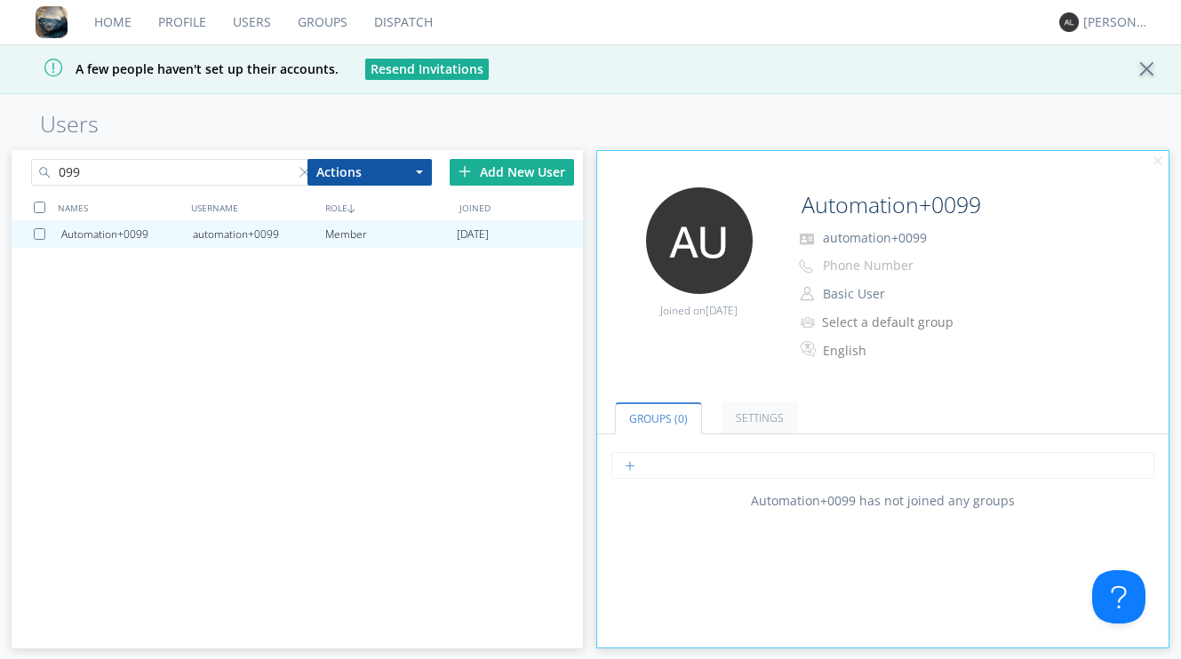
click at [814, 464] on input "text" at bounding box center [882, 465] width 543 height 27
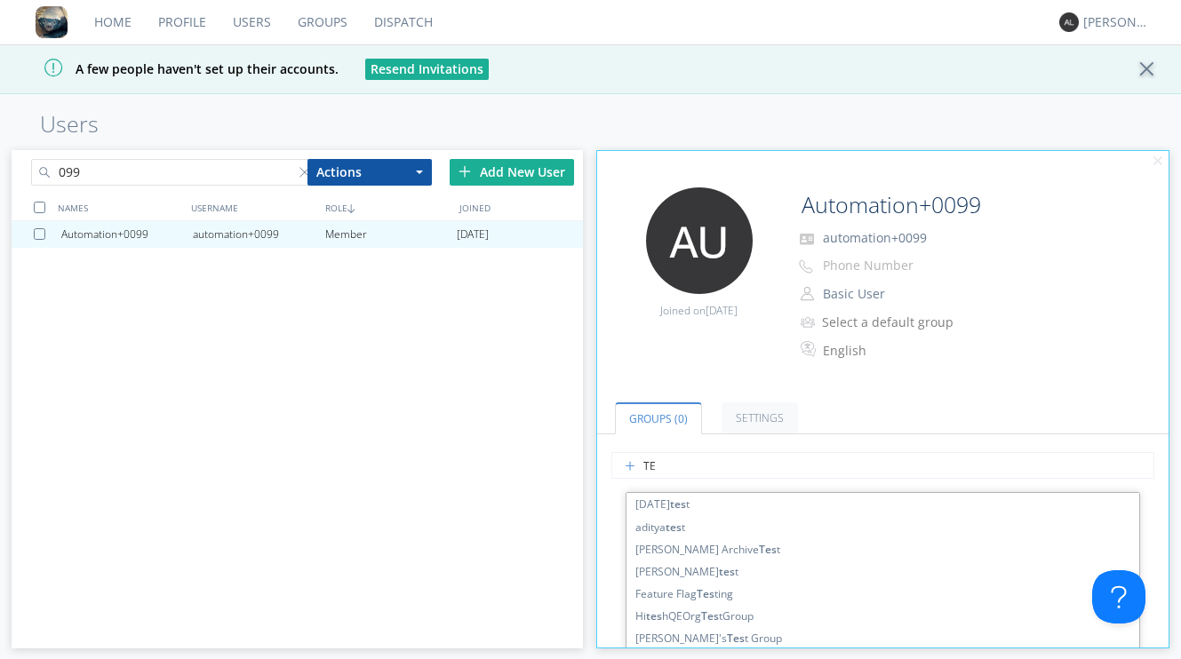
type input "T"
type input "Loca"
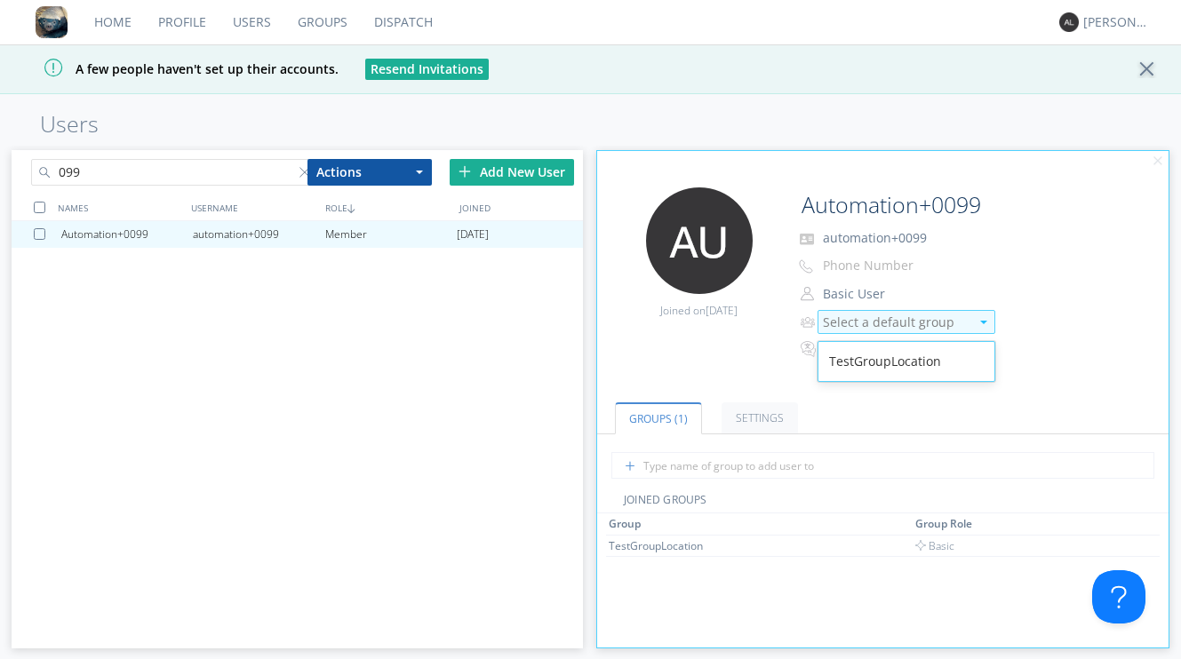
click at [826, 327] on div "Select a default group" at bounding box center [896, 323] width 147 height 18
click at [843, 358] on div "TestGroupLocation" at bounding box center [906, 362] width 176 height 32
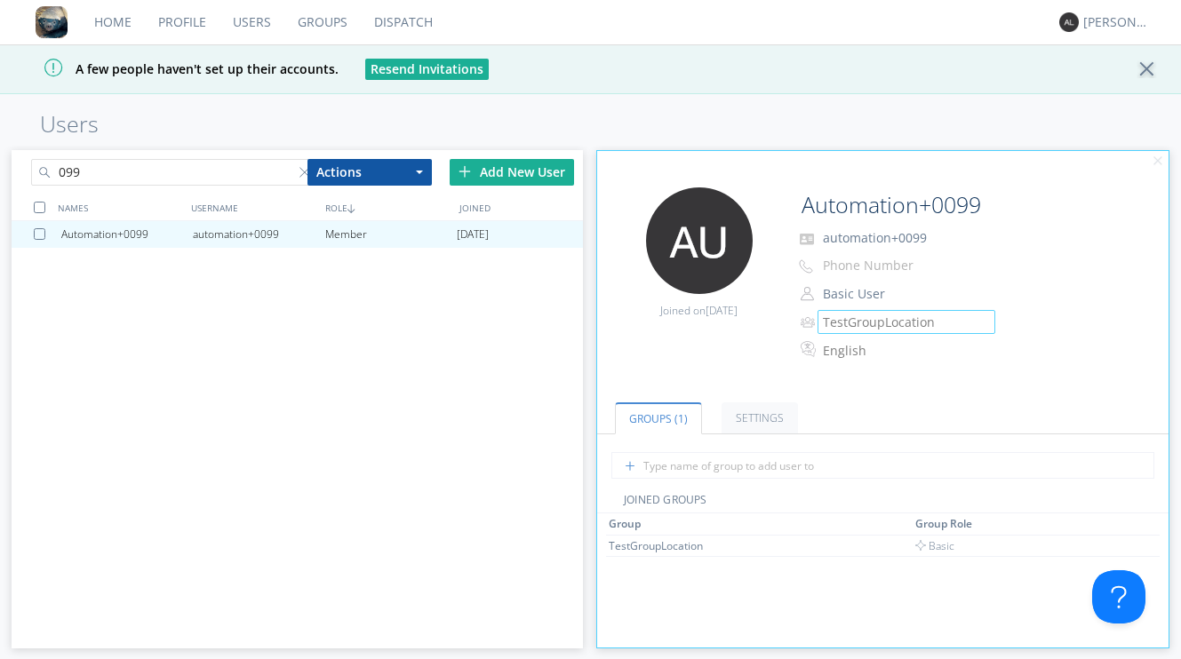
click at [194, 181] on input "099" at bounding box center [173, 172] width 285 height 27
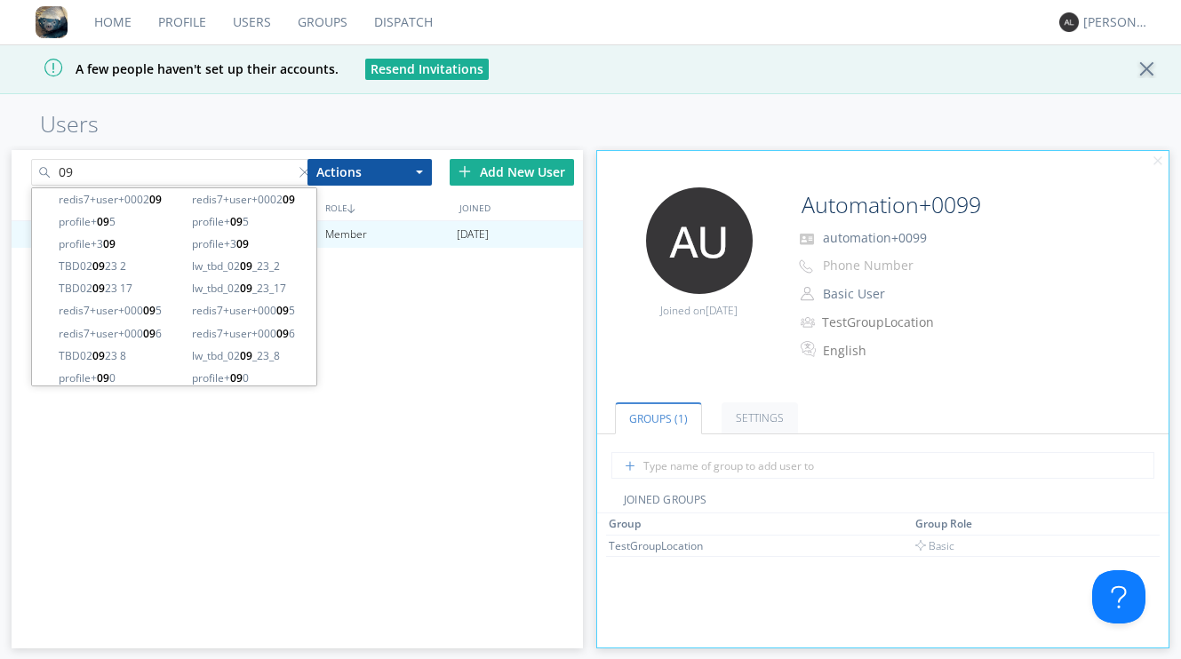
type input "0"
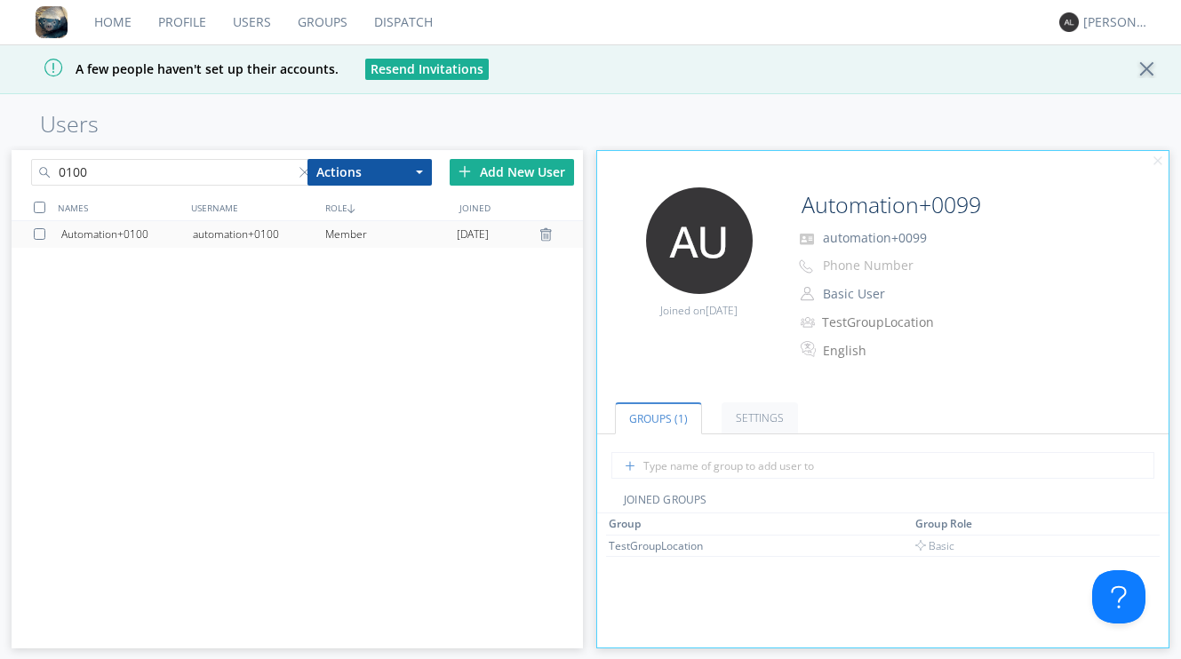
type input "0100"
click at [246, 226] on div "automation+0100" at bounding box center [259, 234] width 132 height 27
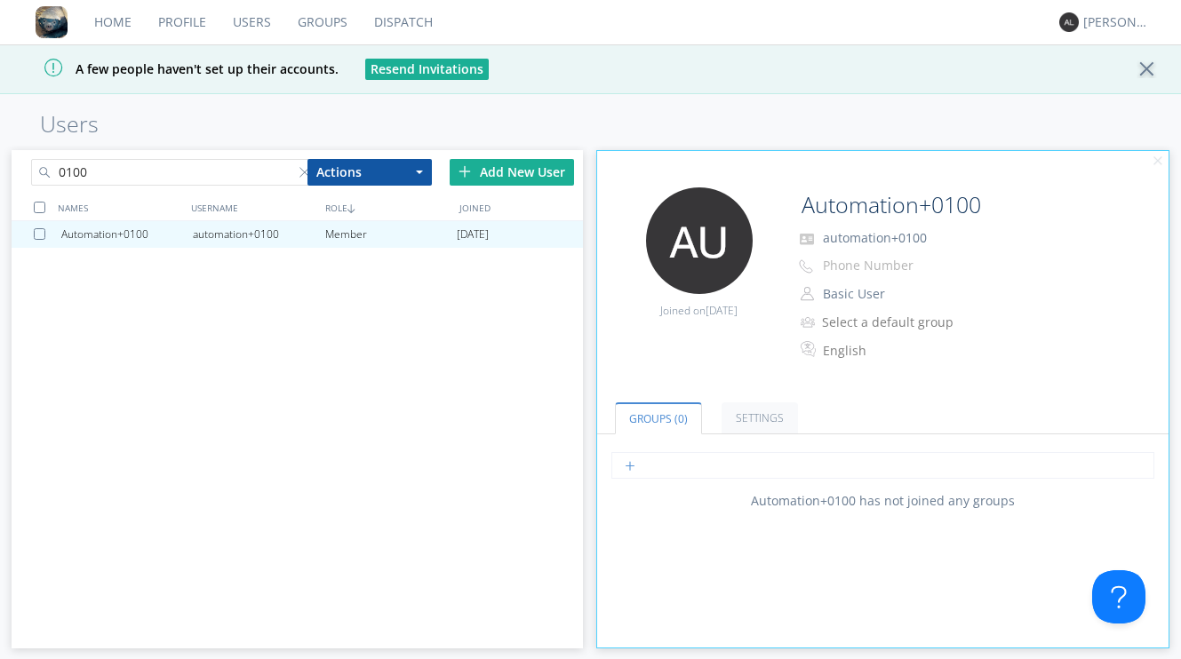
click at [647, 467] on input "text" at bounding box center [882, 465] width 543 height 27
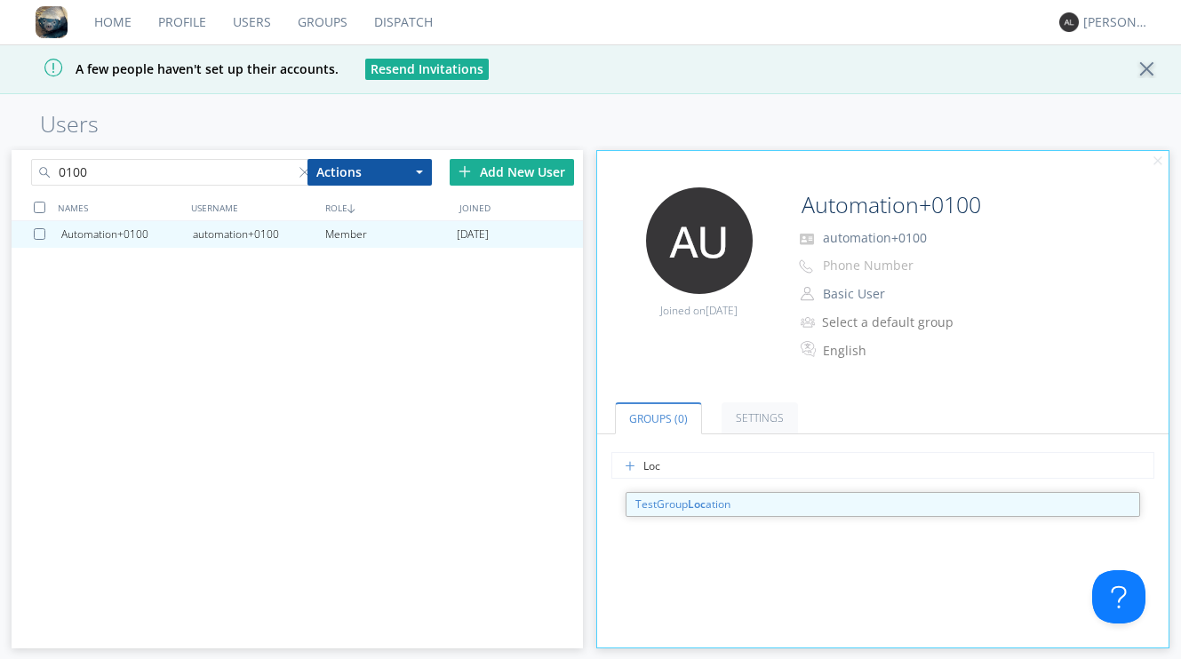
type input "Loca"
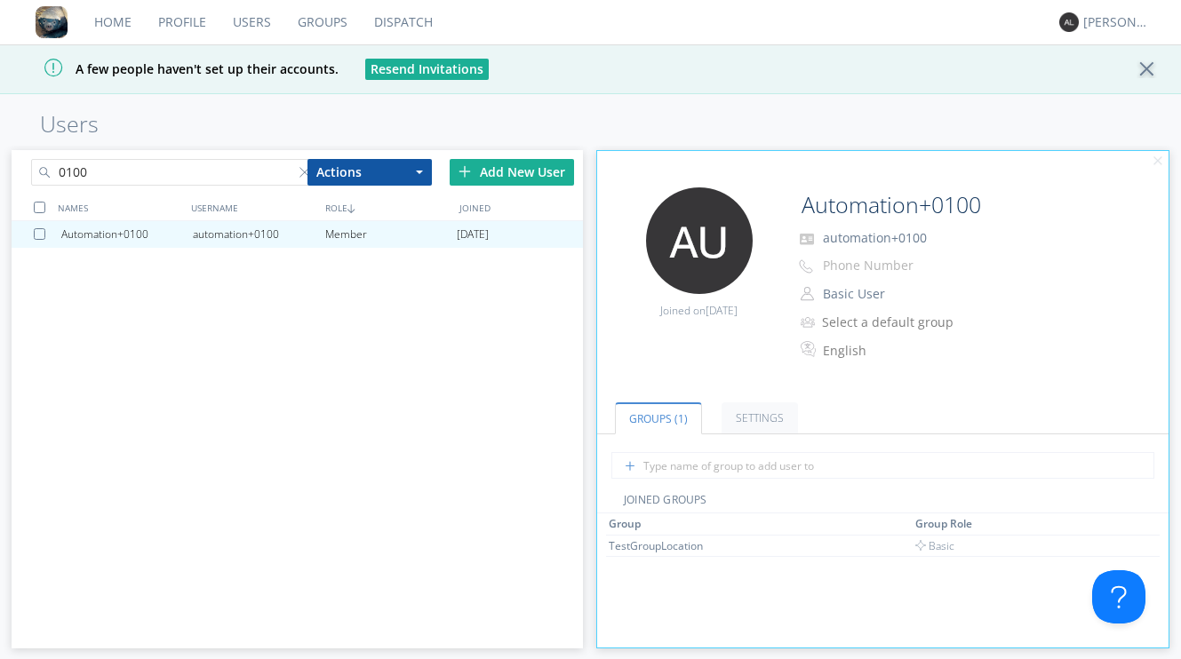
click at [160, 164] on input "0100" at bounding box center [173, 172] width 285 height 27
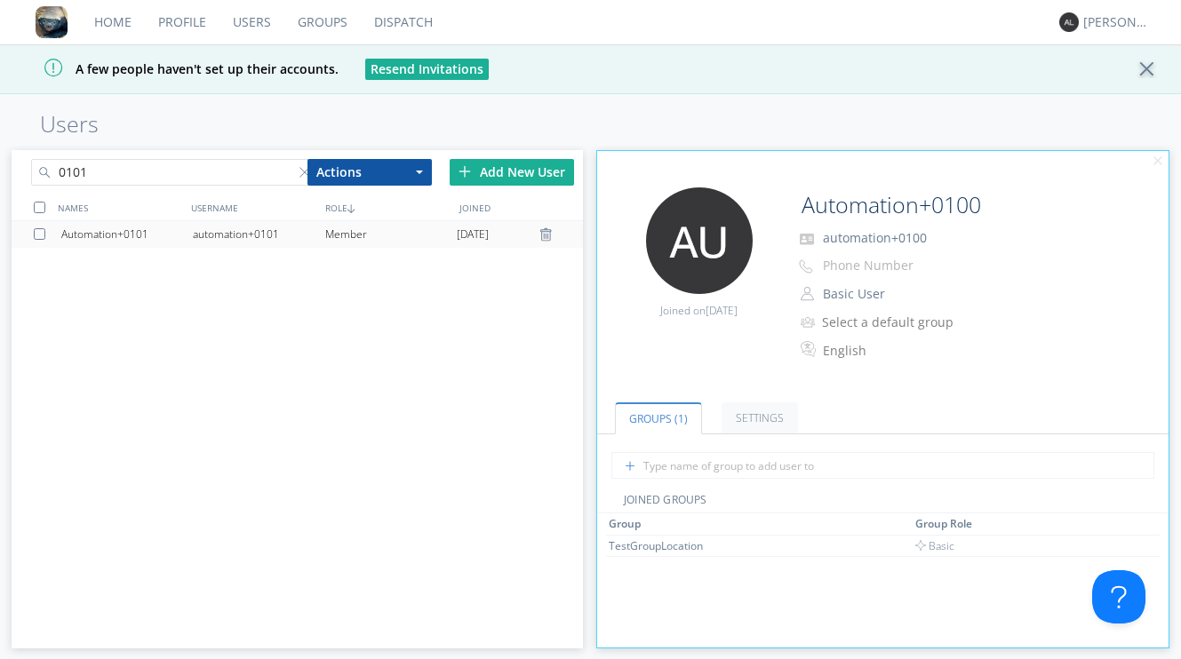
type input "0101"
click at [303, 239] on div "automation+0101" at bounding box center [259, 234] width 132 height 27
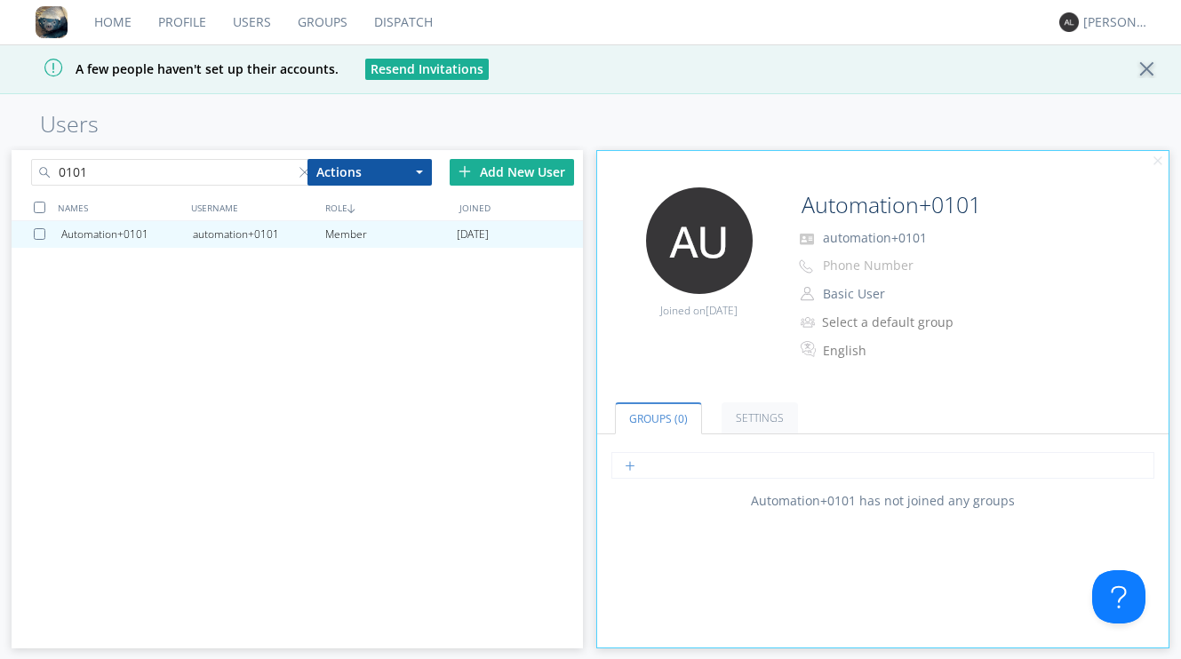
click at [704, 463] on input "text" at bounding box center [882, 465] width 543 height 27
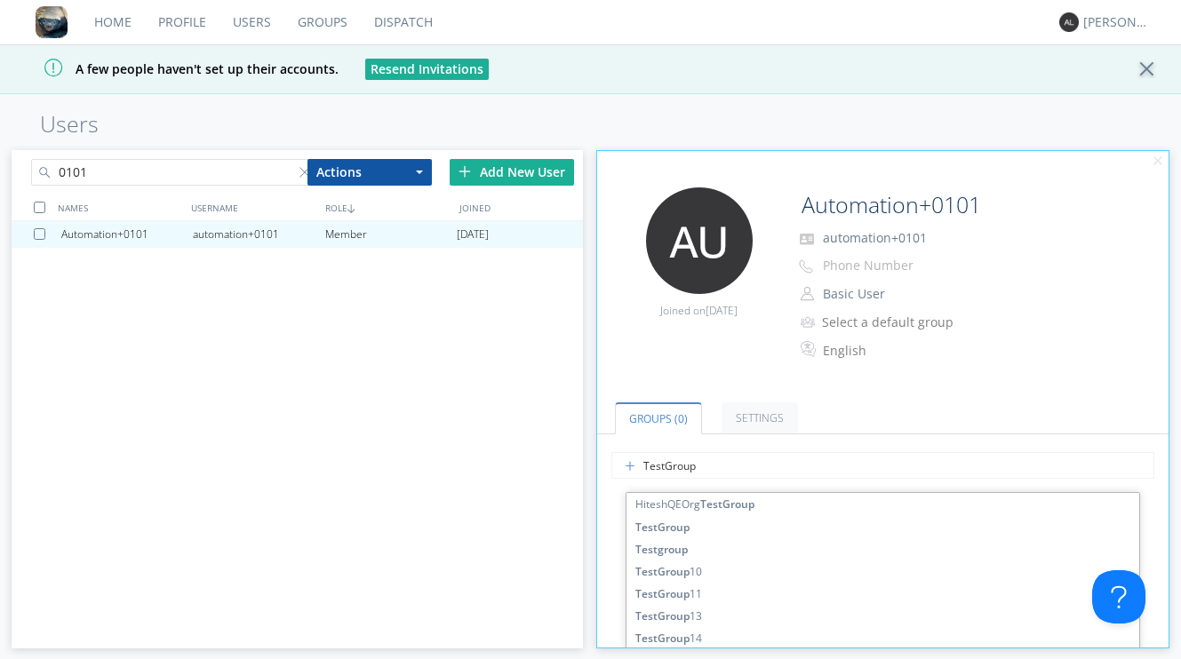
type input "TestGroup9"
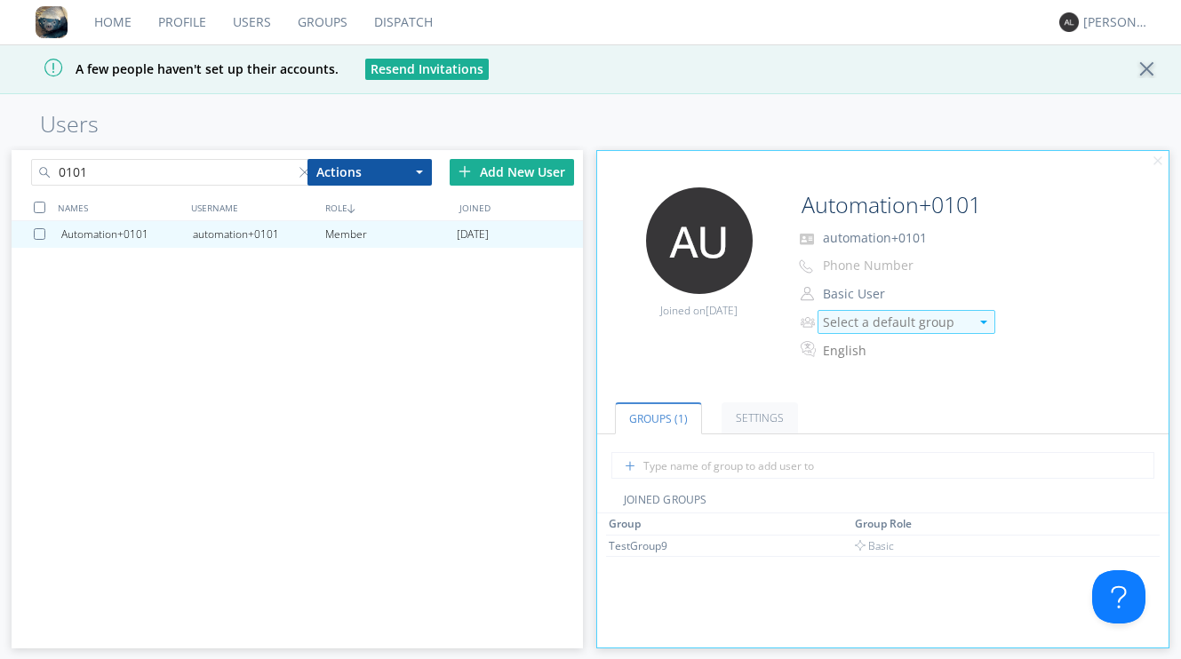
click at [888, 320] on div "Select a default group" at bounding box center [896, 323] width 147 height 18
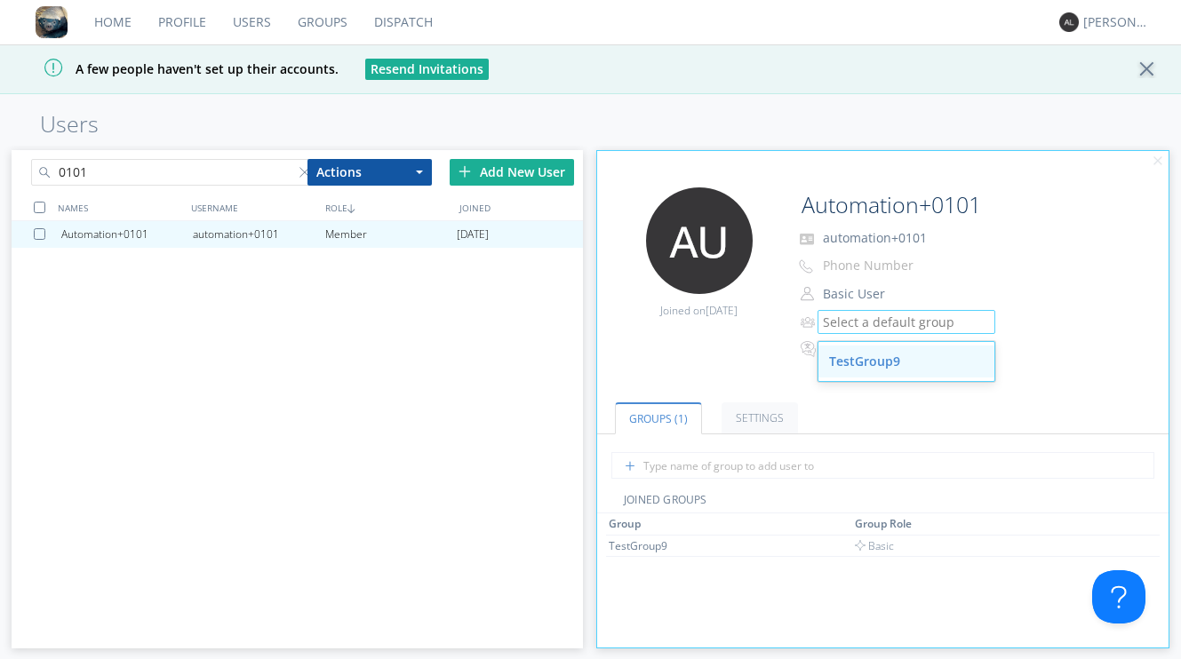
click at [870, 360] on div "TestGroup9" at bounding box center [906, 362] width 176 height 32
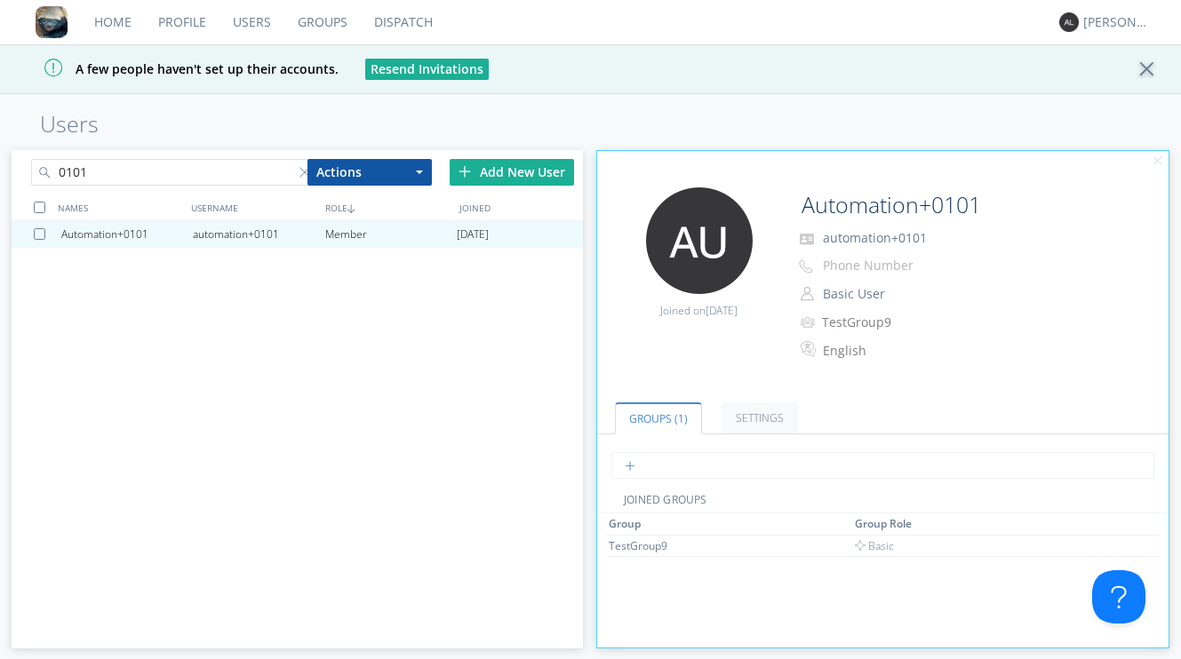
click at [704, 466] on input "text" at bounding box center [882, 465] width 543 height 27
type input "TestGroup"
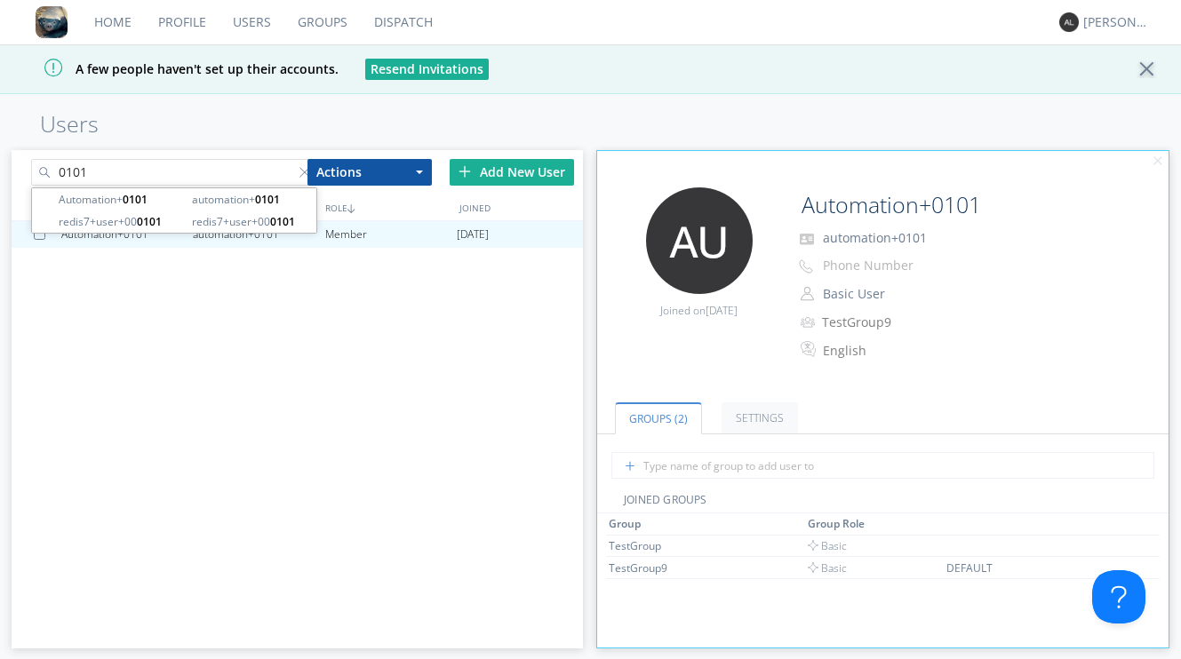
click at [113, 176] on input "0101" at bounding box center [173, 172] width 285 height 27
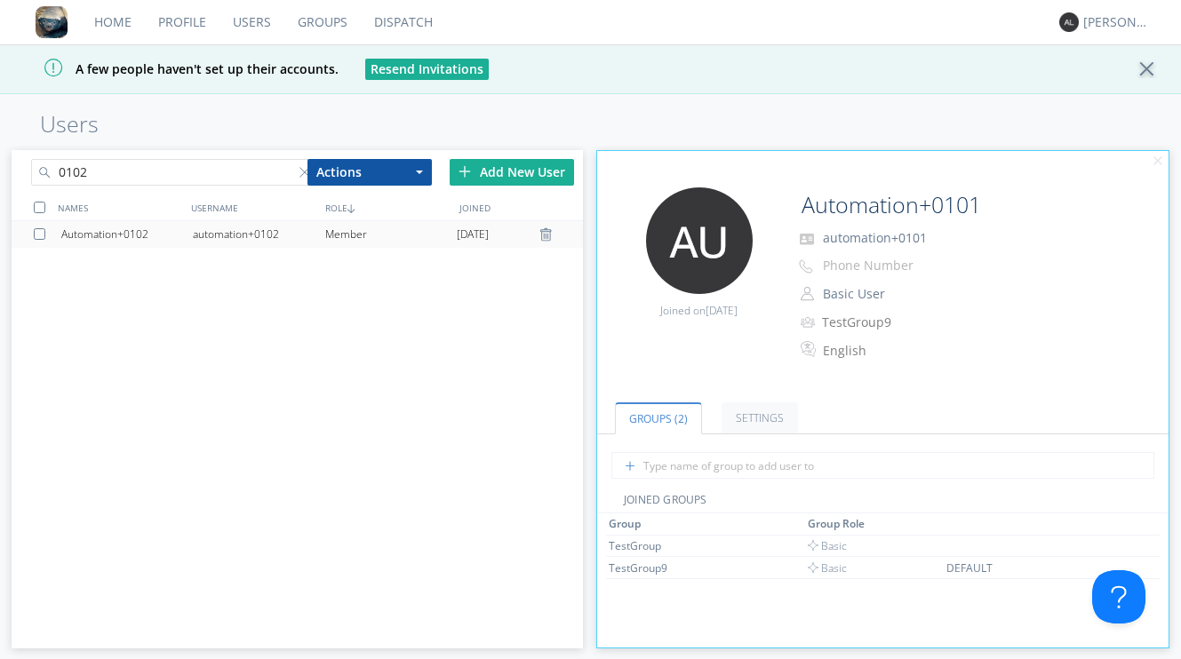
type input "0102"
click at [116, 236] on div "Automation+0102" at bounding box center [127, 234] width 132 height 27
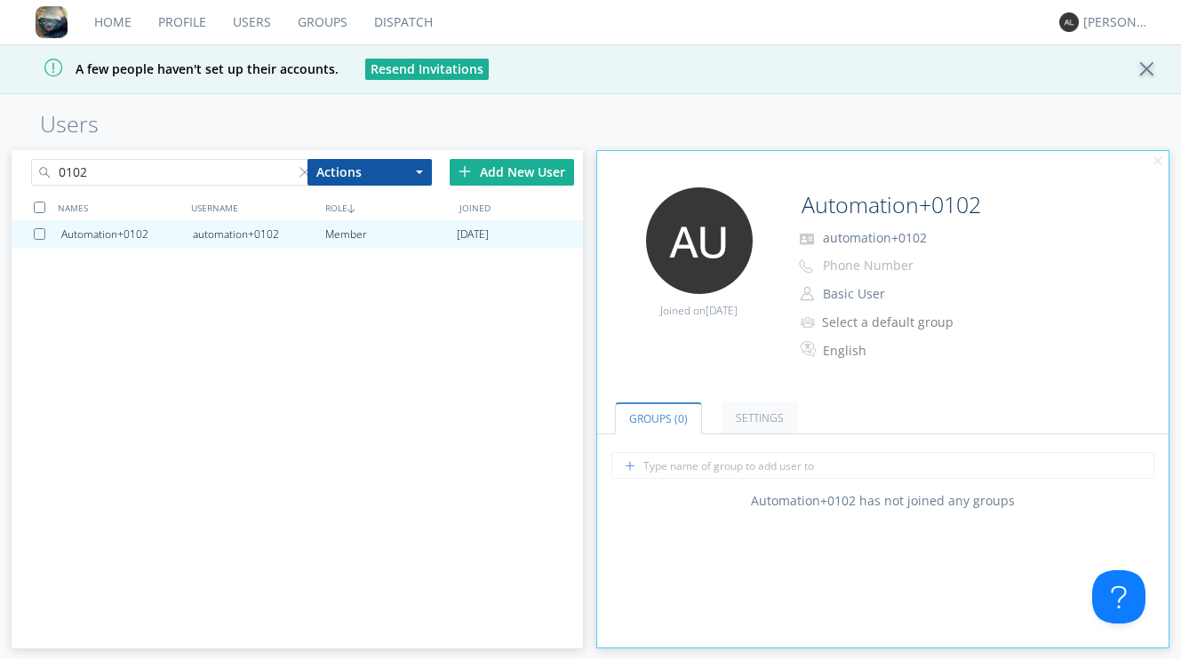
click at [308, 22] on link "Groups" at bounding box center [322, 22] width 76 height 44
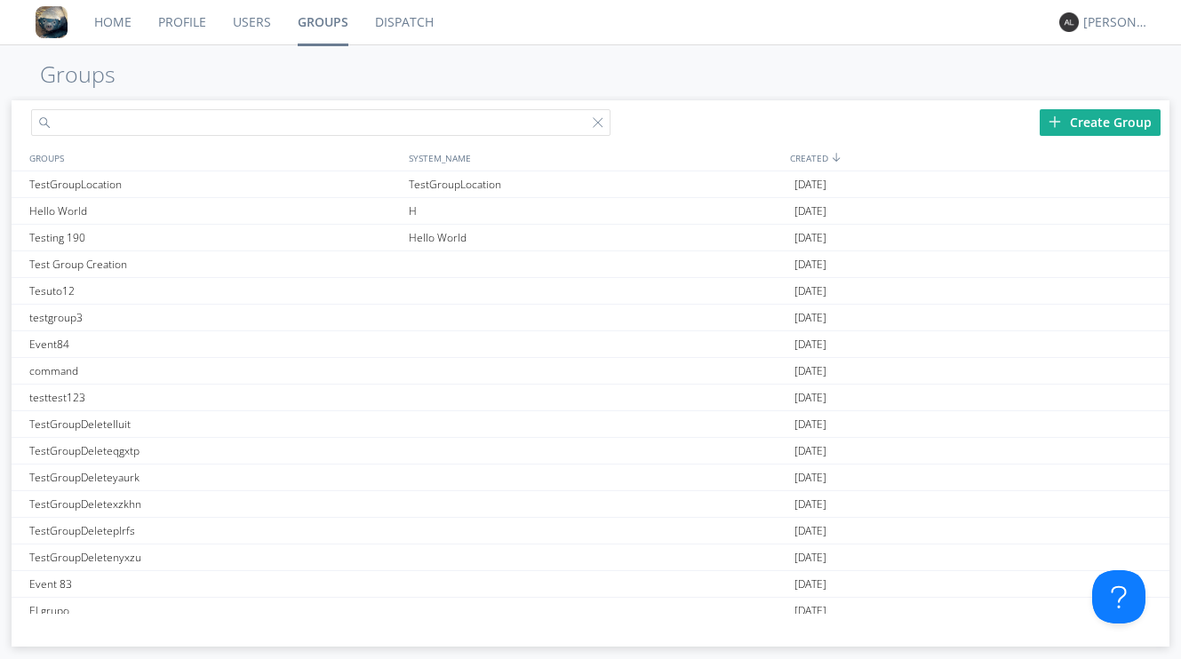
click at [326, 122] on input "text" at bounding box center [320, 122] width 578 height 27
type input "TestGroupDis"
click at [1082, 126] on div "Create Group" at bounding box center [1100, 122] width 121 height 27
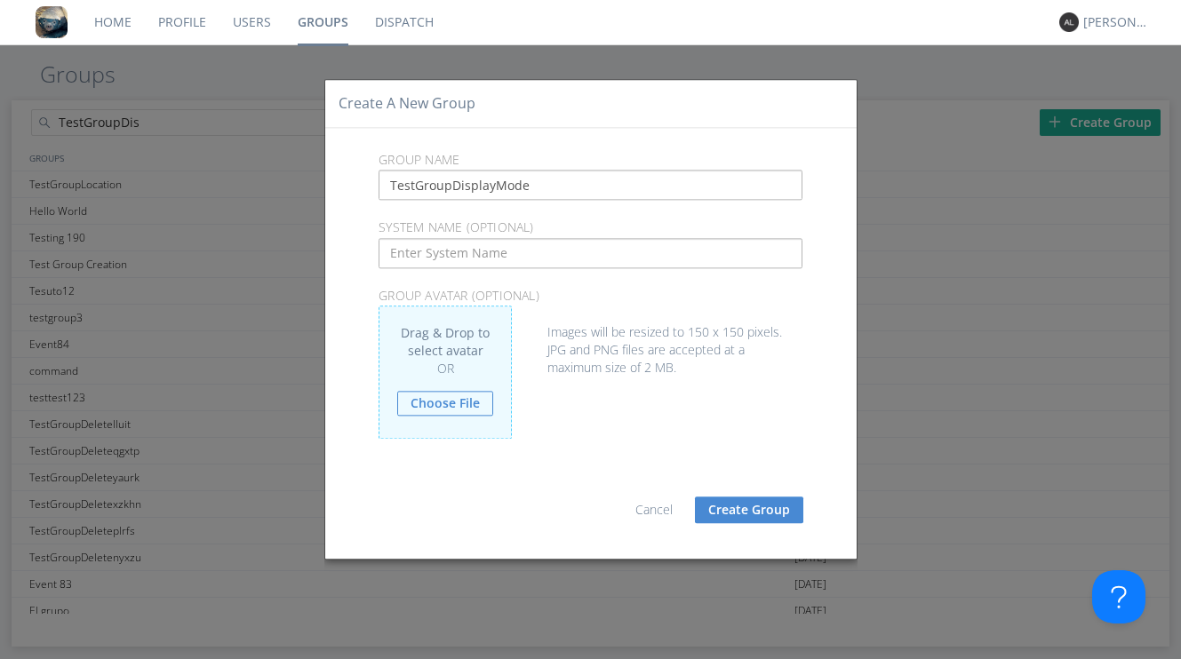
drag, startPoint x: 528, startPoint y: 188, endPoint x: 354, endPoint y: 165, distance: 175.7
click at [354, 165] on form "Group Name TestGroupDisplayMode System Name (optional) Group Avatar (optional) …" at bounding box center [591, 343] width 540 height 387
type input "TestGroupDisplayMode"
click at [398, 246] on input "text" at bounding box center [591, 253] width 424 height 30
paste input "TestGroupDisplayMode"
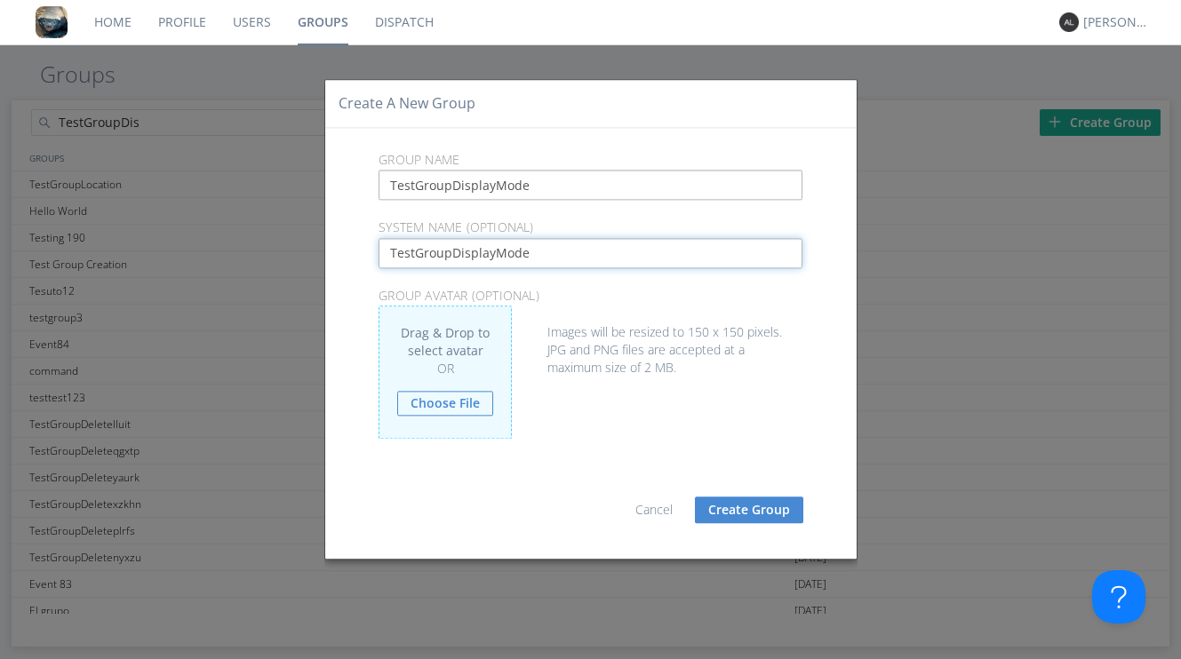
type input "TestGroupDisplayMode"
click at [754, 510] on button "Create Group" at bounding box center [749, 510] width 108 height 27
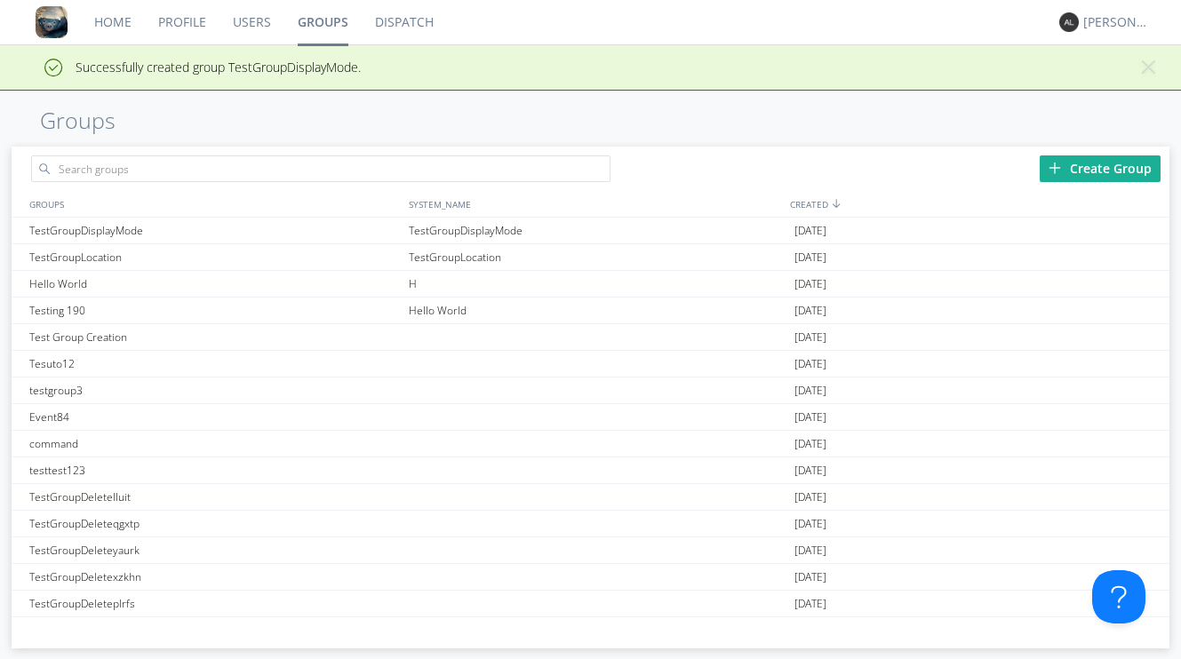
click at [249, 26] on link "Users" at bounding box center [251, 22] width 65 height 44
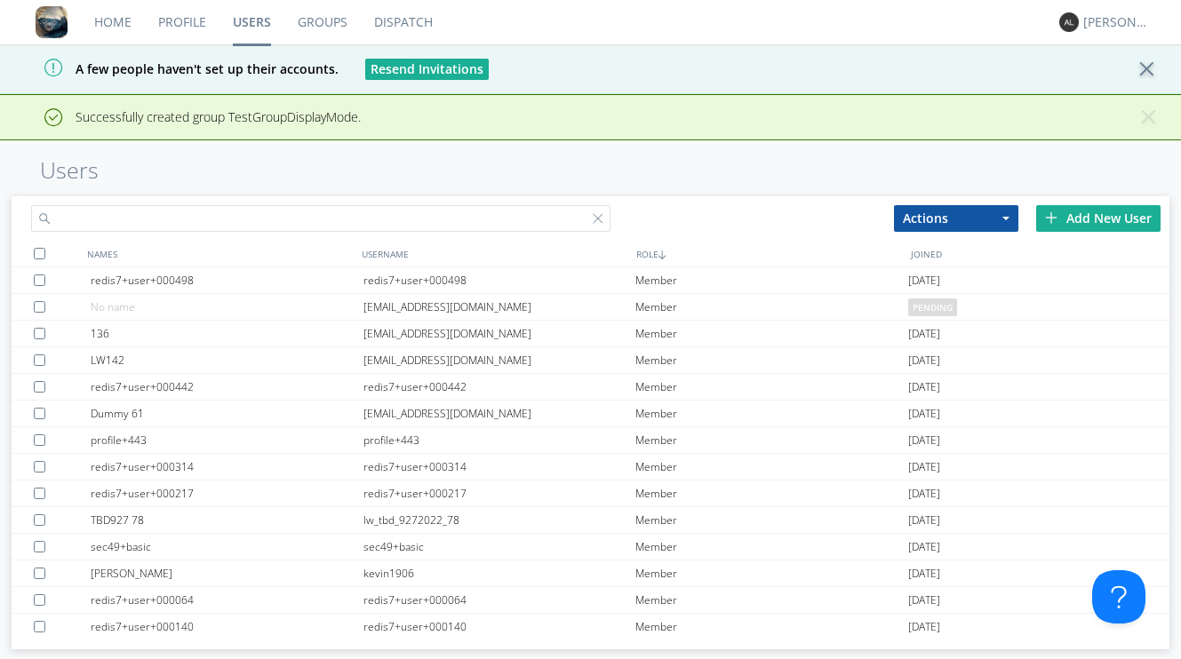
click at [219, 211] on input "text" at bounding box center [320, 218] width 578 height 27
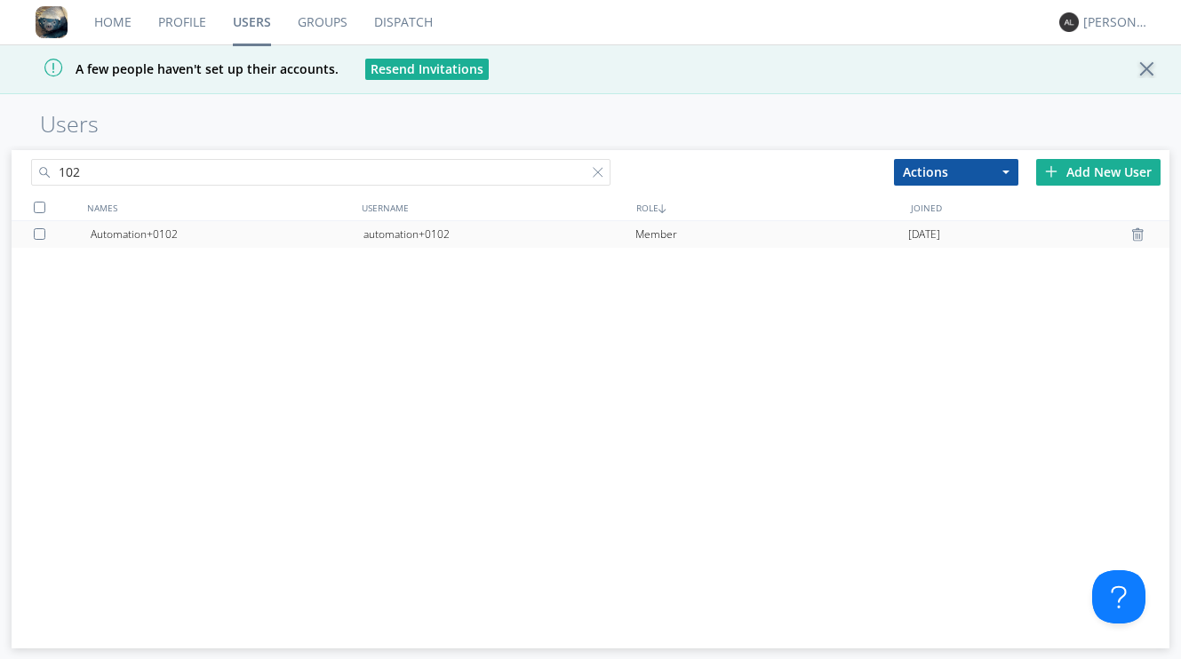
type input "102"
click at [663, 237] on div "Member" at bounding box center [771, 234] width 273 height 27
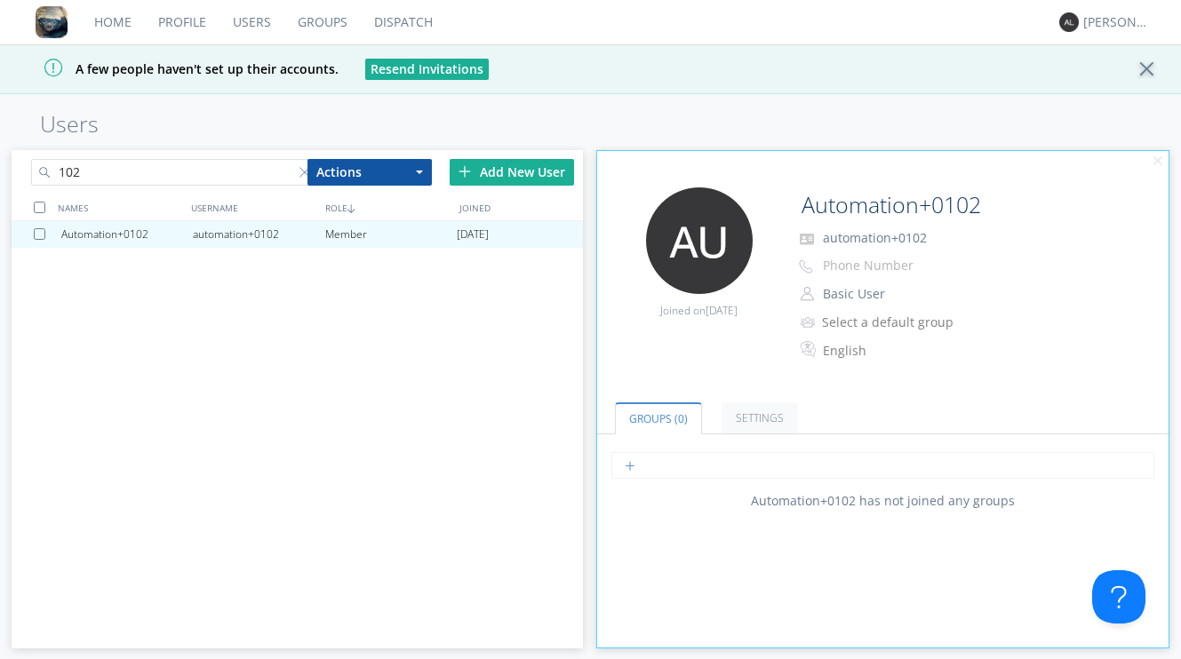
click at [729, 464] on input "text" at bounding box center [882, 465] width 543 height 27
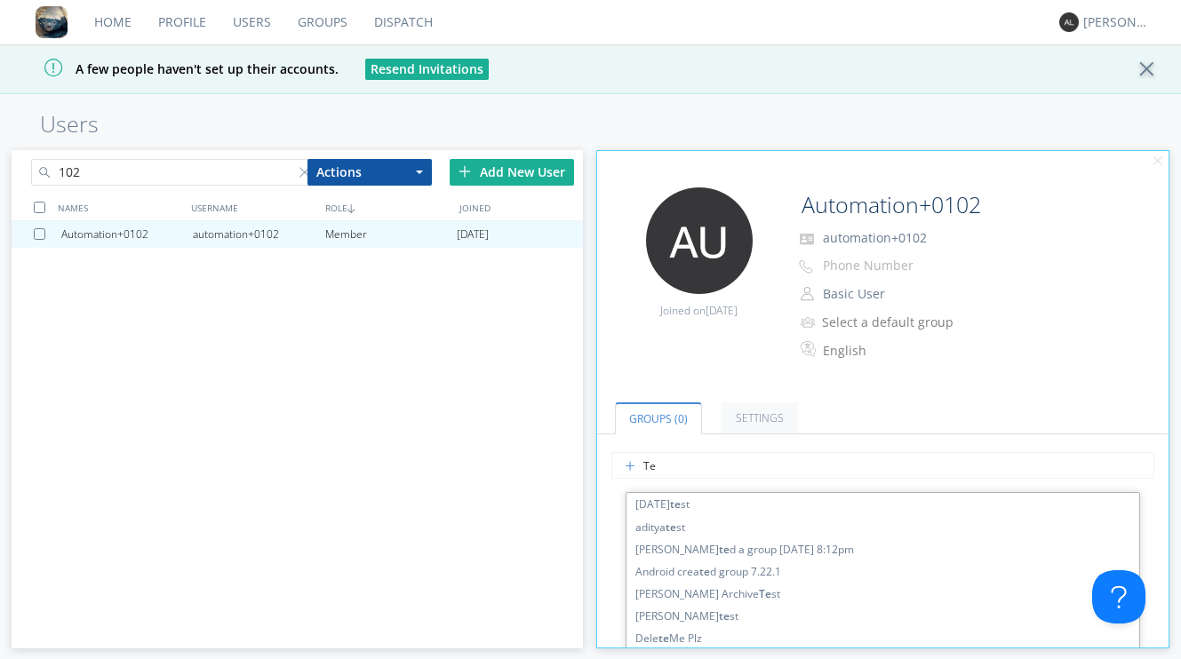
type input "T"
type input "Disp"
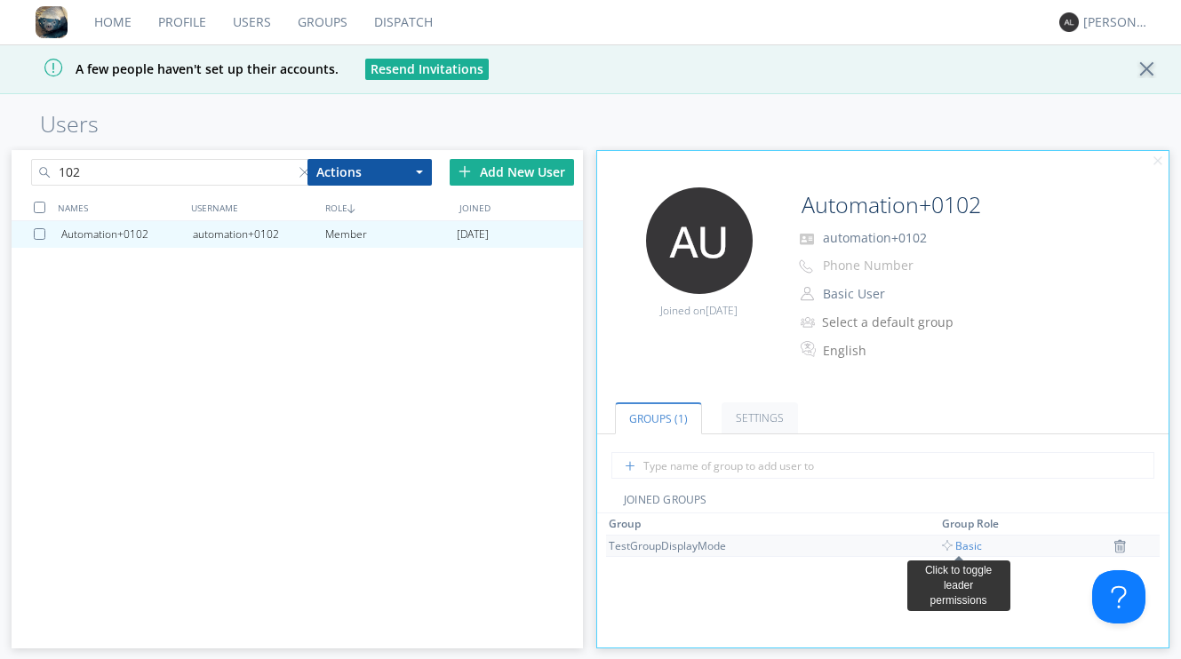
click at [960, 547] on span "Basic" at bounding box center [962, 546] width 40 height 15
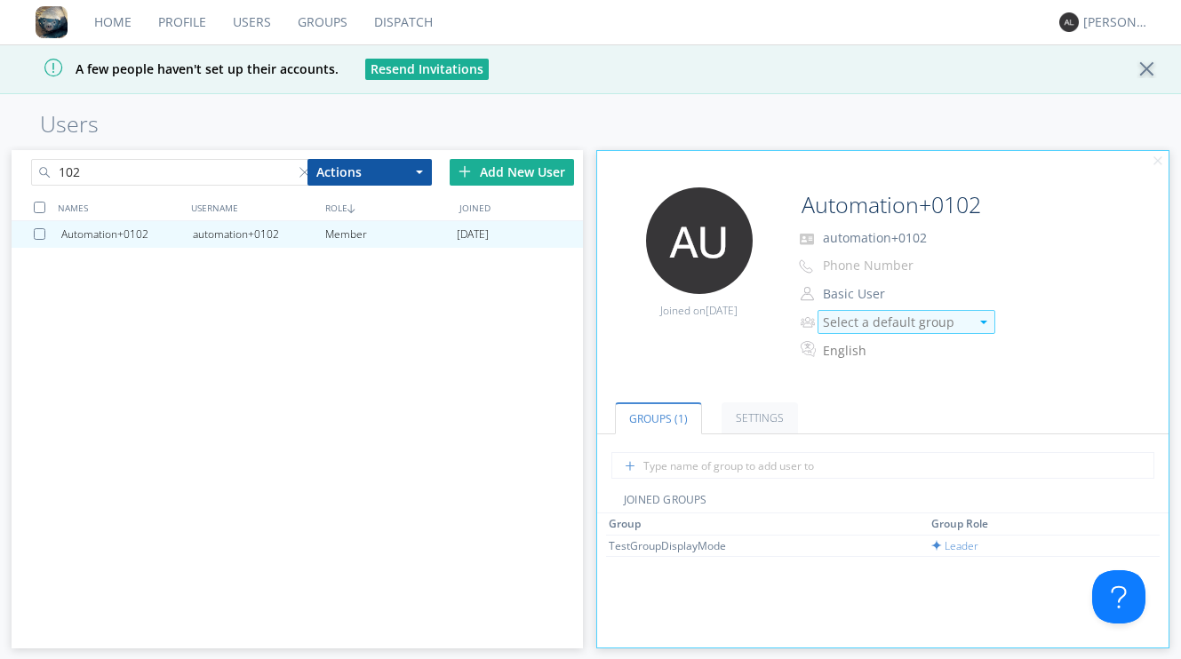
click at [899, 328] on div "Select a default group" at bounding box center [896, 323] width 147 height 18
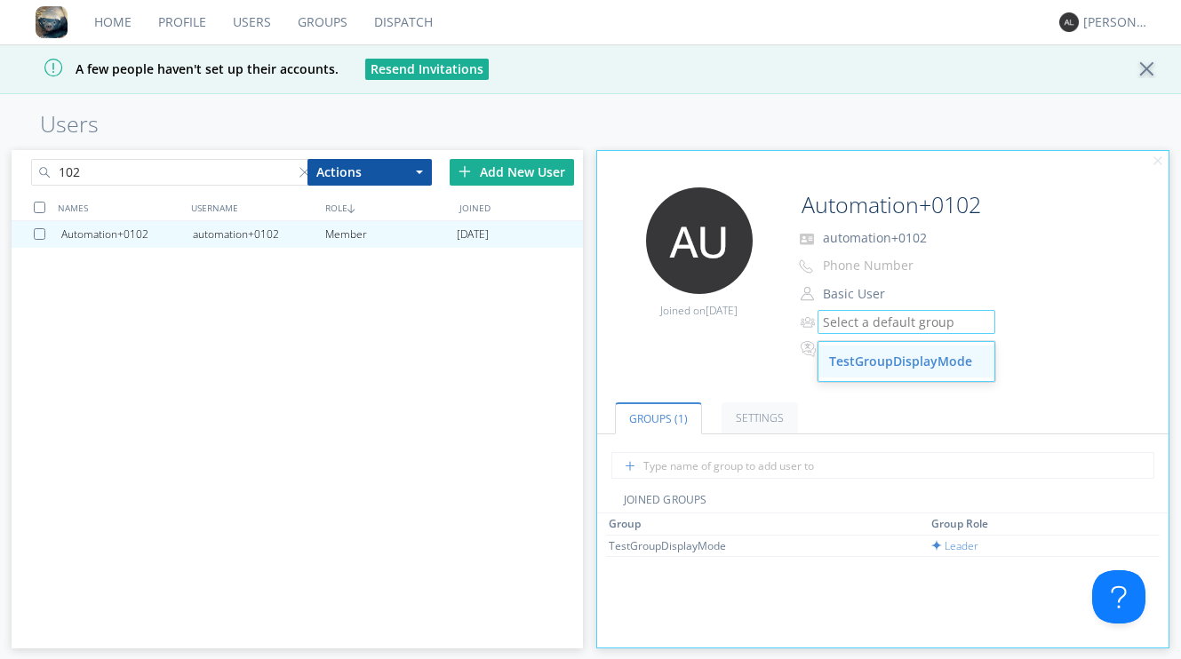
click at [892, 356] on div "TestGroupDisplayMode" at bounding box center [906, 362] width 176 height 32
click at [851, 387] on ul "Groups (1) Settings" at bounding box center [882, 407] width 571 height 54
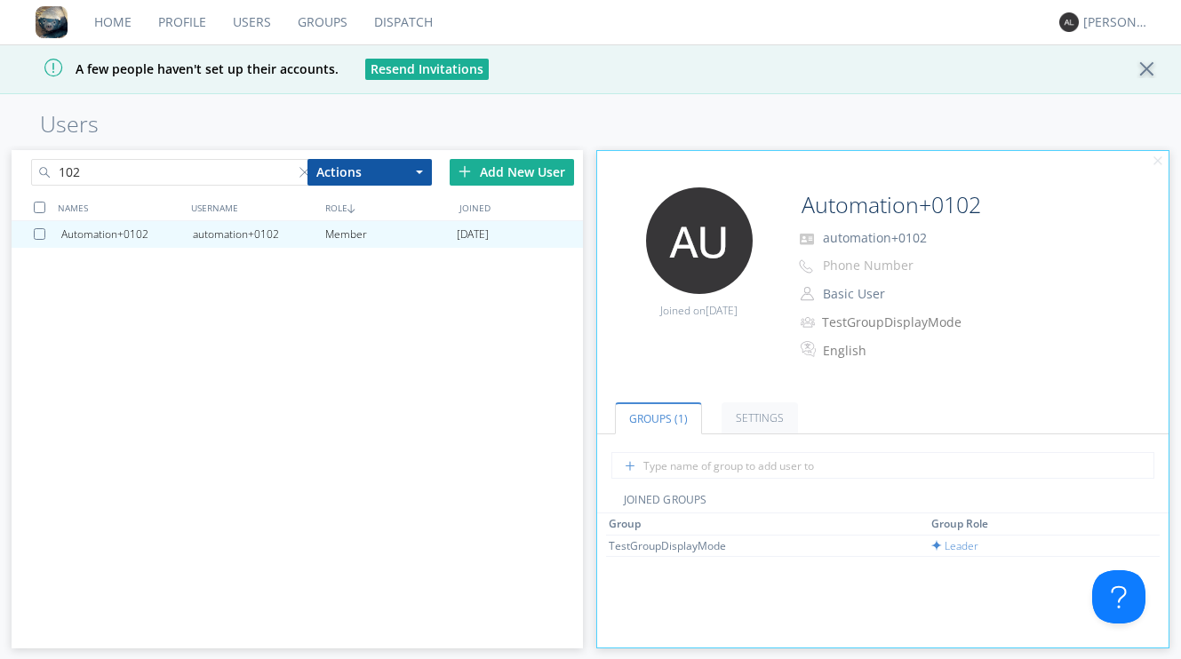
click at [126, 177] on input "102" at bounding box center [173, 172] width 285 height 27
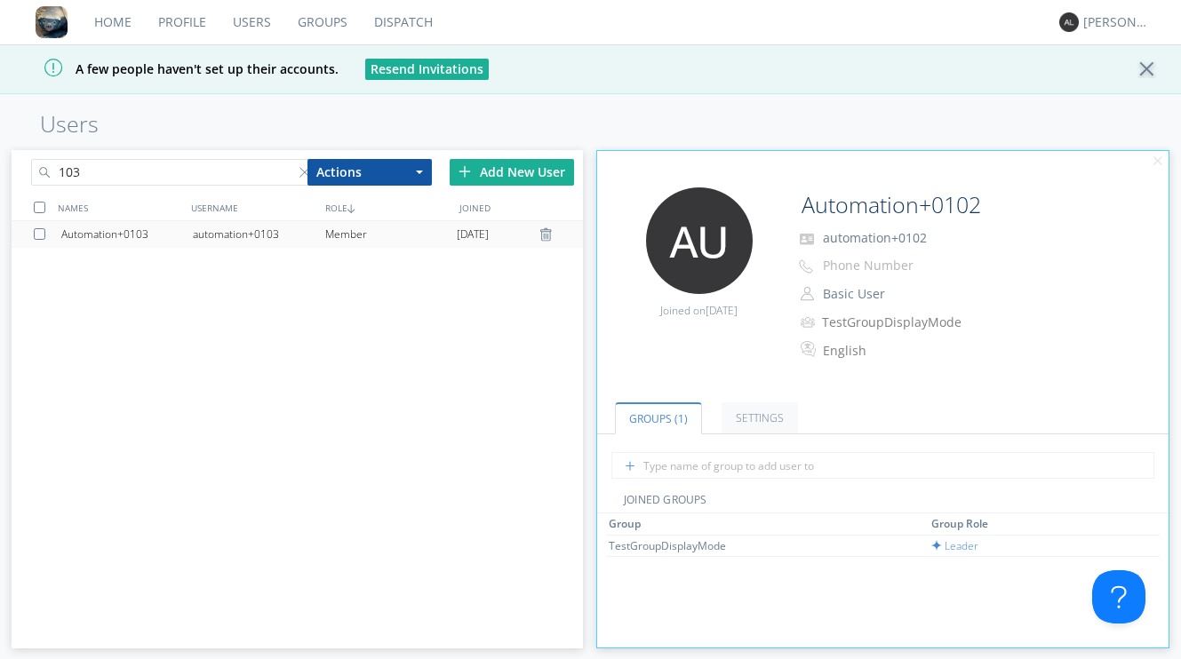
type input "103"
click at [129, 235] on div "Automation+0103" at bounding box center [127, 234] width 132 height 27
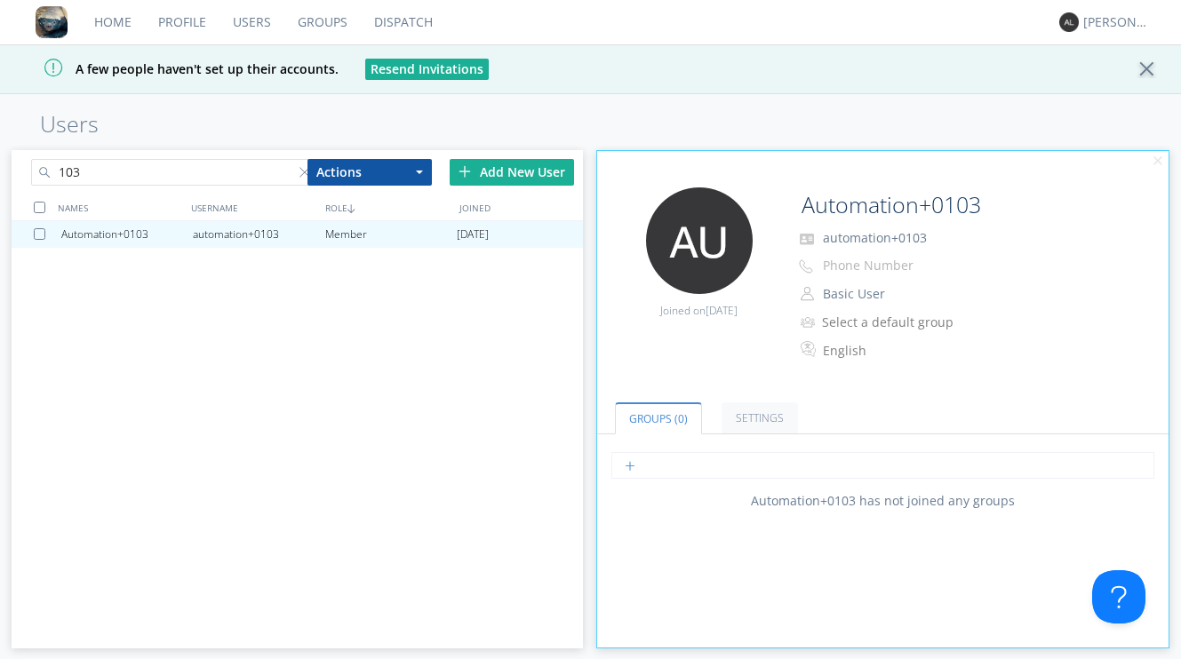
click at [664, 469] on input "text" at bounding box center [882, 465] width 543 height 27
type input "1"
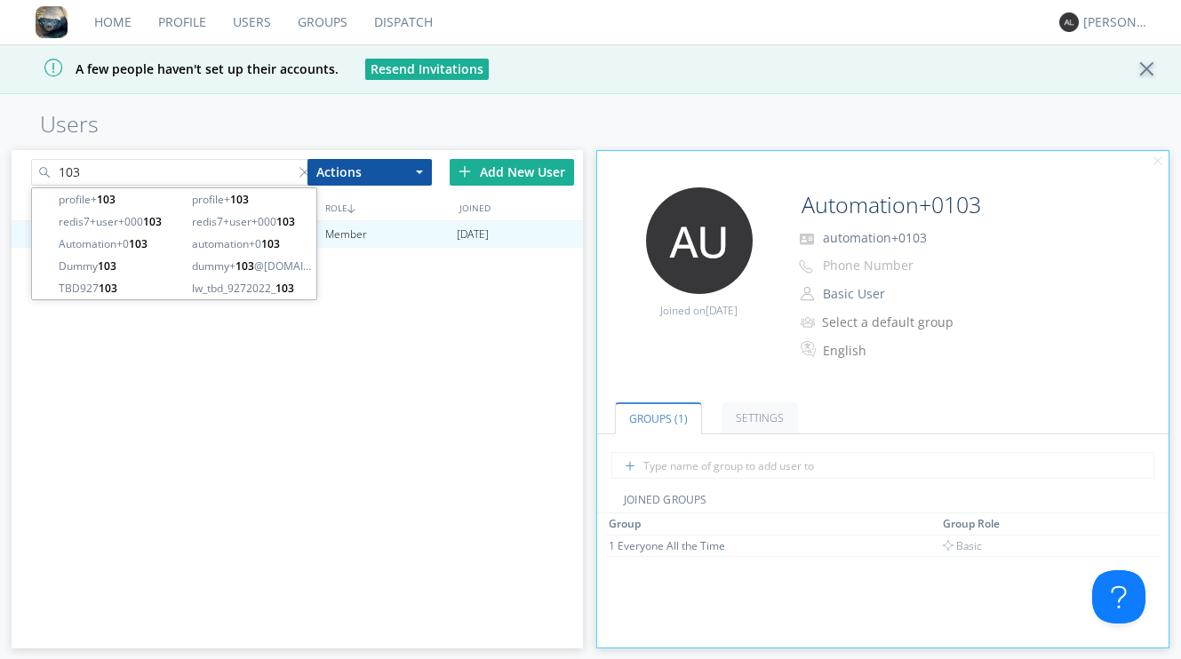
click at [180, 180] on input "103" at bounding box center [173, 172] width 285 height 27
type input "104"
click at [148, 370] on div "Automation+0103 automation+0103 Member [DATE]" at bounding box center [297, 423] width 571 height 404
